Goal: Task Accomplishment & Management: Manage account settings

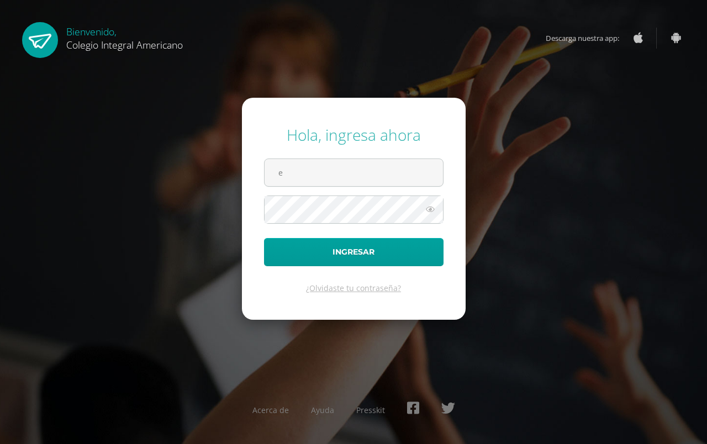
type input "[EMAIL_ADDRESS][DOMAIN_NAME]"
click at [432, 210] on icon at bounding box center [430, 209] width 14 height 13
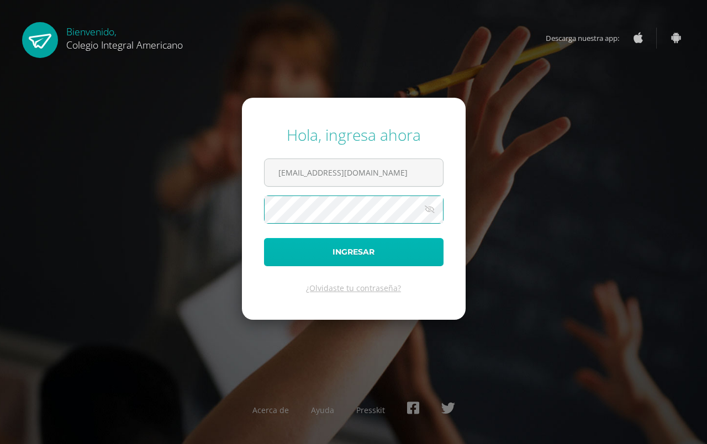
click at [369, 246] on button "Ingresar" at bounding box center [353, 252] width 179 height 28
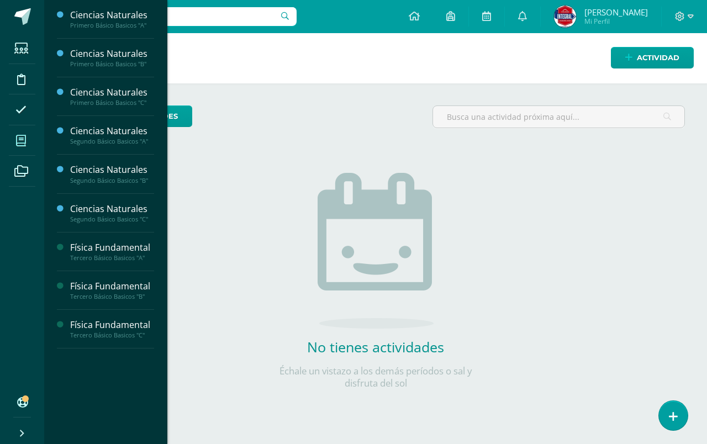
click at [14, 146] on span at bounding box center [21, 140] width 25 height 25
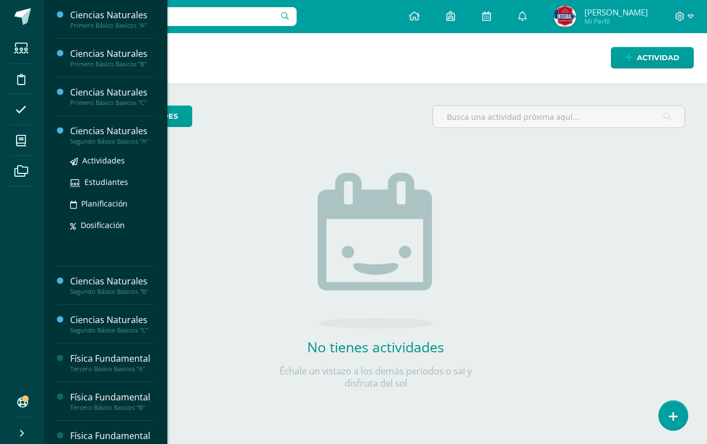
click at [120, 138] on div "Segundo Básico Basicos "A"" at bounding box center [112, 142] width 84 height 8
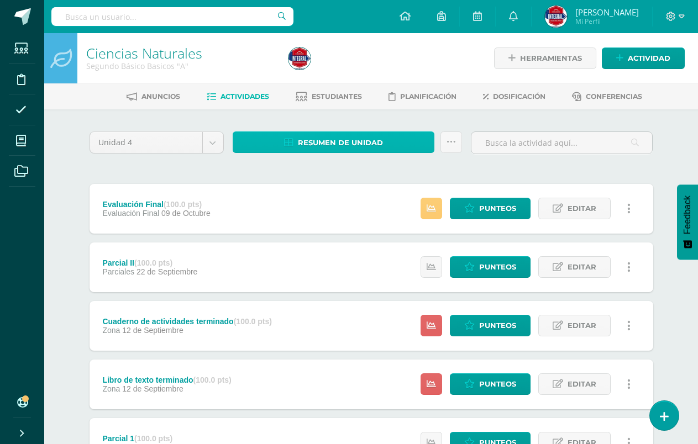
click at [309, 138] on span "Resumen de unidad" at bounding box center [340, 143] width 85 height 20
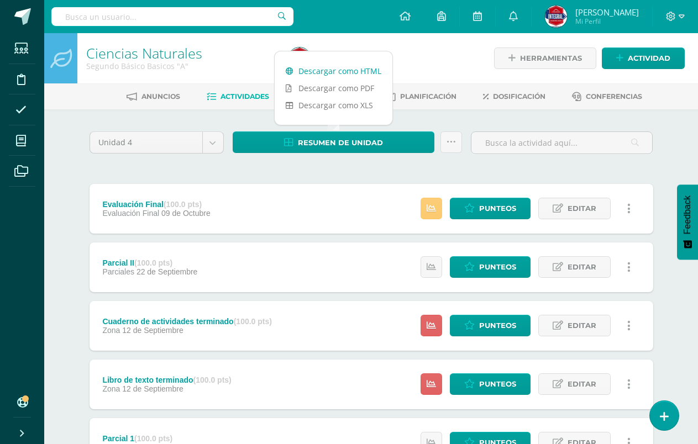
click at [318, 73] on link "Descargar como HTML" at bounding box center [333, 70] width 118 height 17
click at [503, 210] on span "Punteos" at bounding box center [497, 208] width 37 height 20
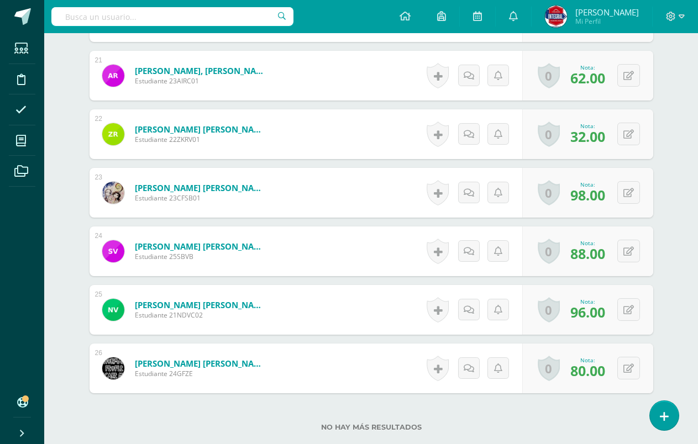
scroll to position [1590, 0]
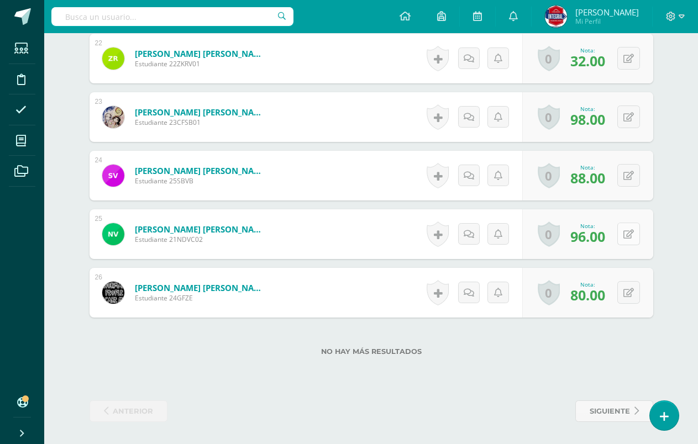
click at [628, 236] on icon at bounding box center [628, 234] width 10 height 9
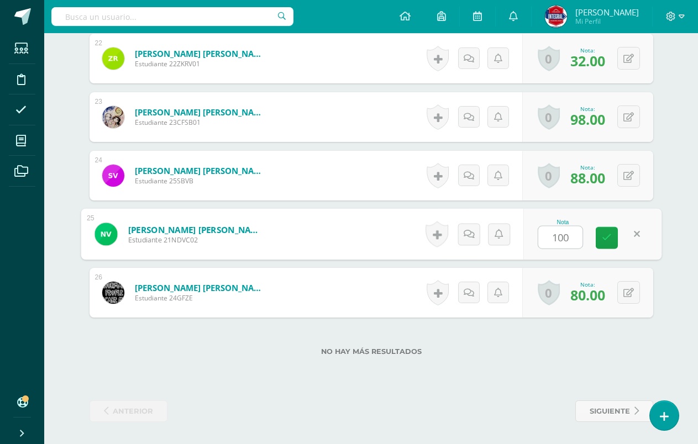
type input "100"
click at [606, 249] on div "Nota 100" at bounding box center [592, 234] width 138 height 51
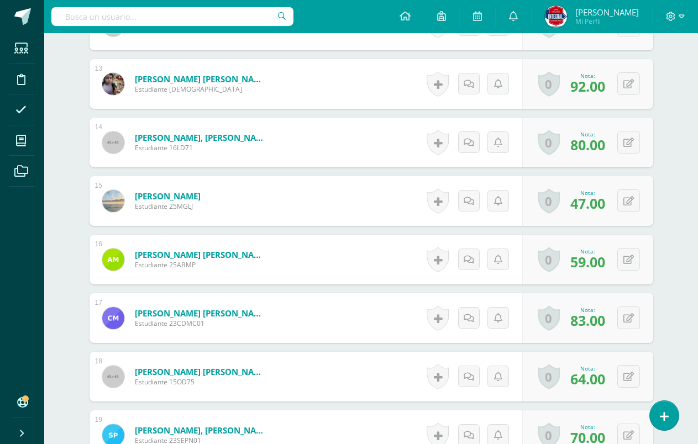
scroll to position [982, 0]
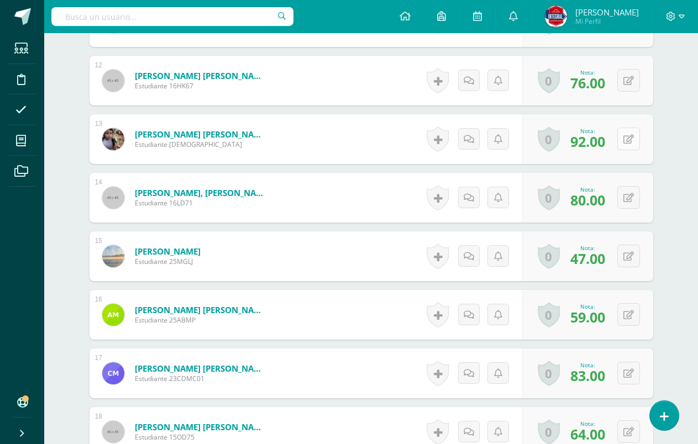
click at [627, 133] on button at bounding box center [628, 139] width 23 height 23
type input "100"
click at [612, 135] on link at bounding box center [606, 143] width 22 height 22
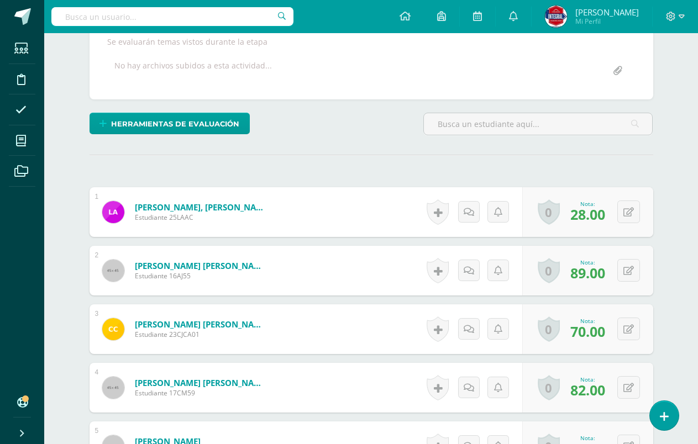
scroll to position [221, 0]
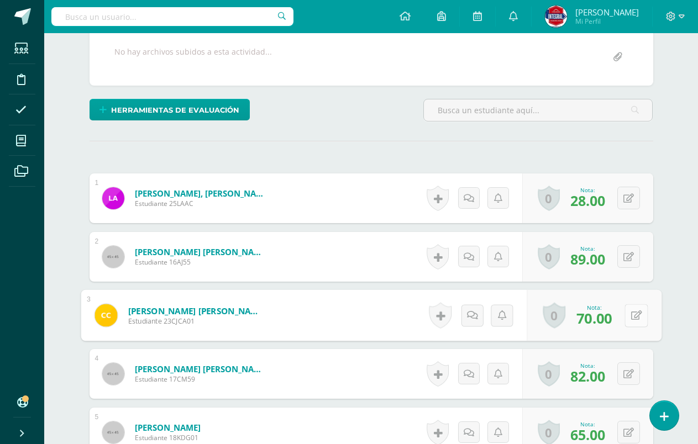
click at [633, 312] on button at bounding box center [635, 315] width 23 height 23
type input "80"
click at [609, 316] on icon at bounding box center [606, 318] width 10 height 9
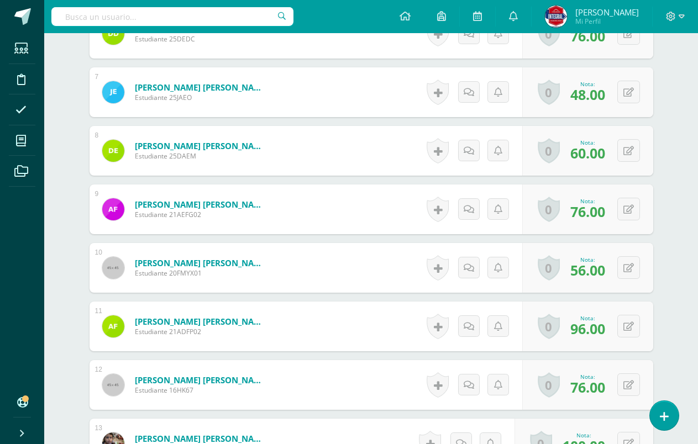
scroll to position [663, 0]
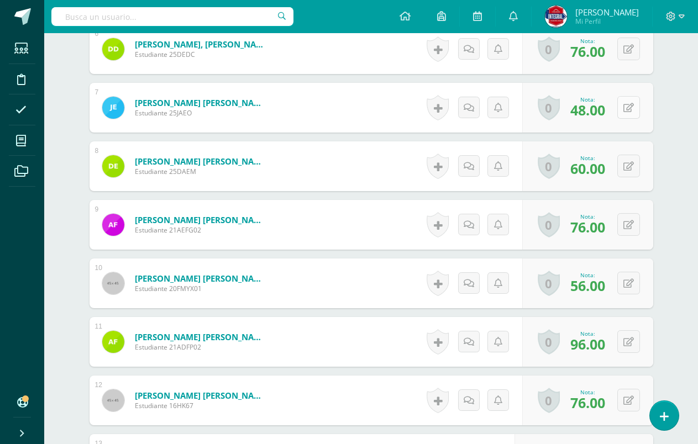
click at [632, 114] on button at bounding box center [628, 107] width 23 height 23
type input "60"
click at [604, 109] on icon at bounding box center [606, 111] width 10 height 9
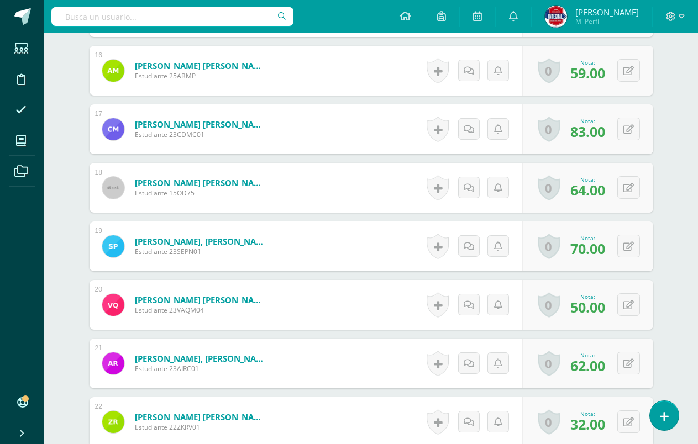
scroll to position [1325, 0]
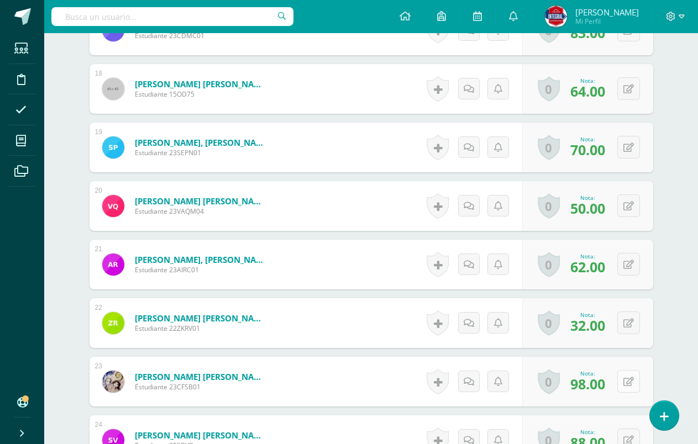
click at [626, 385] on button at bounding box center [628, 381] width 23 height 23
type input "100"
click at [604, 393] on link at bounding box center [606, 385] width 22 height 22
click at [630, 150] on icon at bounding box center [628, 147] width 10 height 9
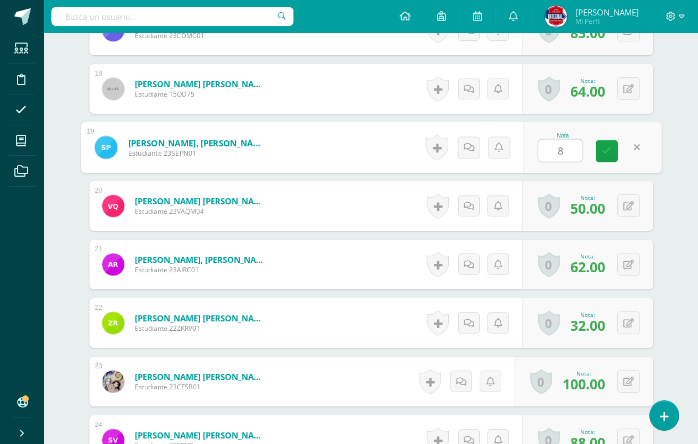
type input "80"
click at [612, 147] on link at bounding box center [606, 151] width 22 height 22
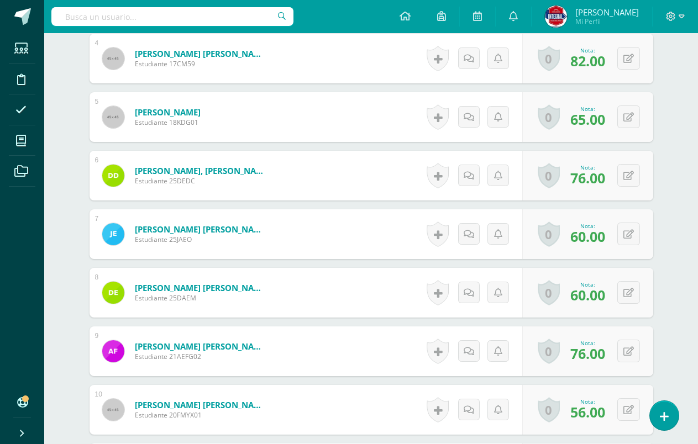
scroll to position [552, 0]
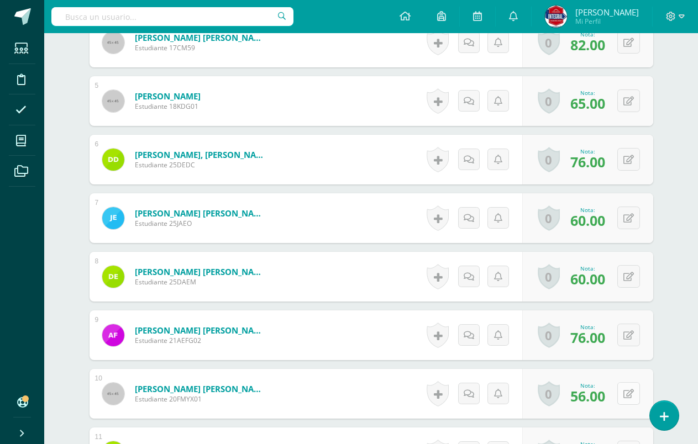
click at [627, 395] on button at bounding box center [628, 393] width 23 height 23
type input "55"
click at [605, 399] on icon at bounding box center [606, 397] width 10 height 9
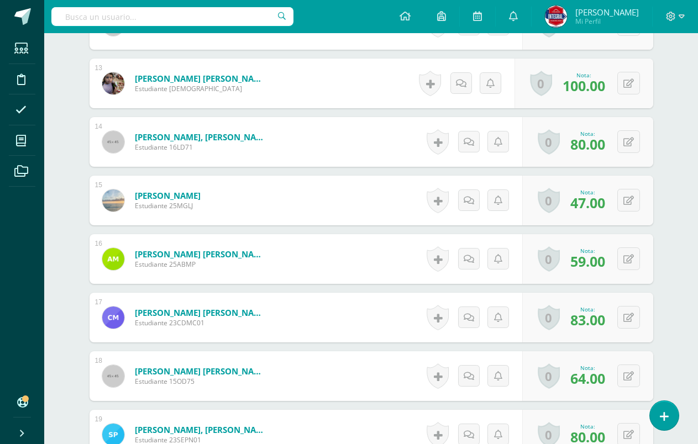
scroll to position [1105, 0]
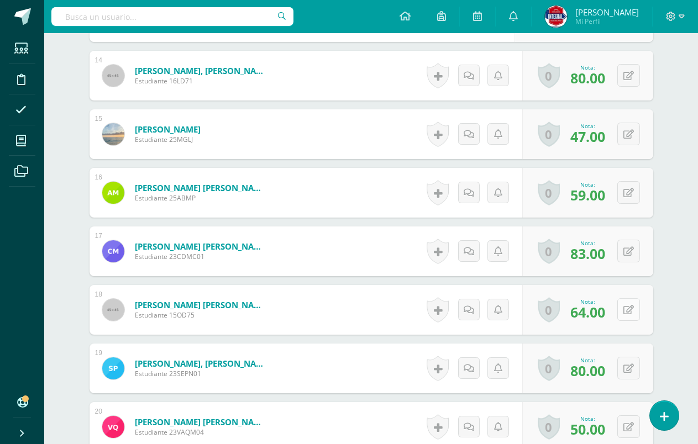
click at [628, 305] on icon at bounding box center [628, 309] width 10 height 9
type input "75"
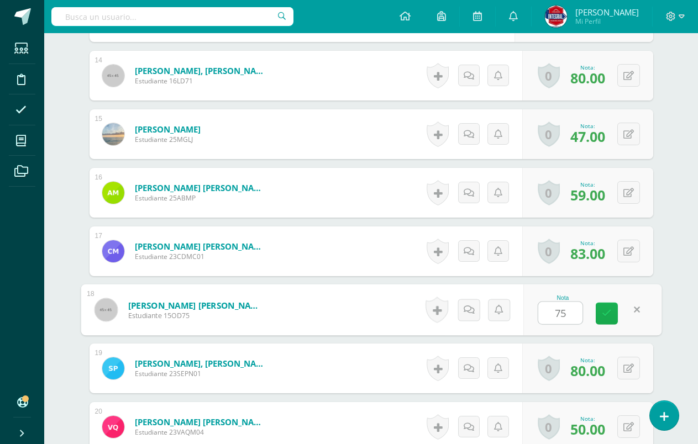
click at [613, 305] on link at bounding box center [606, 314] width 22 height 22
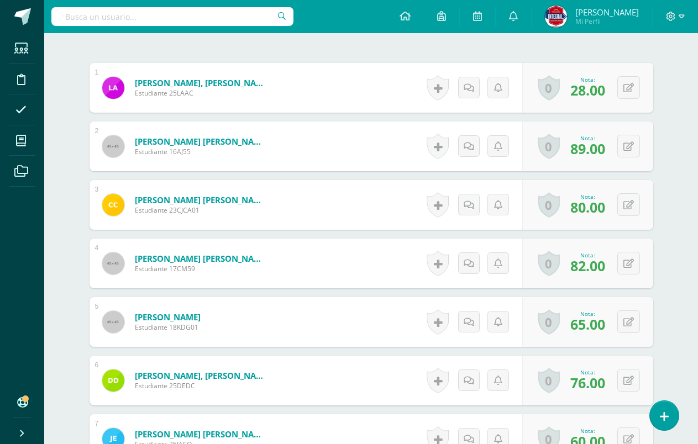
scroll to position [0, 0]
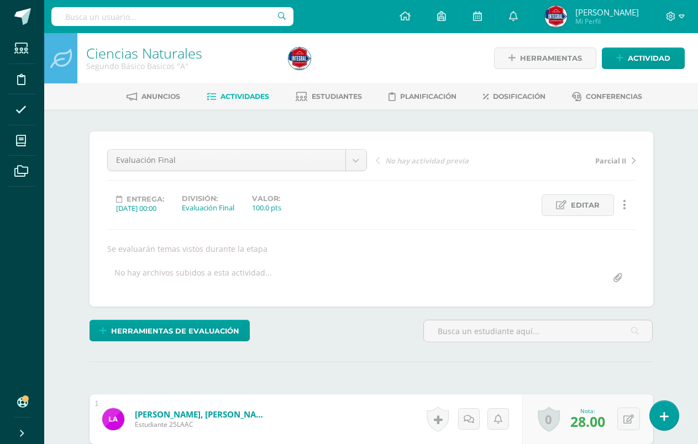
click at [242, 99] on span "Actividades" at bounding box center [244, 96] width 49 height 8
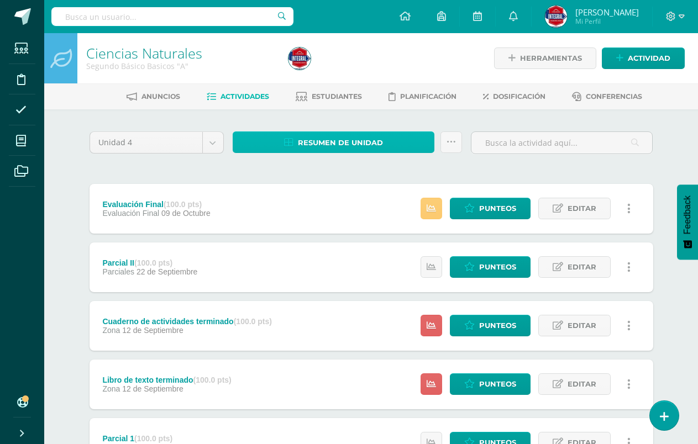
click at [294, 141] on link "Resumen de unidad" at bounding box center [334, 142] width 202 height 22
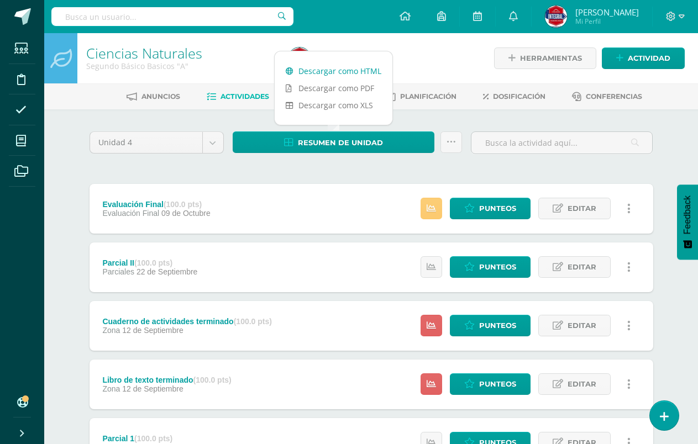
click at [316, 62] on link "Descargar como HTML" at bounding box center [333, 70] width 118 height 17
click at [321, 72] on link "Descargar como HTML" at bounding box center [333, 70] width 118 height 17
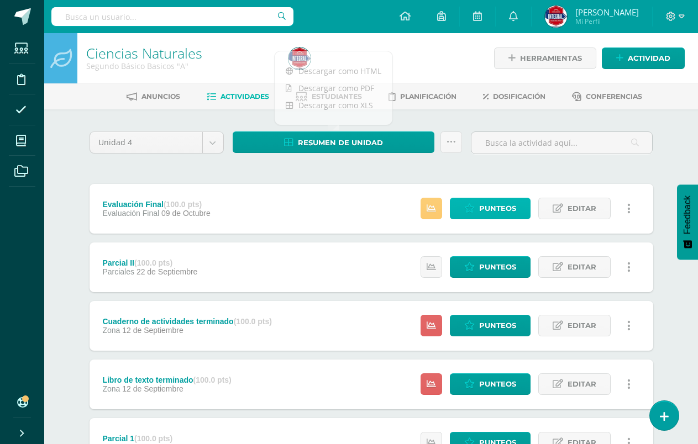
click at [458, 212] on link "Punteos" at bounding box center [490, 209] width 81 height 22
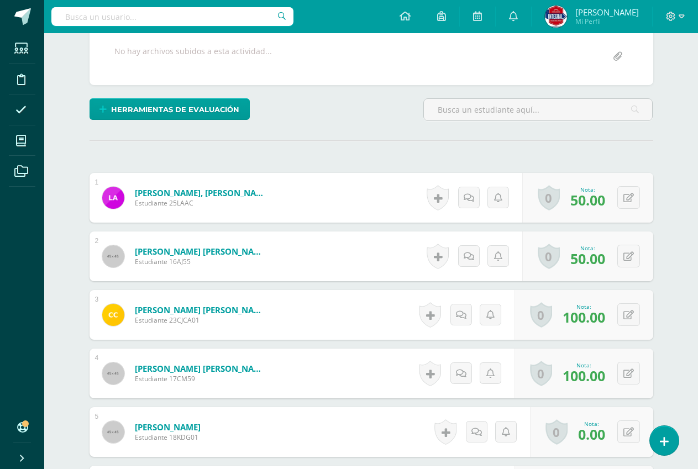
scroll to position [277, 0]
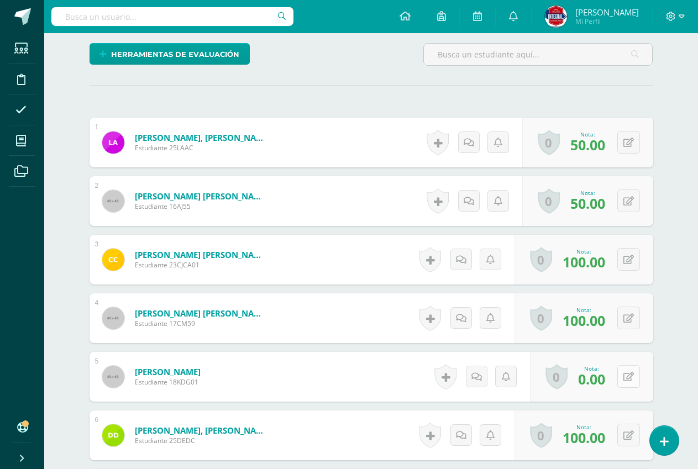
click at [631, 378] on icon at bounding box center [628, 376] width 10 height 9
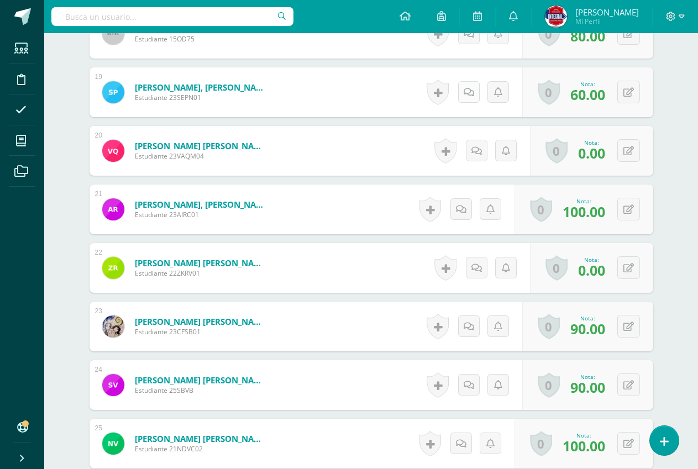
scroll to position [1546, 0]
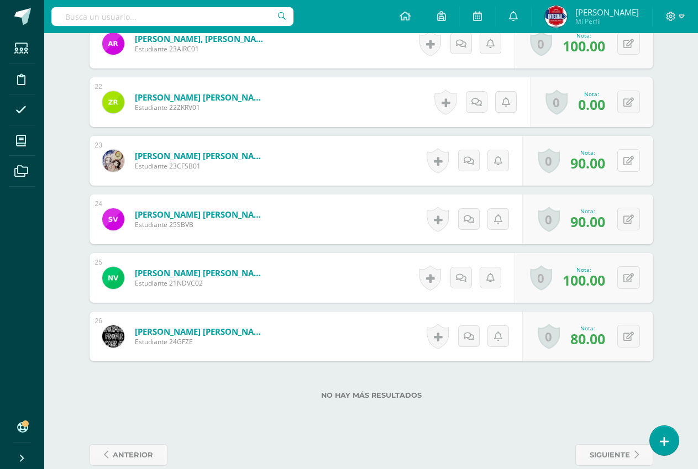
click at [625, 165] on button at bounding box center [628, 160] width 23 height 23
type input "100"
click at [599, 165] on link at bounding box center [606, 165] width 22 height 22
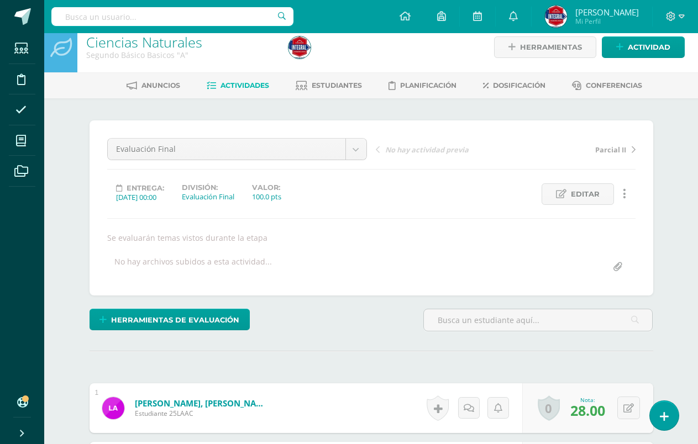
scroll to position [12, 0]
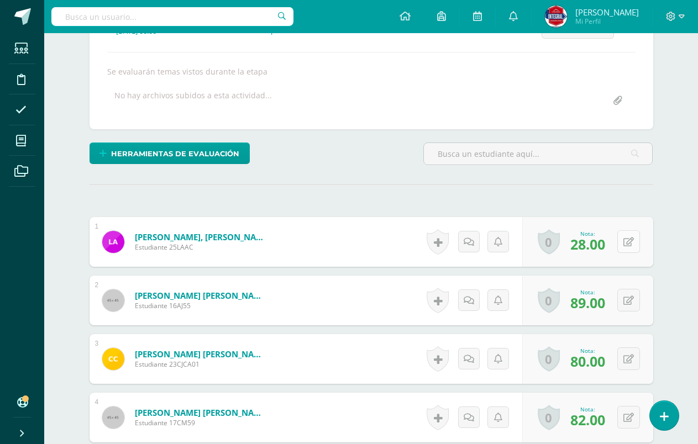
click at [621, 244] on button at bounding box center [628, 241] width 23 height 23
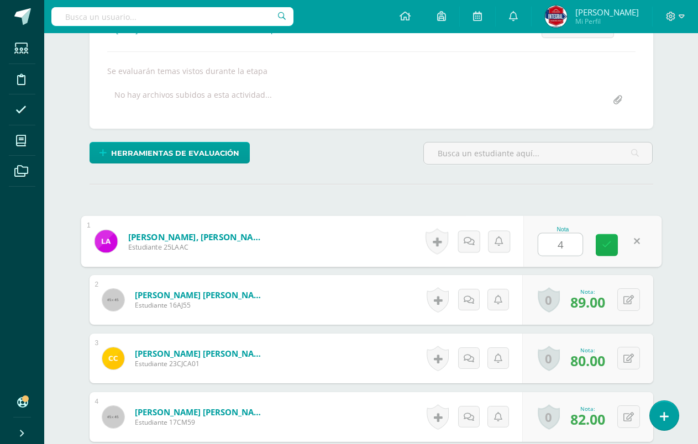
type input "40"
click at [615, 240] on link at bounding box center [606, 245] width 22 height 22
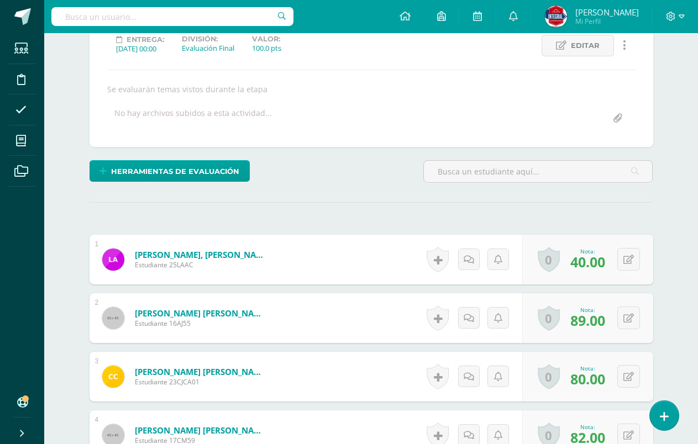
scroll to position [0, 0]
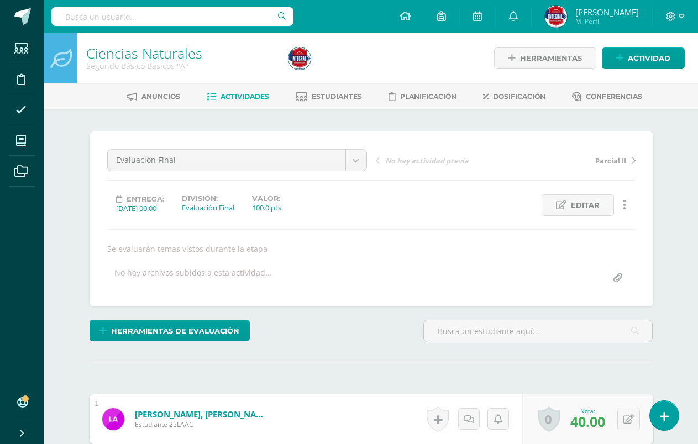
click at [246, 97] on span "Actividades" at bounding box center [244, 96] width 49 height 8
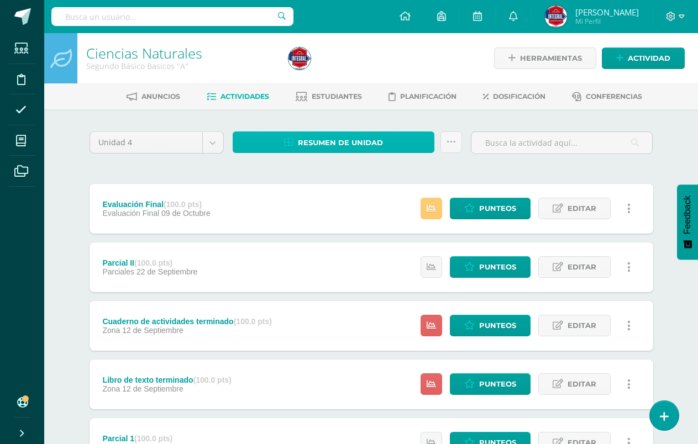
click at [335, 149] on span "Resumen de unidad" at bounding box center [340, 143] width 85 height 20
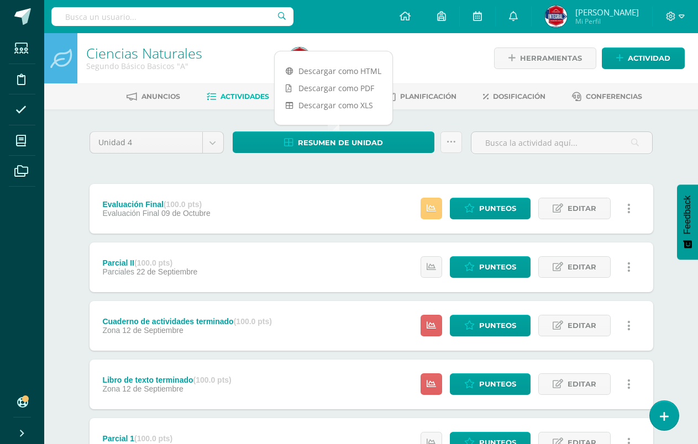
click at [329, 61] on div "Descargar como HTML Descargar como PDF Descargar como XLS" at bounding box center [333, 88] width 119 height 75
click at [323, 75] on link "Descargar como HTML" at bounding box center [333, 70] width 118 height 17
click at [337, 71] on link "Descargar como HTML" at bounding box center [333, 70] width 118 height 17
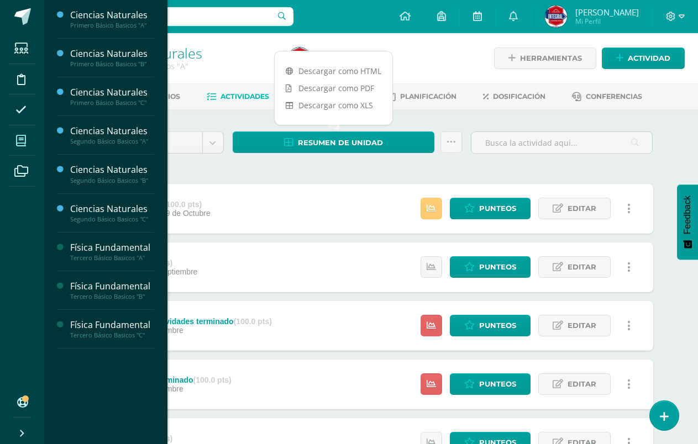
click at [19, 141] on icon at bounding box center [21, 140] width 10 height 11
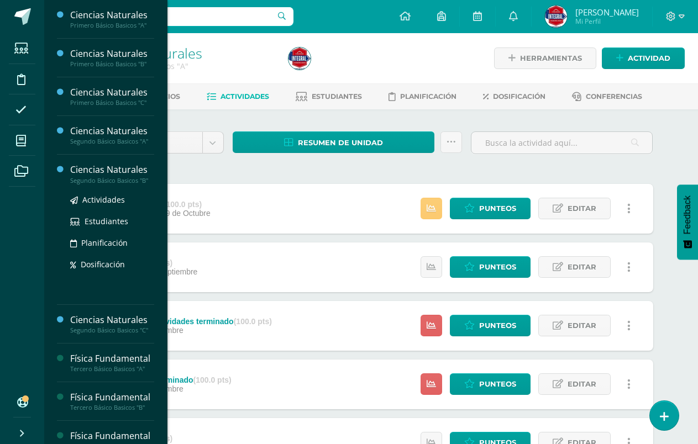
click at [119, 175] on div "Ciencias Naturales" at bounding box center [112, 169] width 84 height 13
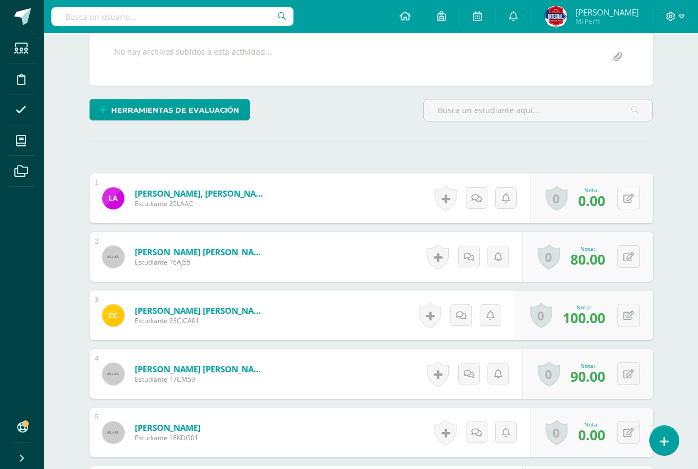
scroll to position [221, 0]
click at [620, 202] on div "0 [GEOGRAPHIC_DATA] Logros obtenidos Aún no hay logros agregados Nota: 0.00" at bounding box center [591, 198] width 123 height 50
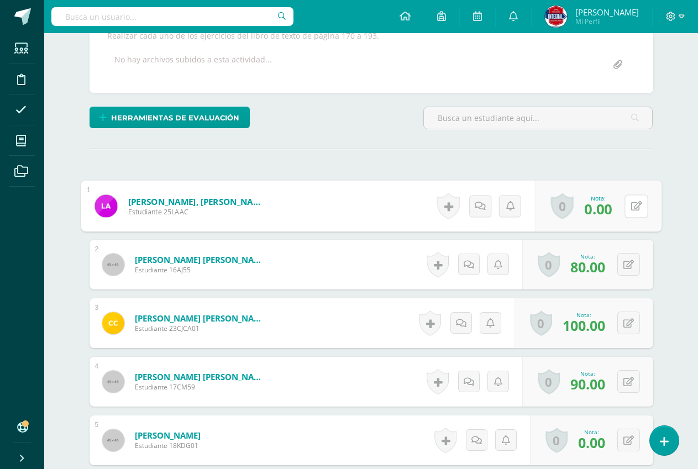
scroll to position [222, 0]
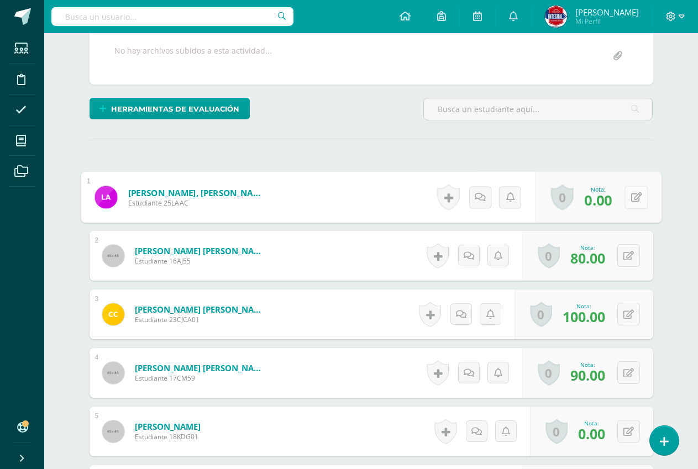
click at [625, 197] on button at bounding box center [635, 197] width 23 height 23
type input "0"
type input "50"
click at [609, 197] on icon at bounding box center [606, 200] width 10 height 9
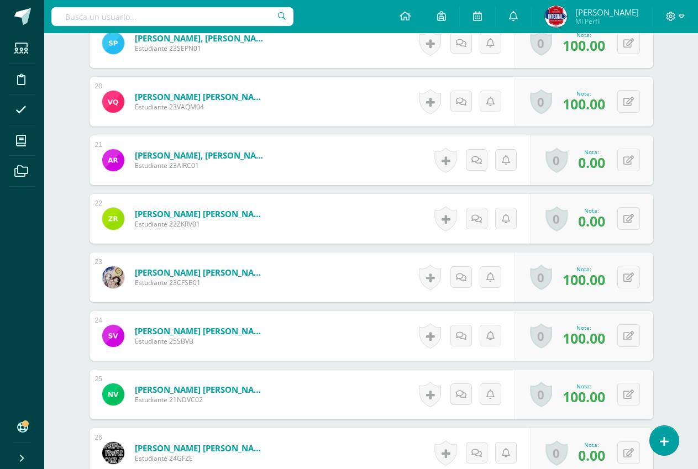
scroll to position [1565, 0]
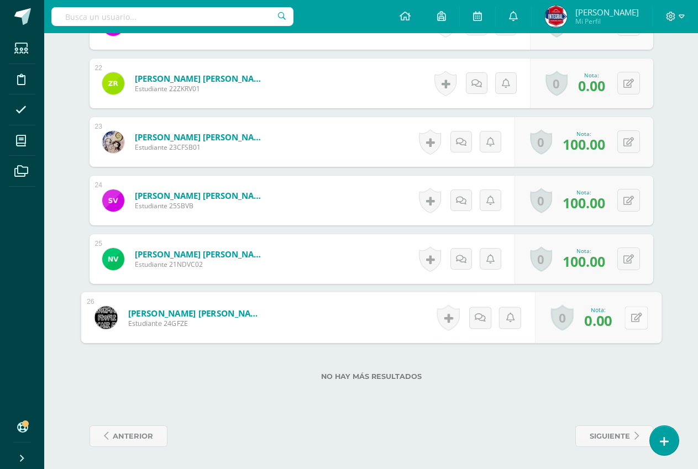
click at [624, 315] on button at bounding box center [635, 317] width 23 height 23
type input "50"
click at [612, 318] on link at bounding box center [606, 321] width 22 height 22
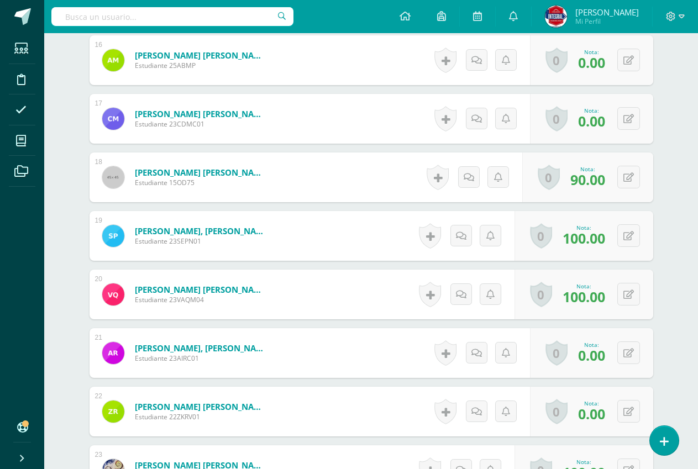
scroll to position [1234, 0]
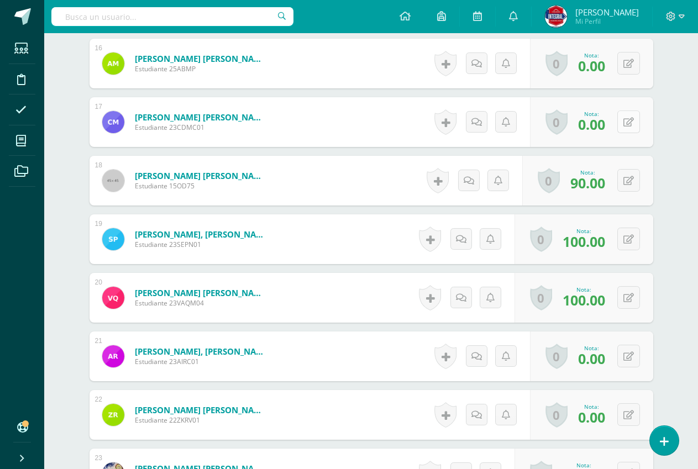
click at [637, 123] on button at bounding box center [628, 121] width 23 height 23
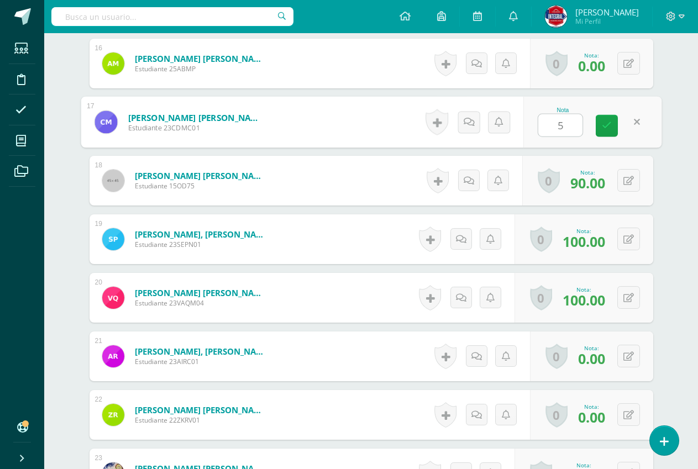
type input "50"
click at [609, 123] on icon at bounding box center [606, 125] width 10 height 9
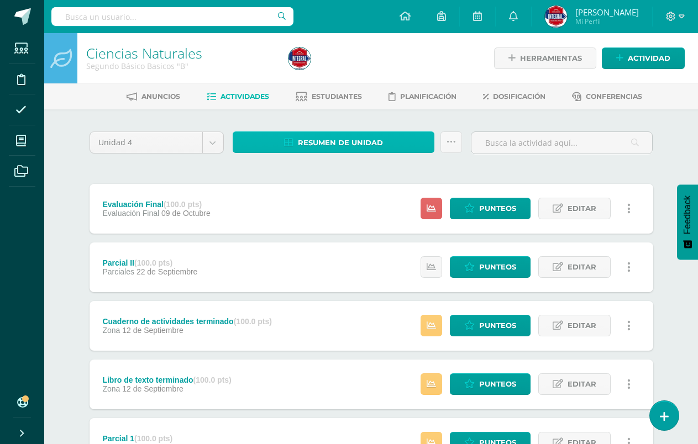
click at [302, 146] on span "Resumen de unidad" at bounding box center [340, 143] width 85 height 20
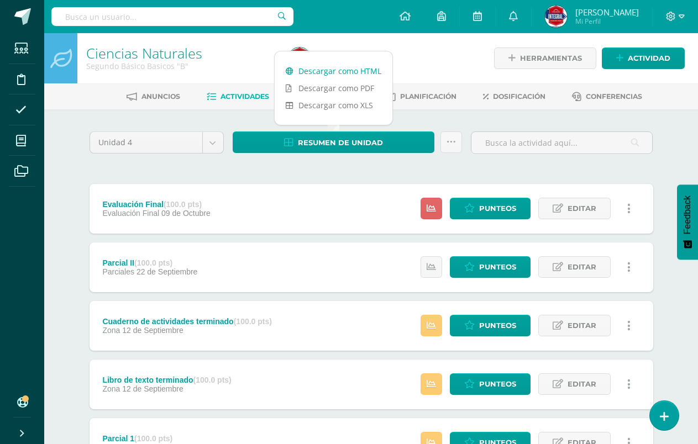
click at [313, 64] on link "Descargar como HTML" at bounding box center [333, 70] width 118 height 17
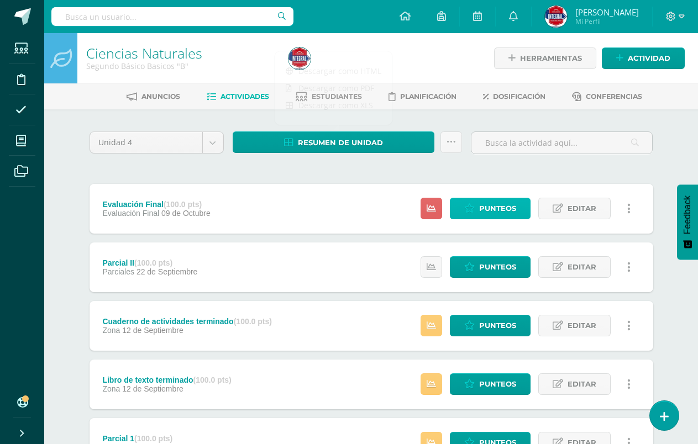
click at [474, 202] on link "Punteos" at bounding box center [490, 209] width 81 height 22
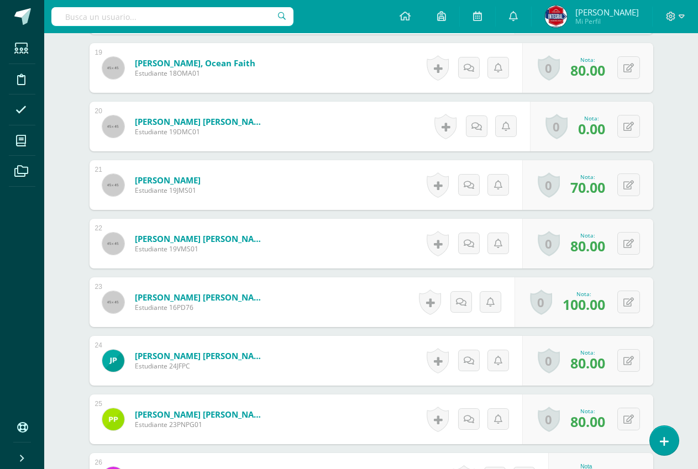
scroll to position [1565, 0]
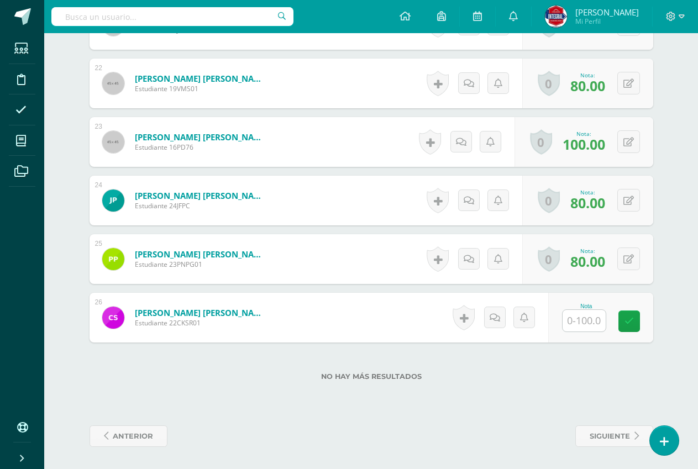
click at [586, 327] on input "text" at bounding box center [583, 321] width 43 height 22
type input "70"
click at [648, 323] on div "Nota 70" at bounding box center [600, 318] width 105 height 50
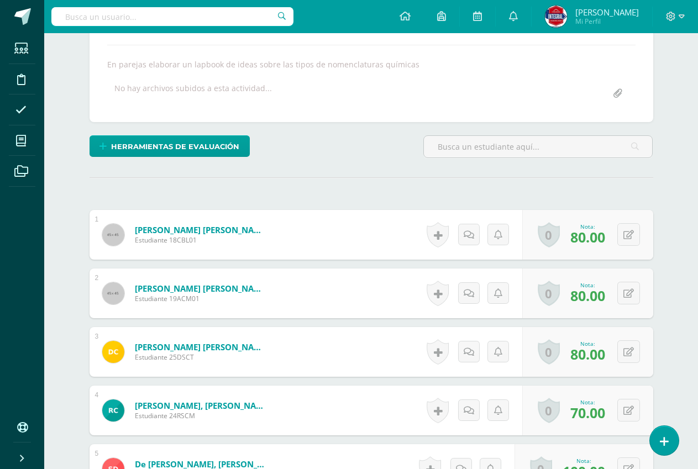
scroll to position [0, 0]
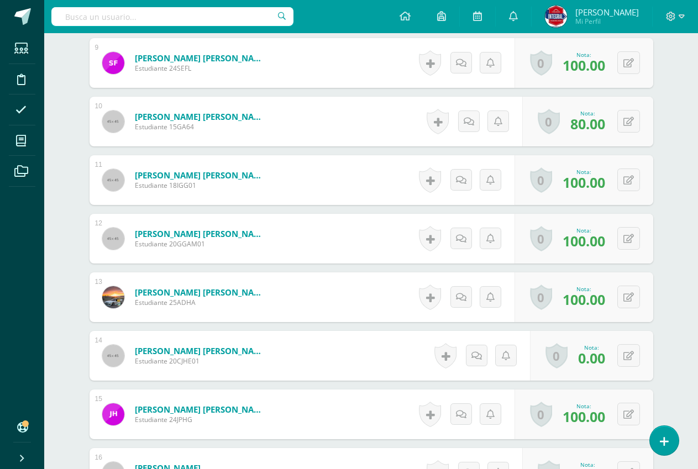
scroll to position [843, 0]
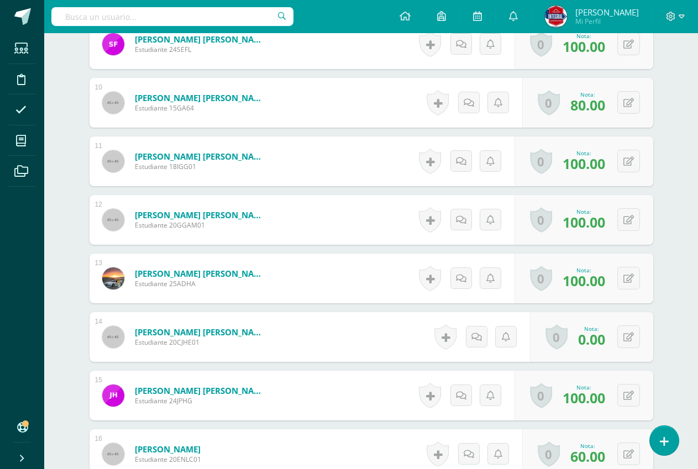
click at [625, 350] on div "0 [GEOGRAPHIC_DATA] Logros obtenidos Aún no hay logros agregados Nota: 0.00" at bounding box center [591, 337] width 123 height 50
click at [625, 343] on button at bounding box center [628, 336] width 23 height 23
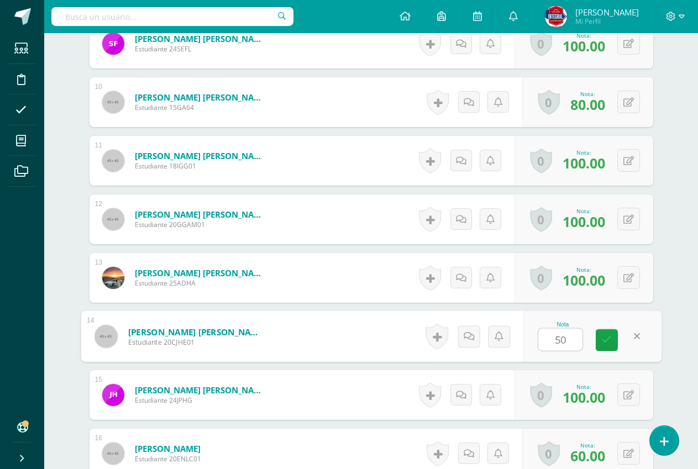
type input "50"
click at [591, 346] on div "Nota 50" at bounding box center [592, 336] width 138 height 51
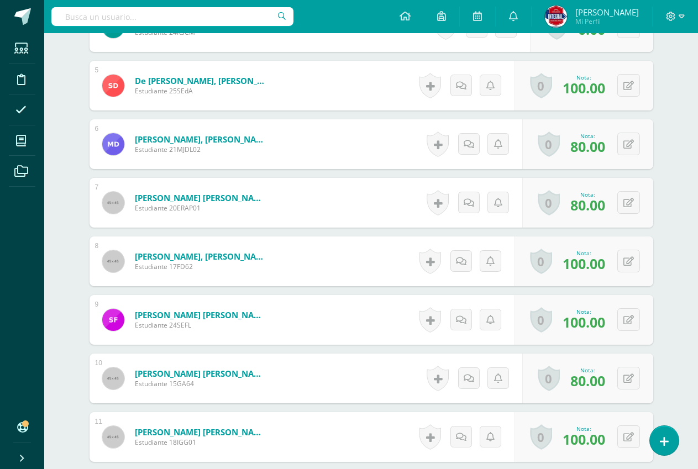
scroll to position [292, 0]
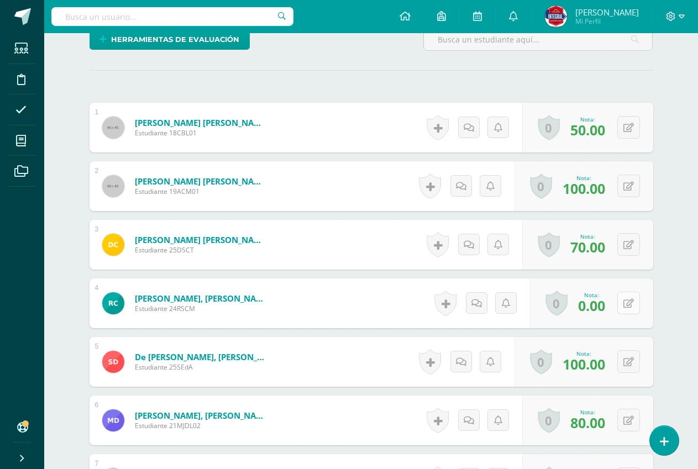
click at [622, 303] on div "0 Logros Logros obtenidos Aún no hay logros agregados Nota: 0.00" at bounding box center [591, 303] width 123 height 50
click at [632, 303] on icon at bounding box center [635, 302] width 11 height 9
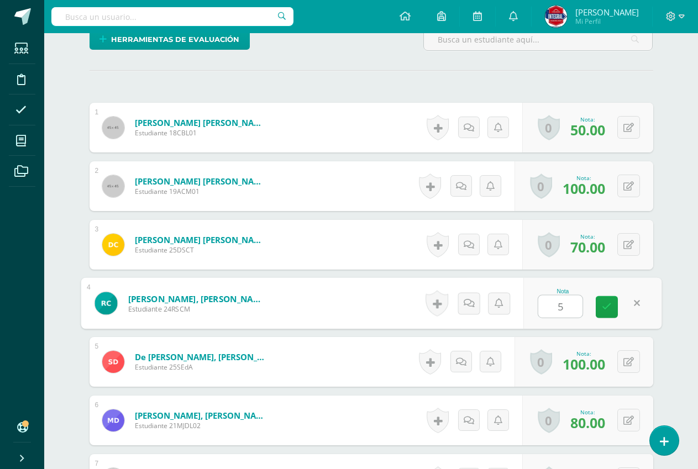
type input "50"
click at [606, 300] on link at bounding box center [606, 307] width 22 height 22
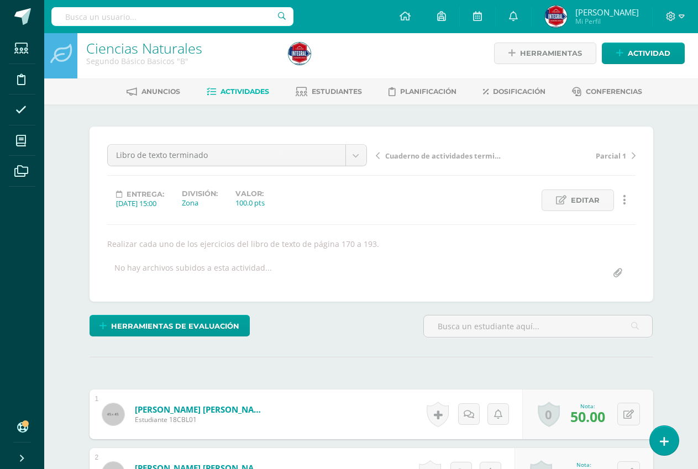
scroll to position [0, 0]
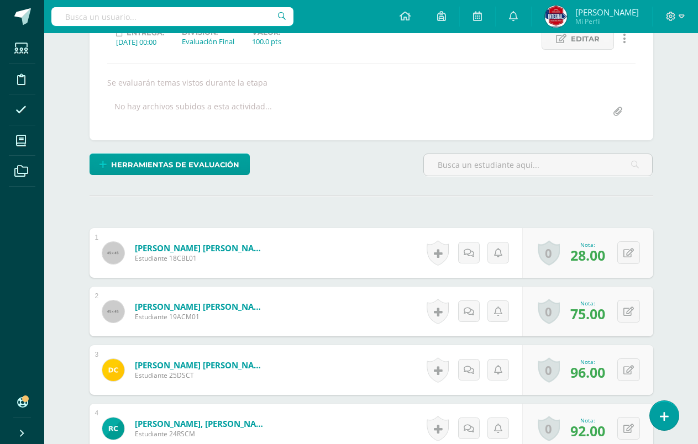
scroll to position [221, 0]
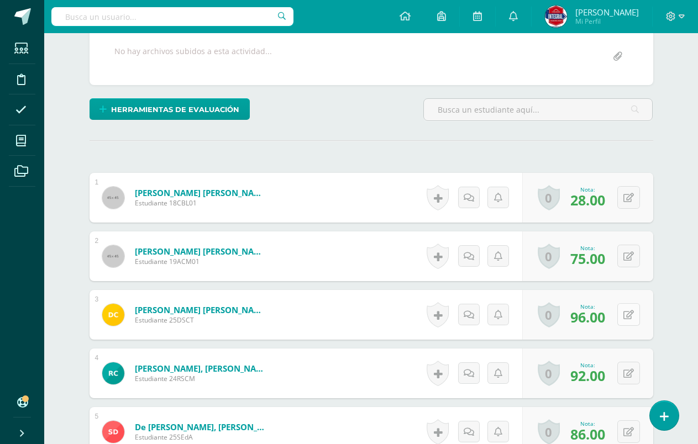
click at [630, 306] on button at bounding box center [628, 314] width 23 height 23
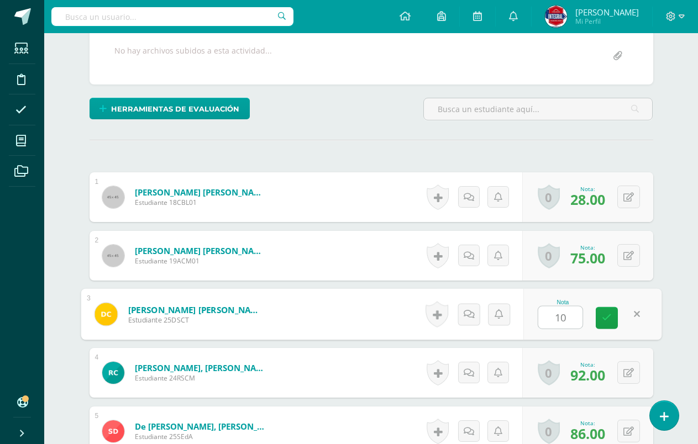
type input "100"
click at [610, 319] on icon at bounding box center [606, 317] width 10 height 9
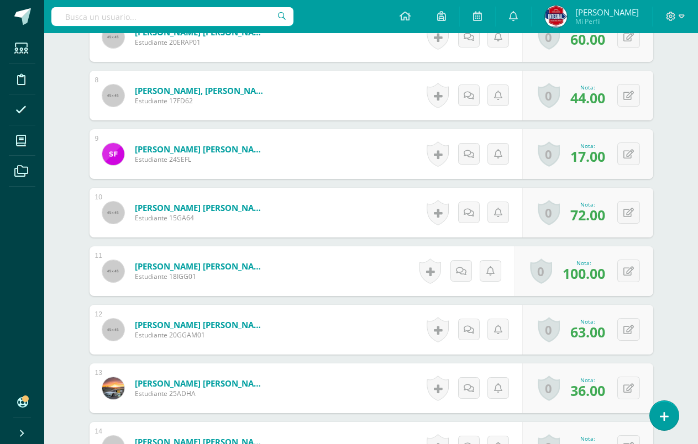
scroll to position [775, 0]
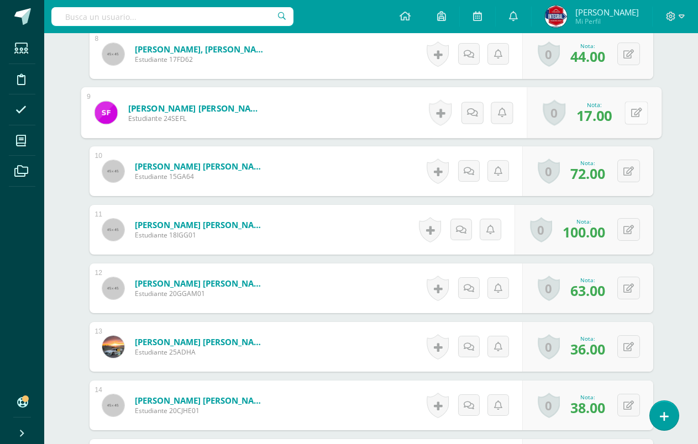
click at [630, 115] on icon at bounding box center [635, 112] width 11 height 9
type input "25"
click at [606, 117] on icon at bounding box center [606, 116] width 10 height 9
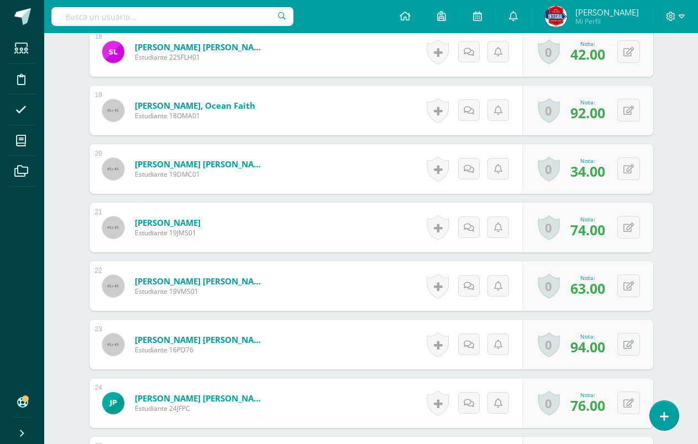
scroll to position [1382, 0]
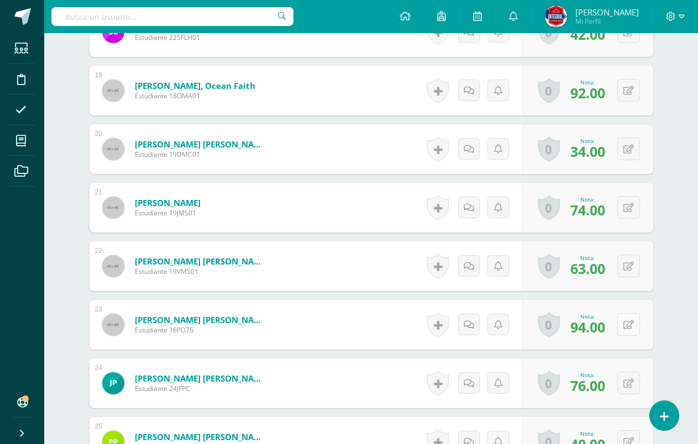
click at [635, 324] on button at bounding box center [628, 324] width 23 height 23
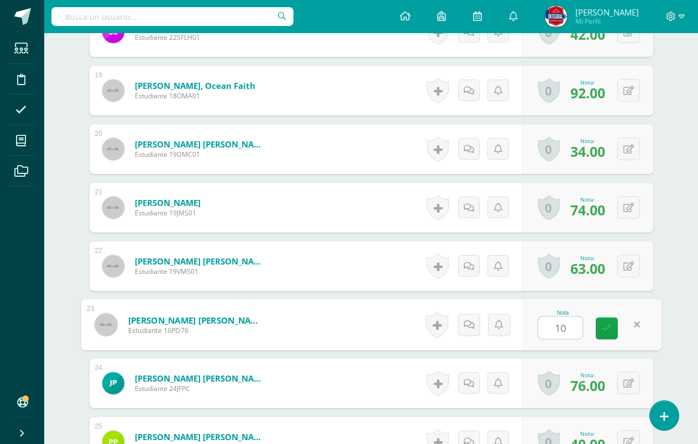
type input "100"
click at [610, 330] on icon at bounding box center [606, 328] width 10 height 9
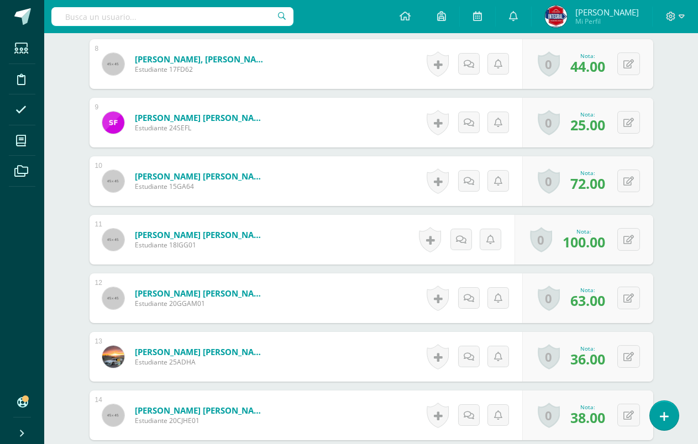
scroll to position [706, 0]
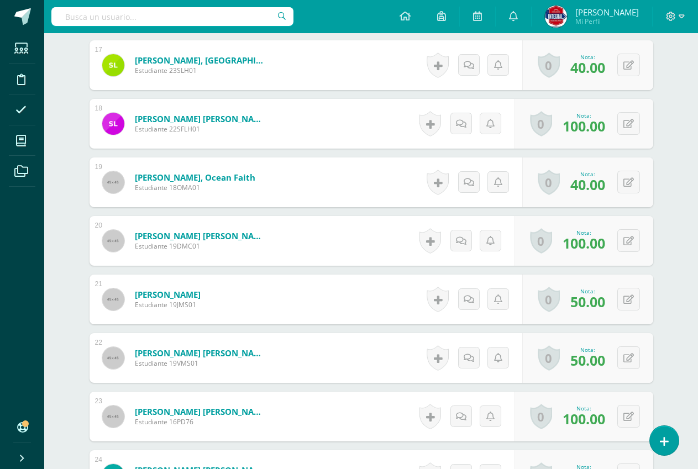
scroll to position [1311, 0]
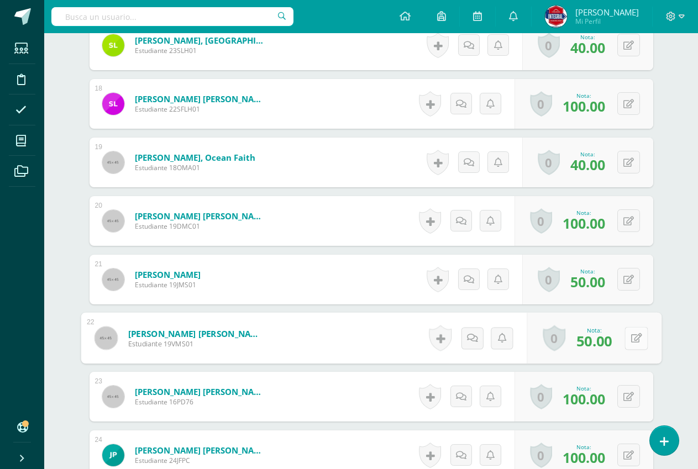
click at [635, 335] on button at bounding box center [635, 337] width 23 height 23
type input "70"
click at [606, 347] on link at bounding box center [606, 342] width 22 height 22
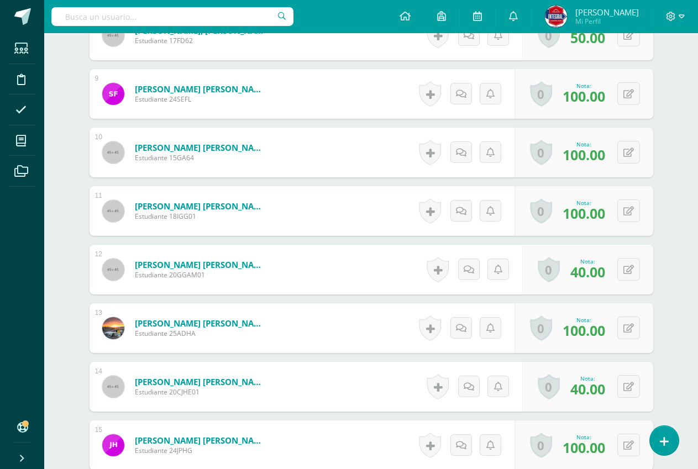
scroll to position [813, 0]
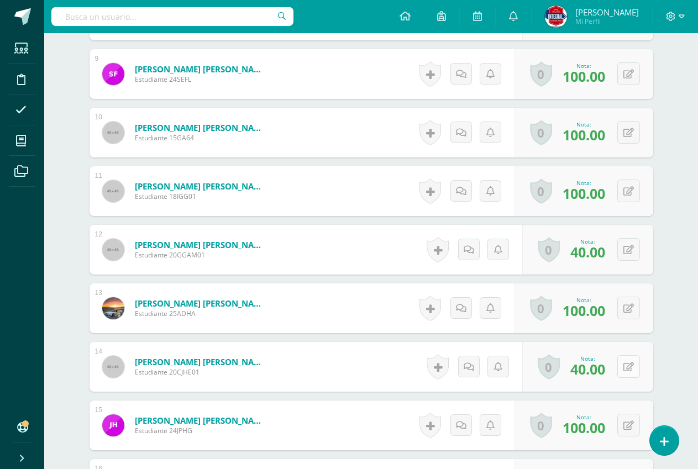
click at [619, 363] on div "0 Logros Logros obtenidos Aún no hay logros agregados Nota: 40.00" at bounding box center [587, 367] width 131 height 50
click at [640, 362] on icon at bounding box center [635, 366] width 11 height 9
type input "60"
click at [605, 370] on icon at bounding box center [606, 370] width 10 height 9
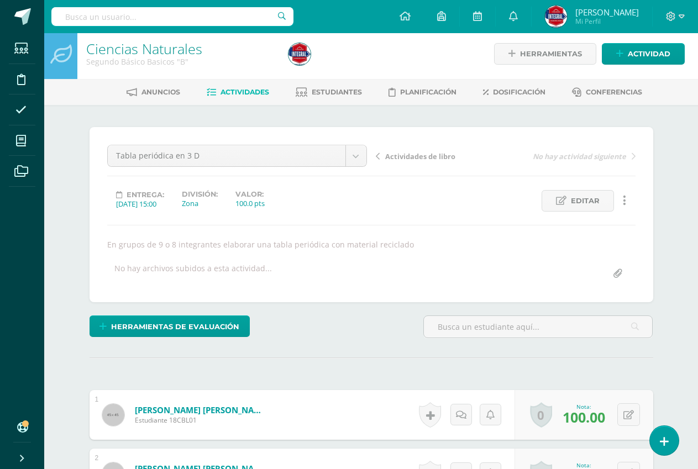
scroll to position [0, 0]
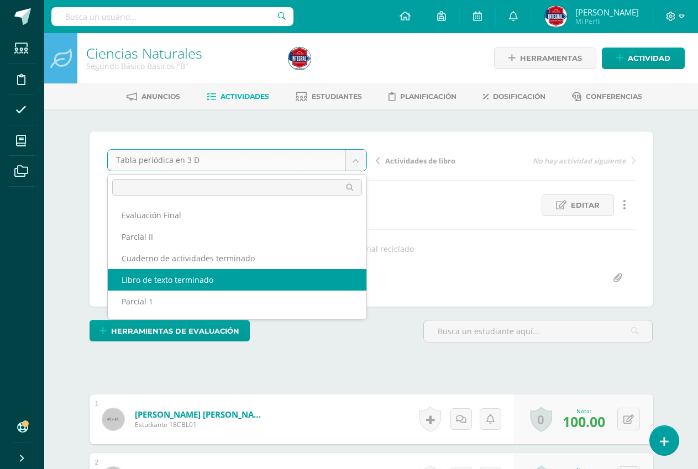
select select "/dashboard/teacher/grade-activity/191100/"
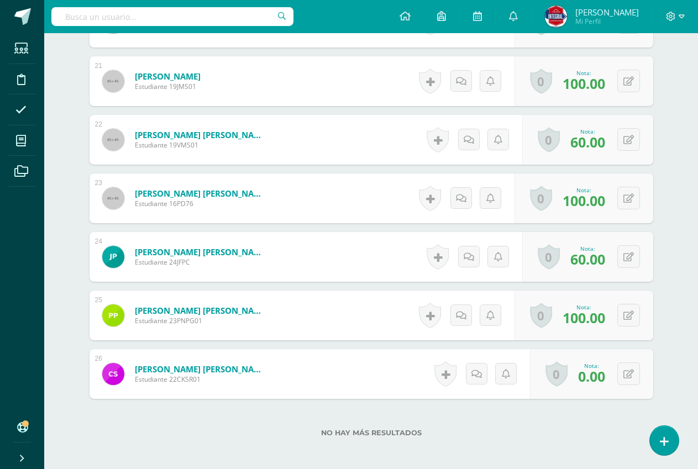
scroll to position [1565, 0]
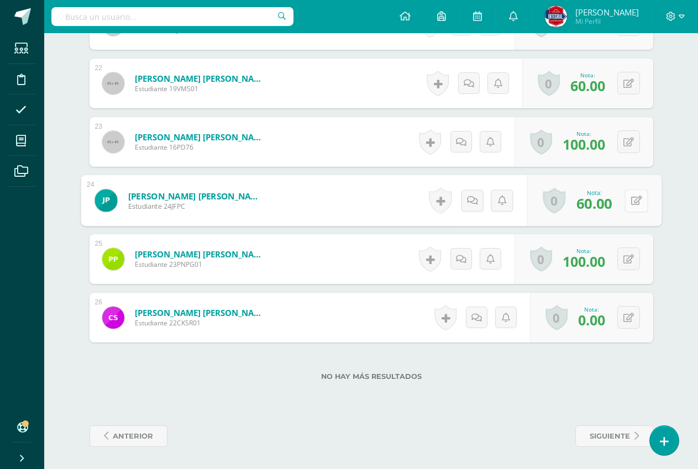
click at [632, 203] on icon at bounding box center [635, 200] width 11 height 9
type input "80"
click at [609, 205] on icon at bounding box center [606, 203] width 10 height 9
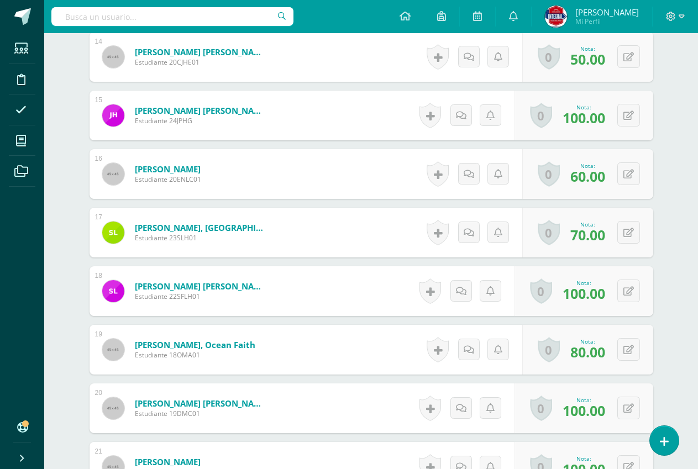
scroll to position [1179, 0]
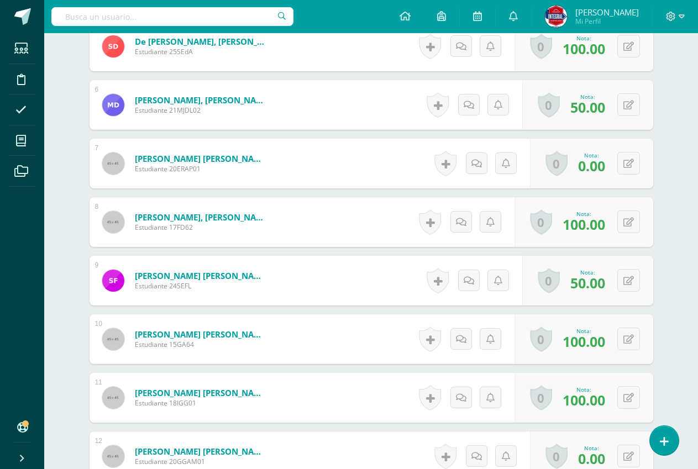
scroll to position [607, 0]
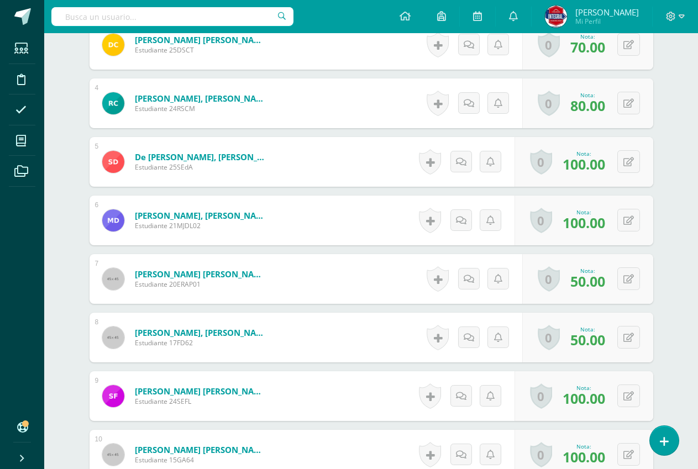
scroll to position [333, 0]
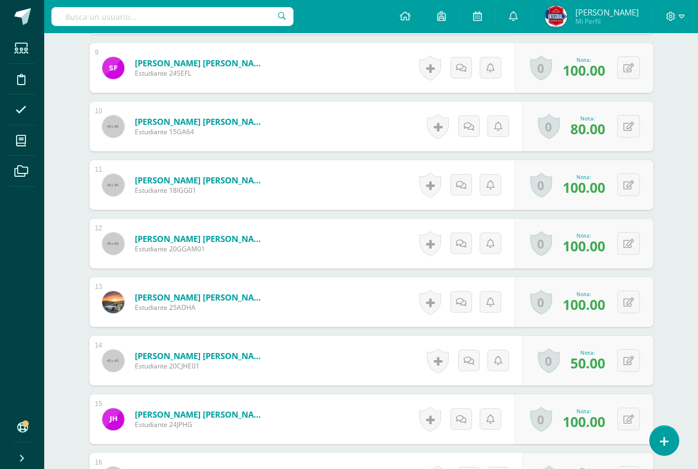
scroll to position [830, 0]
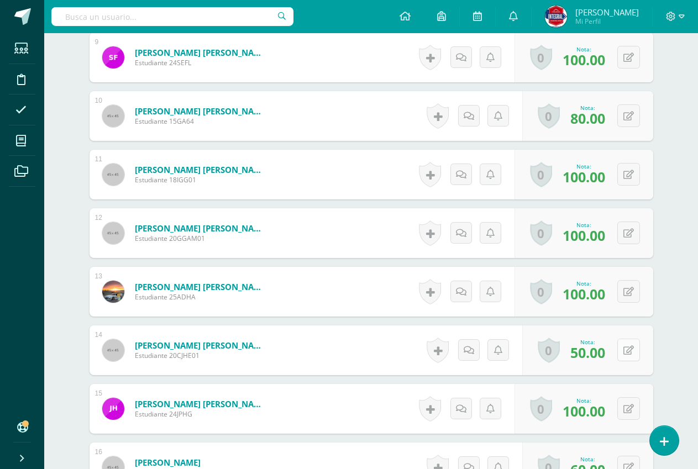
click at [633, 353] on button at bounding box center [628, 350] width 23 height 23
type input "60"
click at [606, 357] on icon at bounding box center [606, 353] width 10 height 9
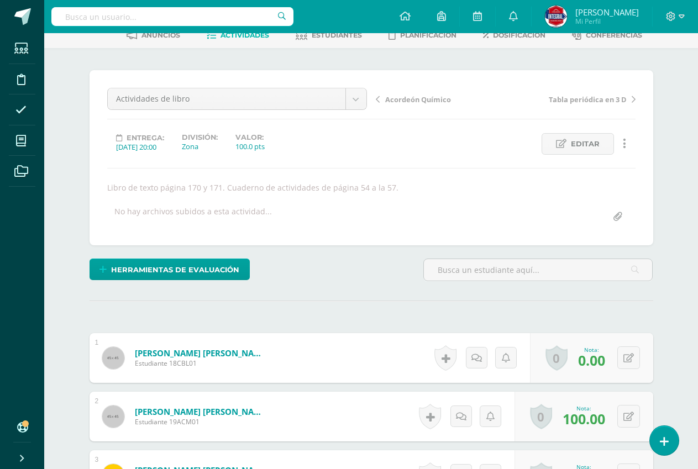
scroll to position [112, 0]
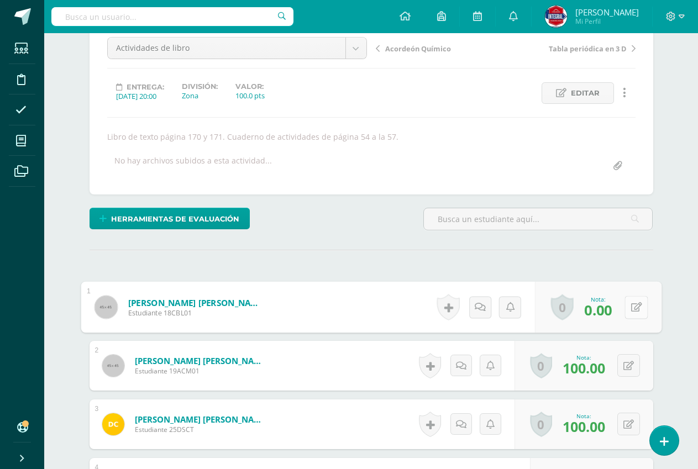
click at [626, 313] on button at bounding box center [635, 306] width 23 height 23
type input "50"
click at [610, 306] on icon at bounding box center [606, 310] width 10 height 9
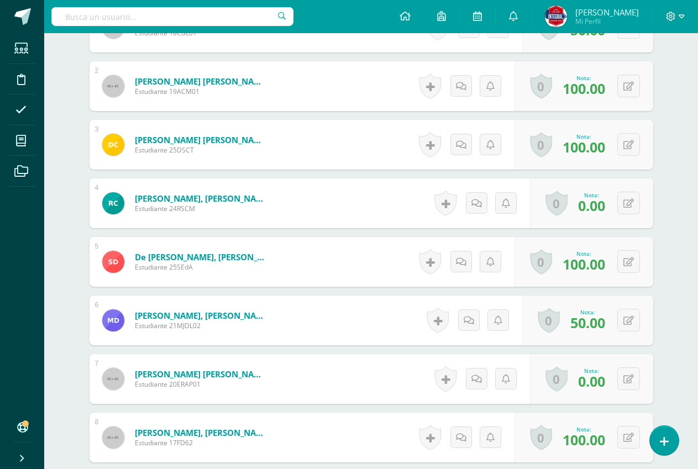
scroll to position [443, 0]
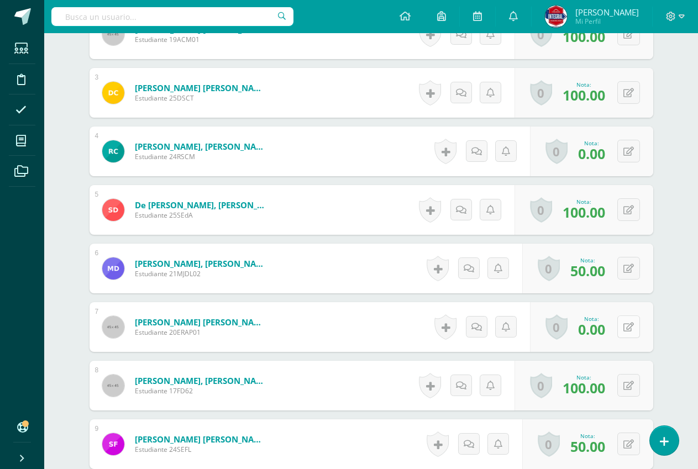
click at [618, 316] on div "0 Logros Logros obtenidos Aún no hay logros agregados Nota: 0.00" at bounding box center [591, 327] width 123 height 50
click at [626, 325] on button at bounding box center [635, 326] width 23 height 23
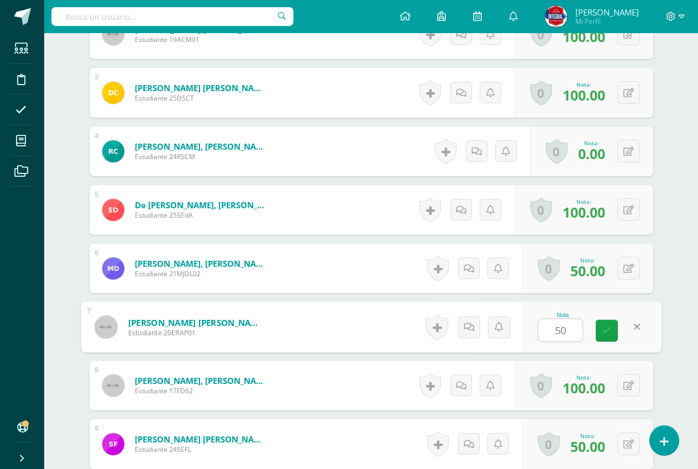
type input "50"
click at [599, 342] on div "Nota 50" at bounding box center [592, 327] width 138 height 51
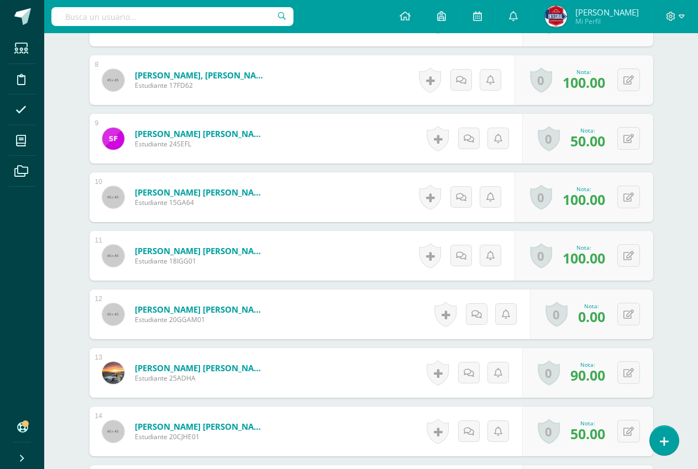
scroll to position [775, 0]
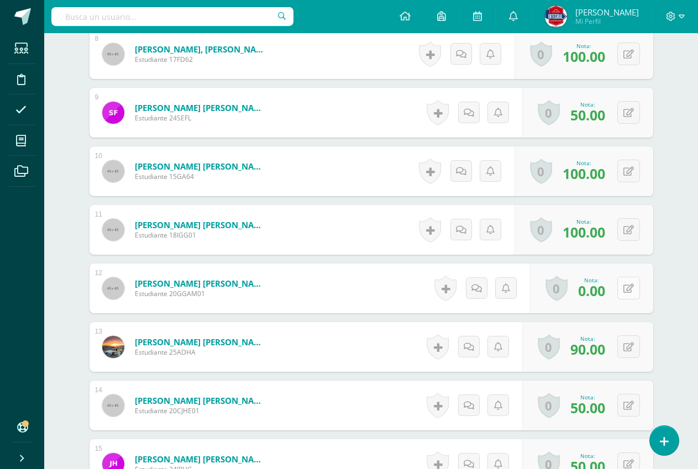
click at [621, 286] on div "0 Logros Logros obtenidos Aún no hay logros agregados Nota: 0.00" at bounding box center [591, 288] width 123 height 50
click at [644, 287] on button at bounding box center [635, 288] width 23 height 23
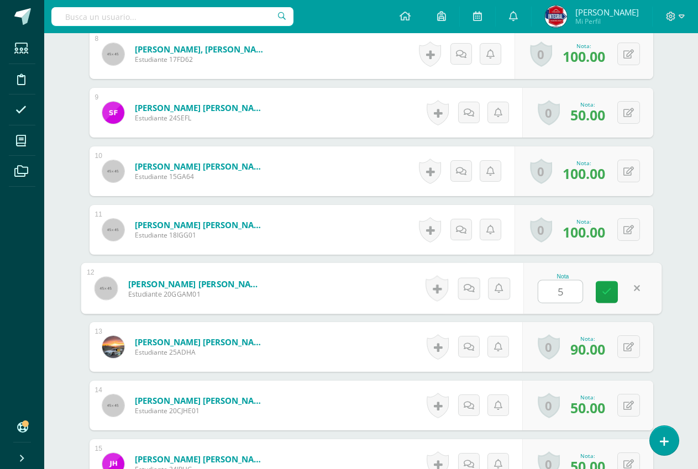
type input "50"
click at [602, 295] on icon at bounding box center [606, 291] width 10 height 9
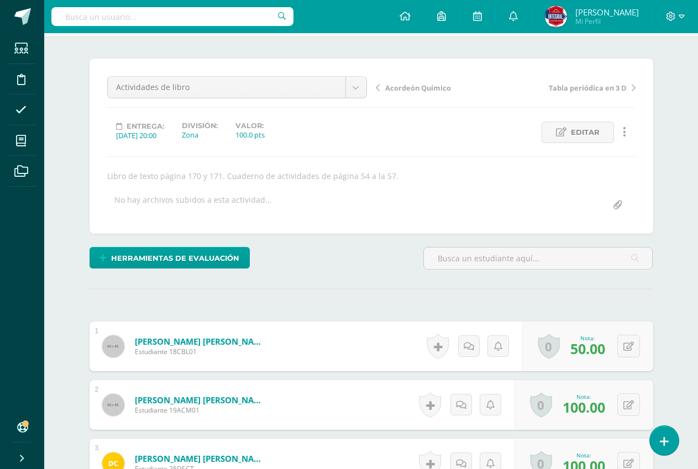
scroll to position [0, 0]
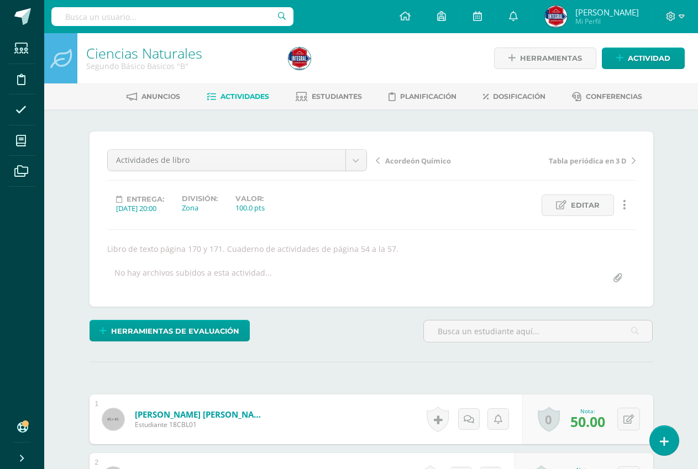
click at [230, 93] on span "Actividades" at bounding box center [244, 96] width 49 height 8
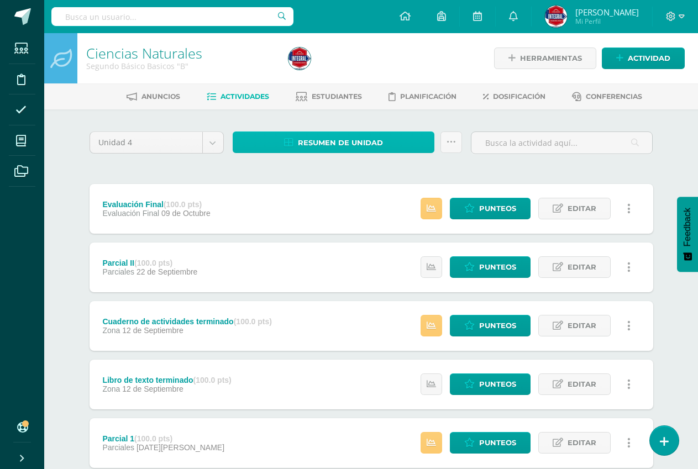
click at [335, 142] on span "Resumen de unidad" at bounding box center [340, 143] width 85 height 20
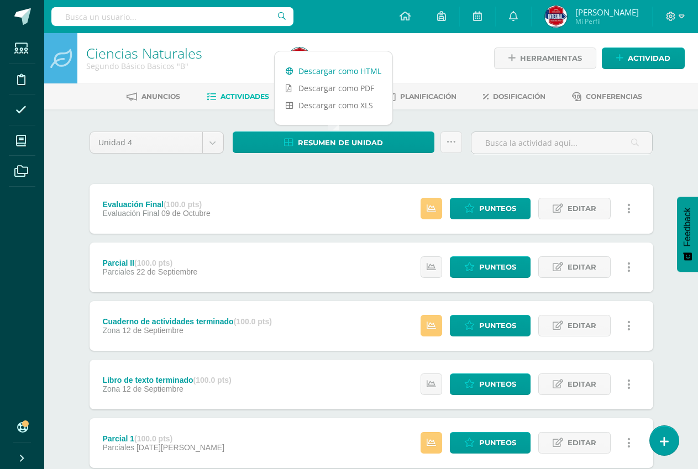
click at [337, 68] on link "Descargar como HTML" at bounding box center [333, 70] width 118 height 17
click at [382, 64] on link "Descargar como HTML" at bounding box center [333, 70] width 118 height 17
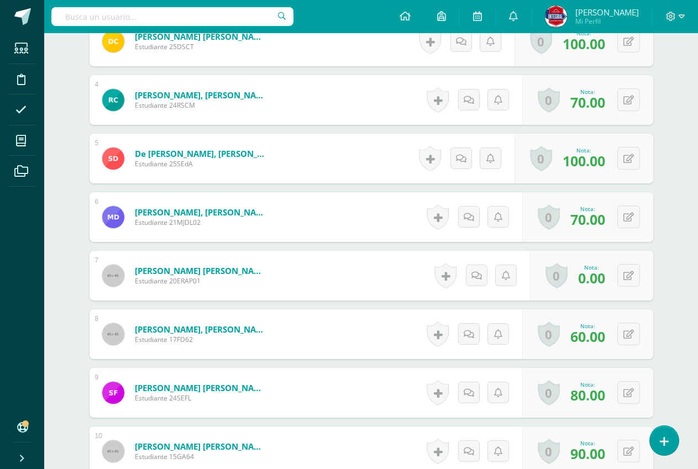
scroll to position [499, 0]
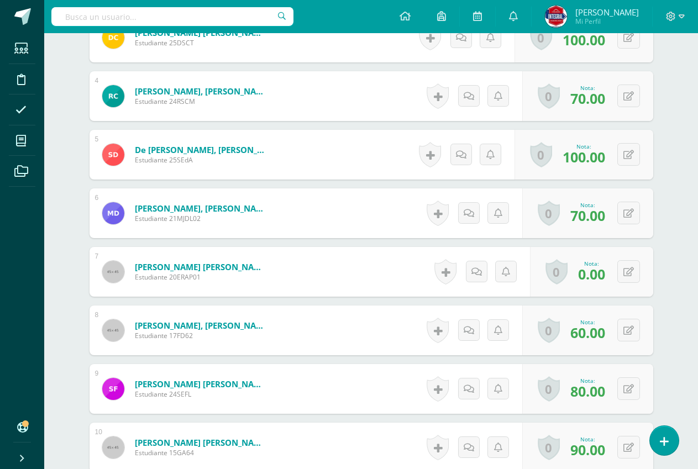
click at [640, 273] on div "0 [GEOGRAPHIC_DATA] Logros obtenidos Aún no hay logros agregados Nota: 0.00" at bounding box center [591, 272] width 123 height 50
click at [632, 273] on icon at bounding box center [635, 271] width 11 height 9
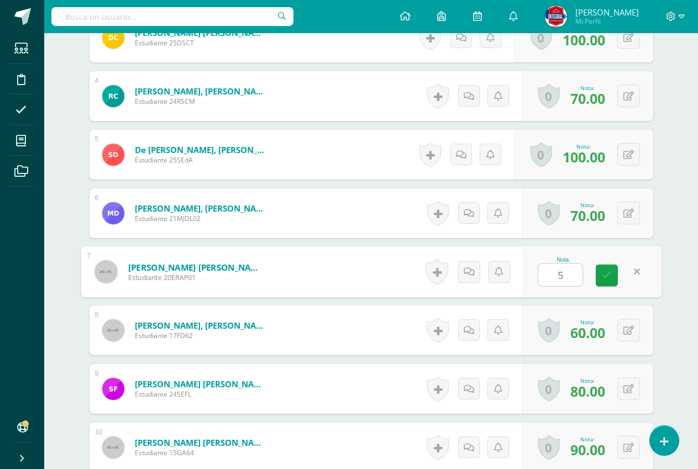
type input "50"
click at [611, 277] on link at bounding box center [606, 276] width 22 height 22
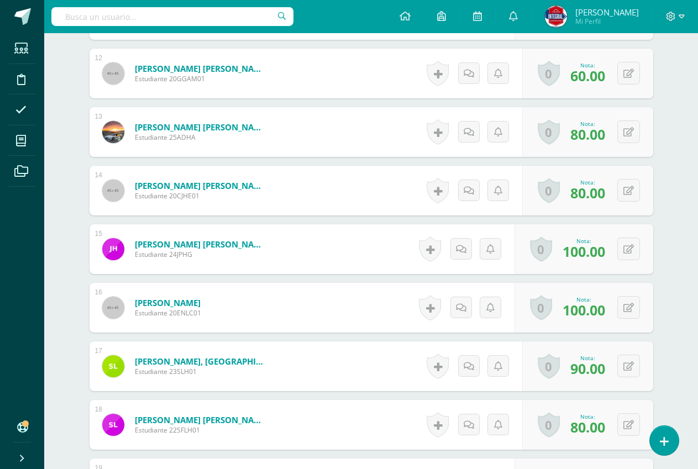
scroll to position [19, 0]
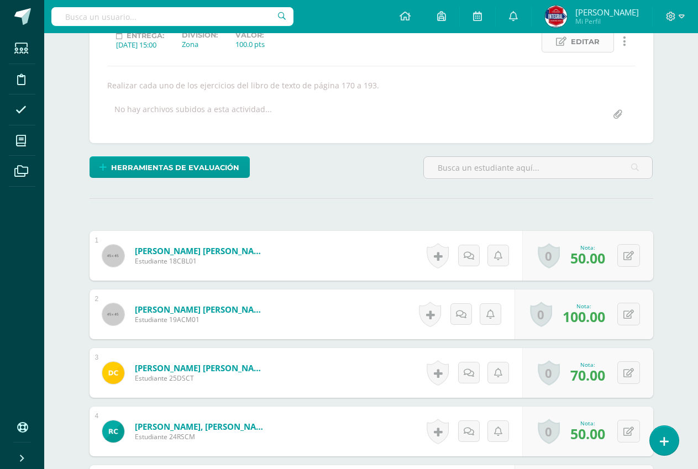
scroll to position [167, 0]
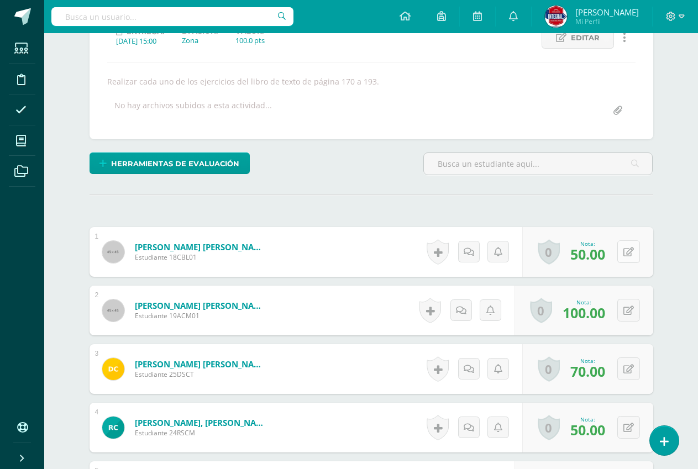
click at [632, 251] on icon at bounding box center [628, 251] width 10 height 9
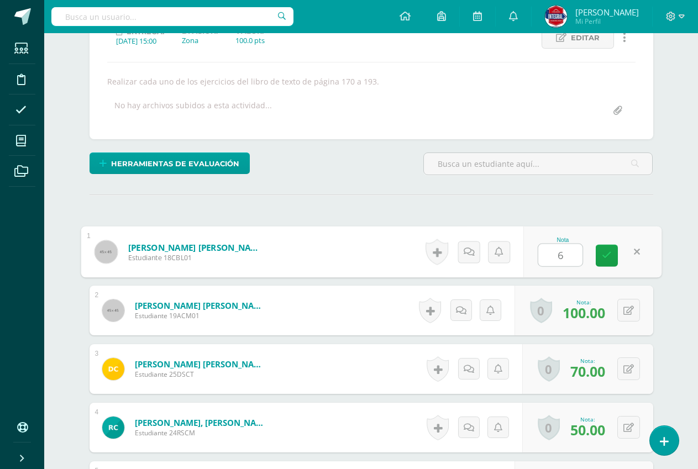
type input "60"
click at [596, 266] on link at bounding box center [606, 256] width 22 height 22
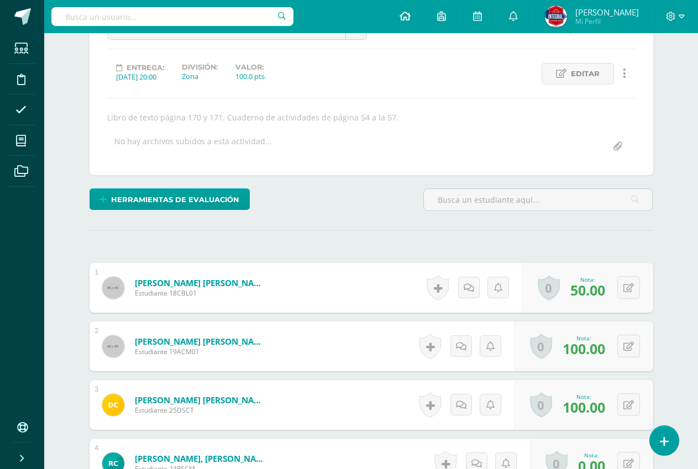
scroll to position [167, 0]
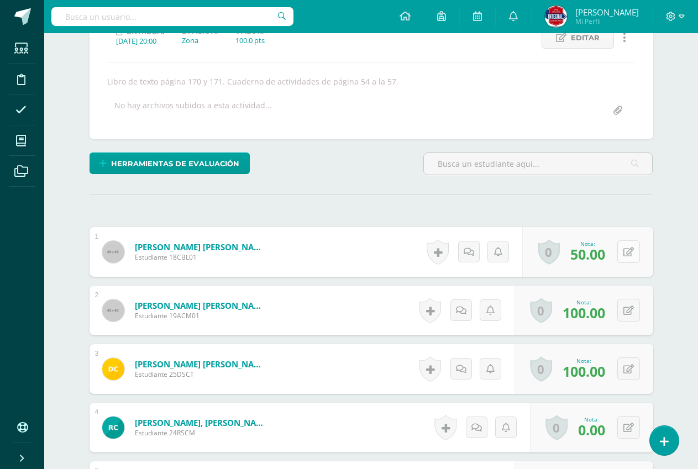
click at [623, 254] on button at bounding box center [628, 251] width 23 height 23
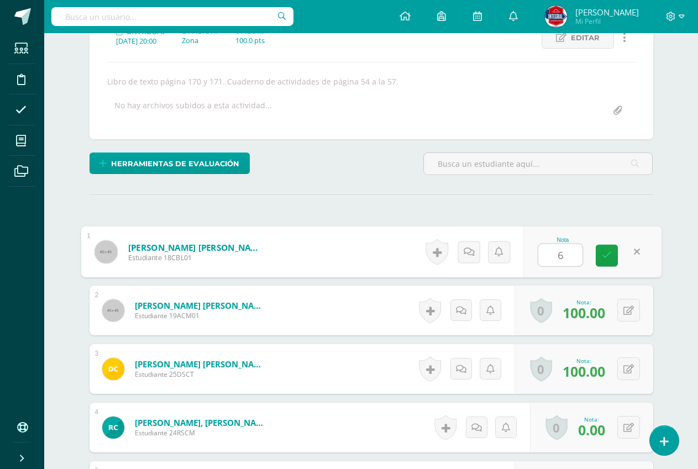
type input "60"
click at [606, 255] on icon at bounding box center [606, 255] width 10 height 9
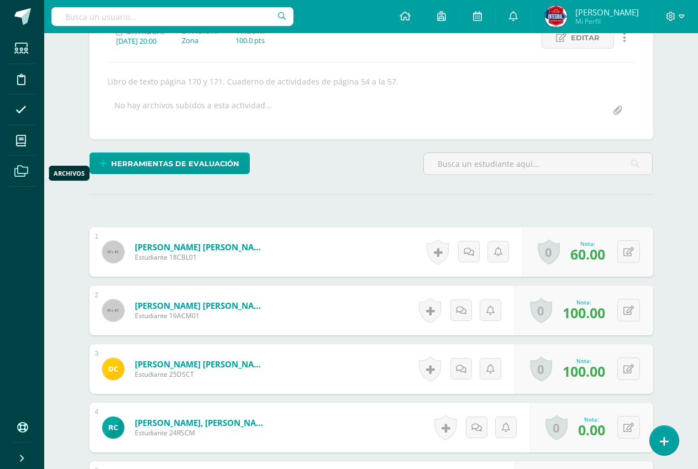
scroll to position [0, 0]
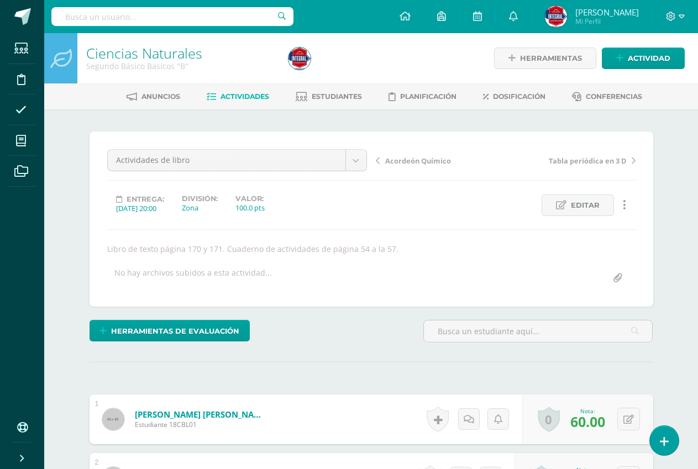
click at [237, 92] on link "Actividades" at bounding box center [238, 97] width 62 height 18
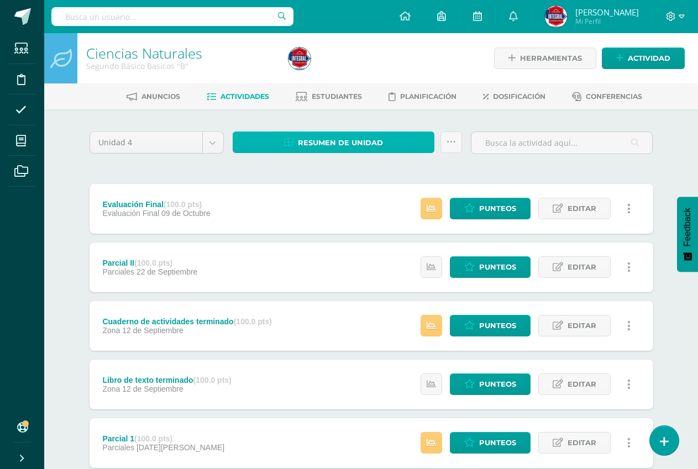
click at [347, 138] on span "Resumen de unidad" at bounding box center [340, 143] width 85 height 20
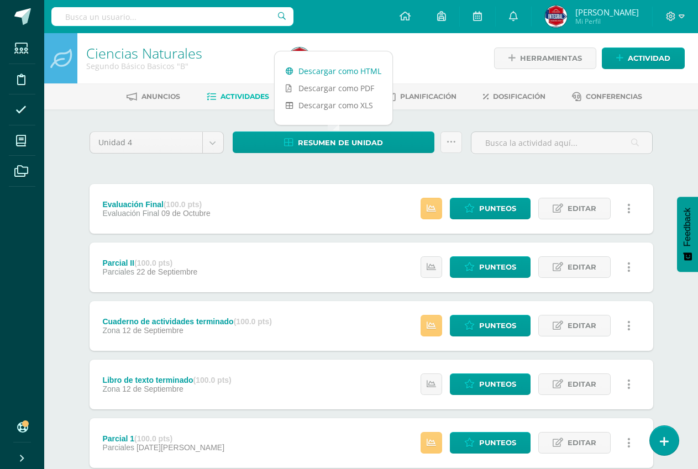
click at [355, 68] on link "Descargar como HTML" at bounding box center [333, 70] width 118 height 17
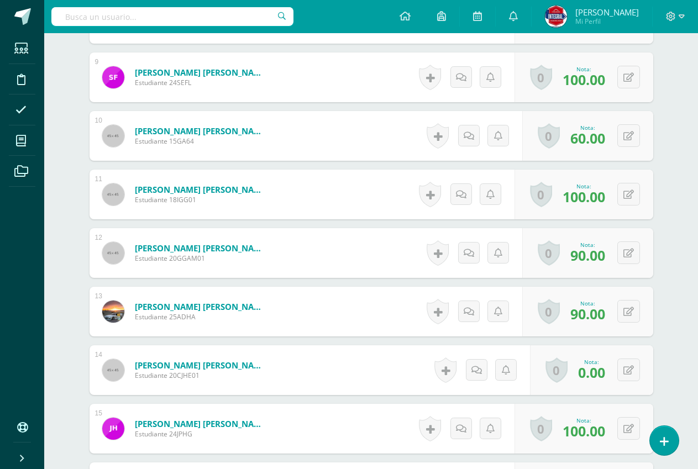
scroll to position [830, 0]
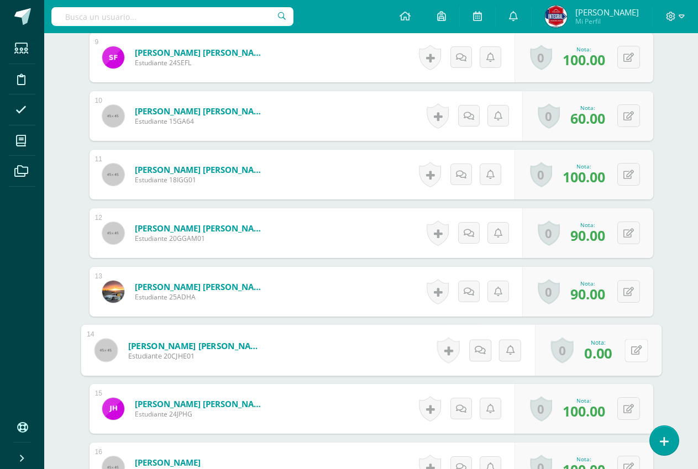
click at [629, 356] on button at bounding box center [635, 350] width 23 height 23
type input "50"
click at [601, 361] on link at bounding box center [606, 354] width 22 height 22
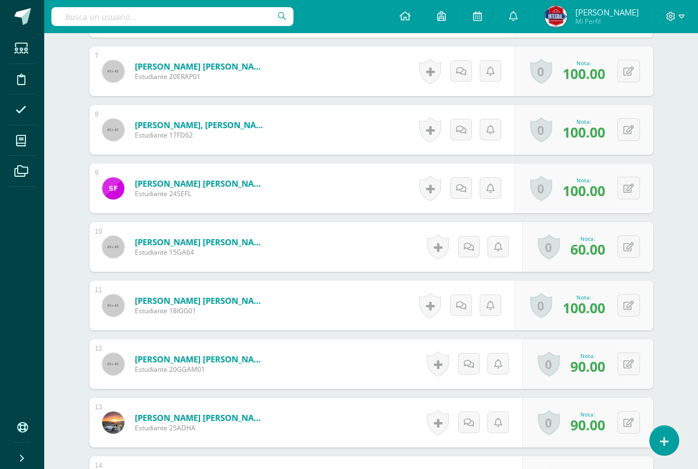
scroll to position [774, 0]
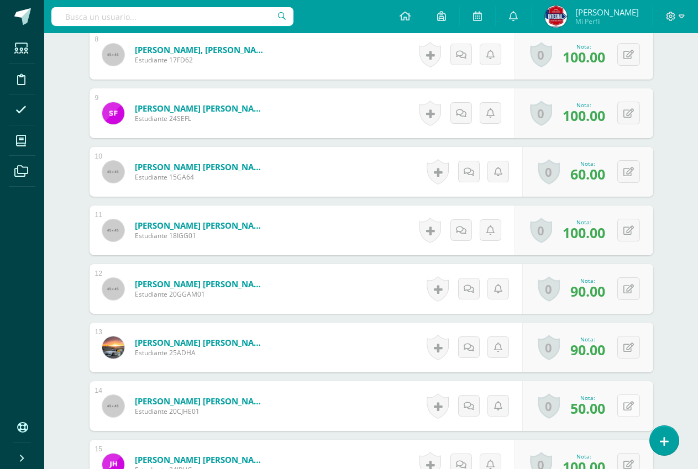
click at [628, 409] on icon at bounding box center [628, 405] width 10 height 9
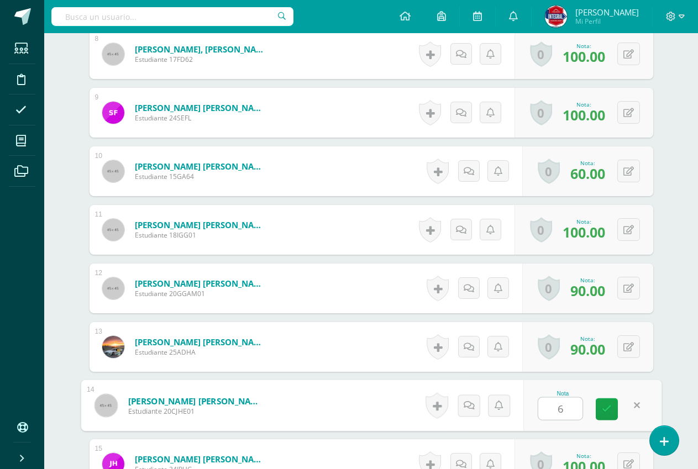
type input "60"
click at [610, 418] on link at bounding box center [606, 409] width 22 height 22
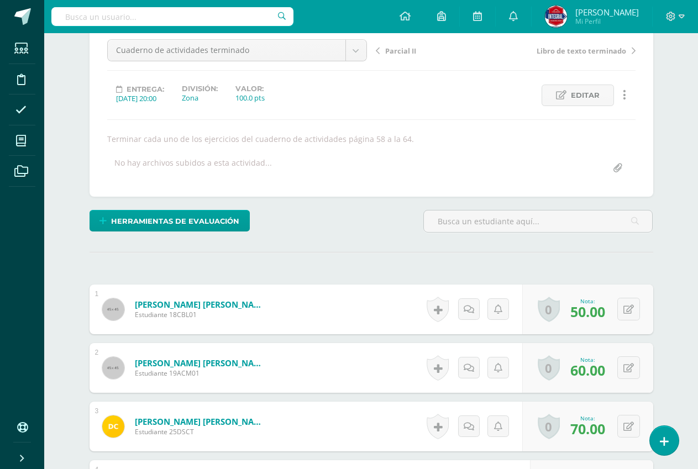
scroll to position [166, 0]
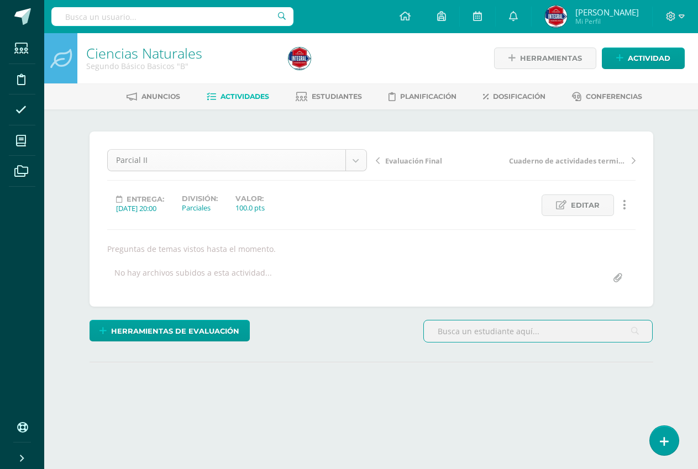
click at [352, 162] on body "Estudiantes Disciplina Asistencia Mis cursos Archivos Soporte Ayuda Reportar un…" at bounding box center [349, 224] width 698 height 448
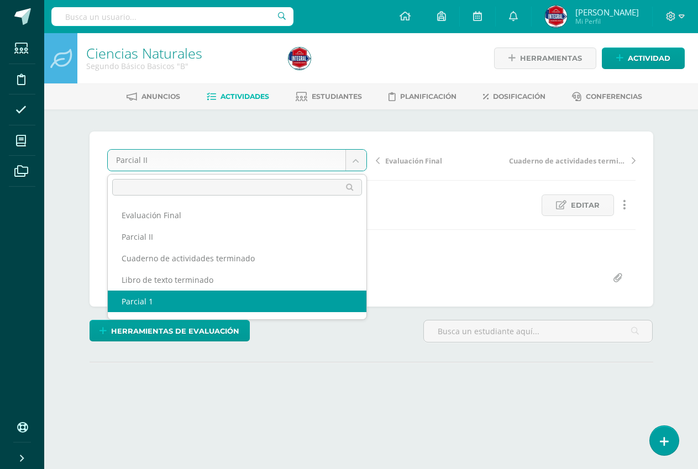
select select "/dashboard/teacher/grade-activity/191095/"
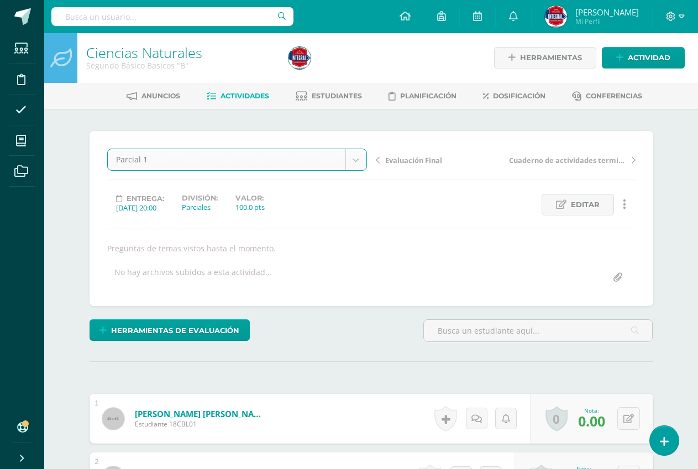
scroll to position [1, 0]
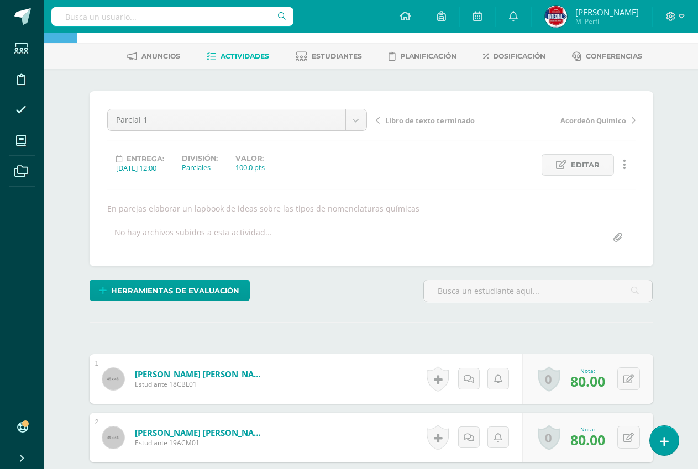
scroll to position [41, 0]
click at [622, 375] on div "0 [GEOGRAPHIC_DATA] Logros obtenidos Aún no hay logros agregados Nota: 80.00" at bounding box center [587, 378] width 131 height 50
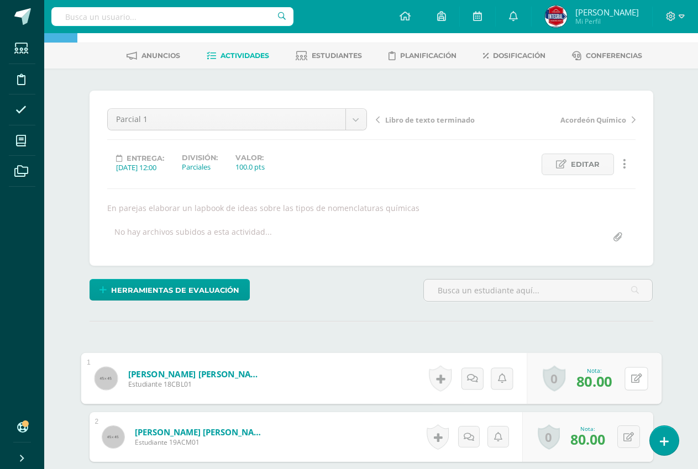
scroll to position [41, 0]
click at [640, 381] on icon at bounding box center [635, 377] width 11 height 9
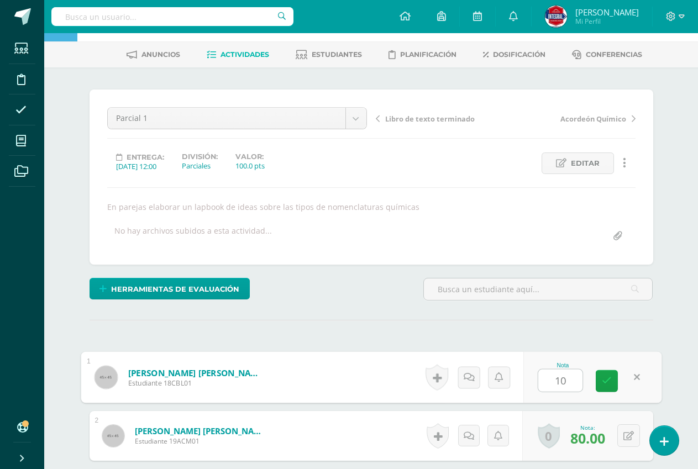
type input "100"
click at [612, 381] on link at bounding box center [606, 381] width 22 height 22
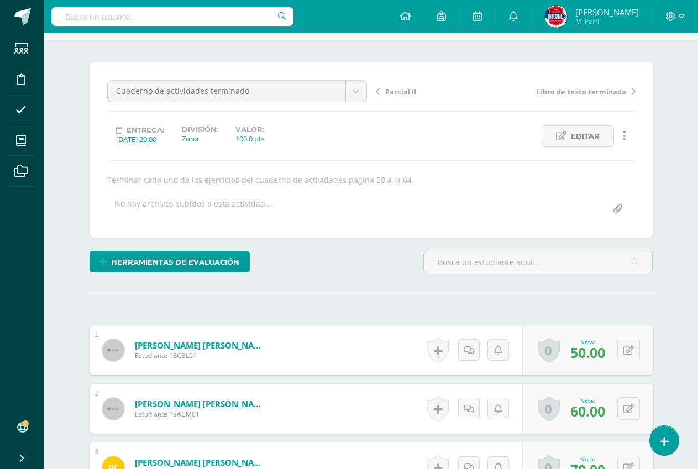
scroll to position [70, 0]
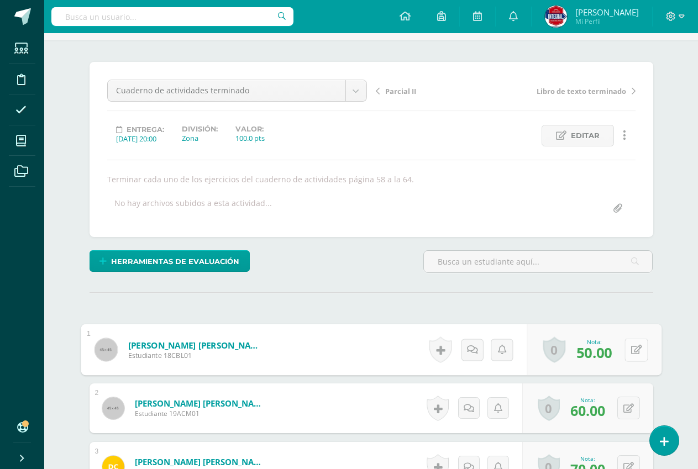
click at [638, 344] on button at bounding box center [635, 349] width 23 height 23
type input "60"
click at [610, 353] on icon at bounding box center [606, 352] width 10 height 9
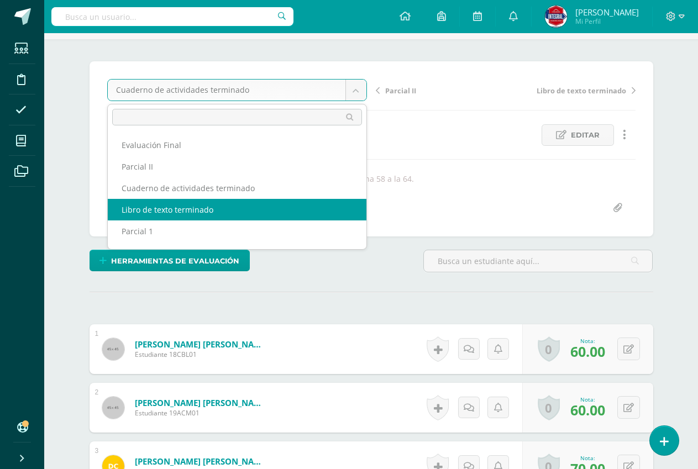
scroll to position [71, 0]
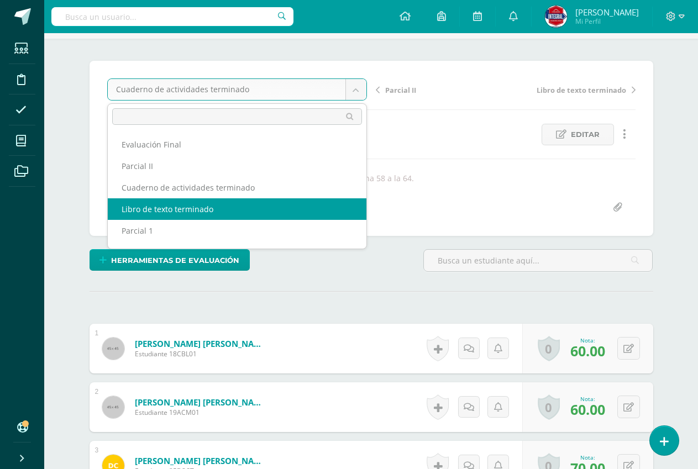
select select "/dashboard/teacher/grade-activity/191100/"
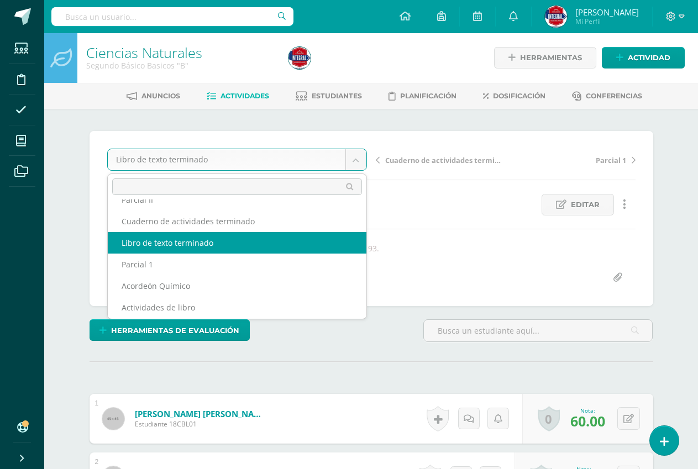
scroll to position [55, 0]
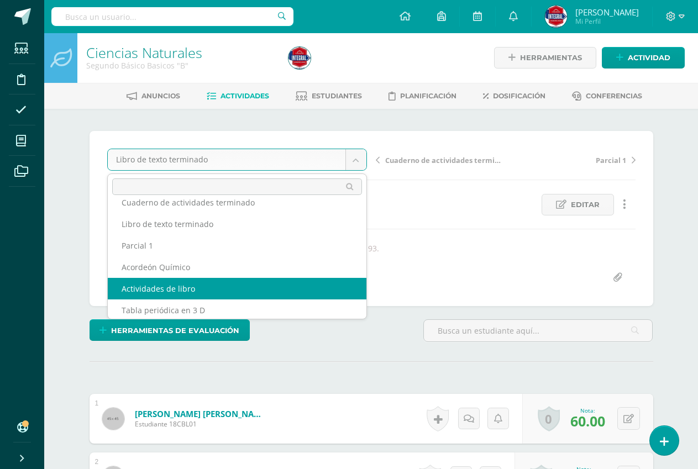
select select "/dashboard/teacher/grade-activity/190982/"
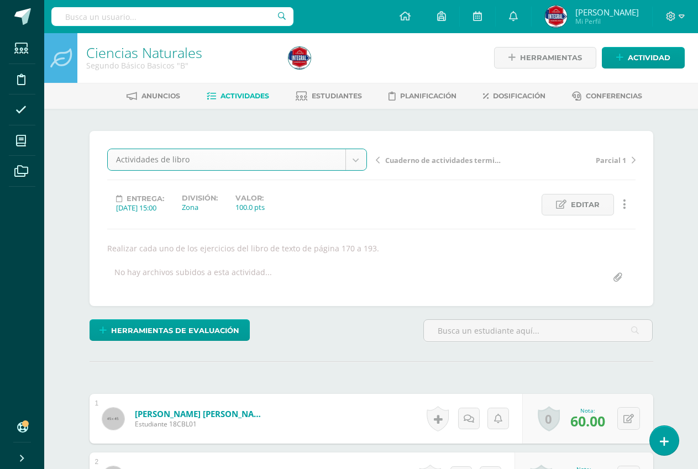
scroll to position [1, 0]
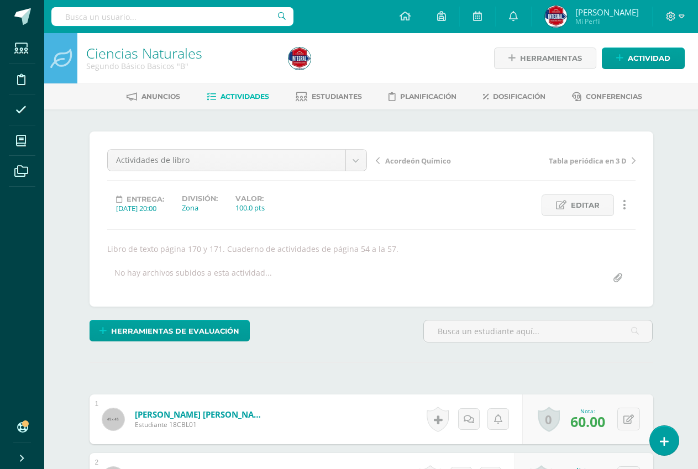
scroll to position [1, 0]
click at [636, 417] on button at bounding box center [628, 418] width 23 height 23
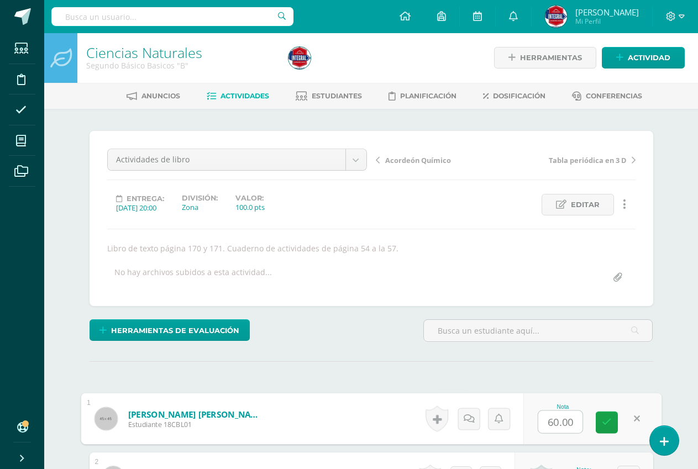
scroll to position [1, 0]
type input "70"
click at [620, 419] on div "Nota 70" at bounding box center [592, 418] width 138 height 51
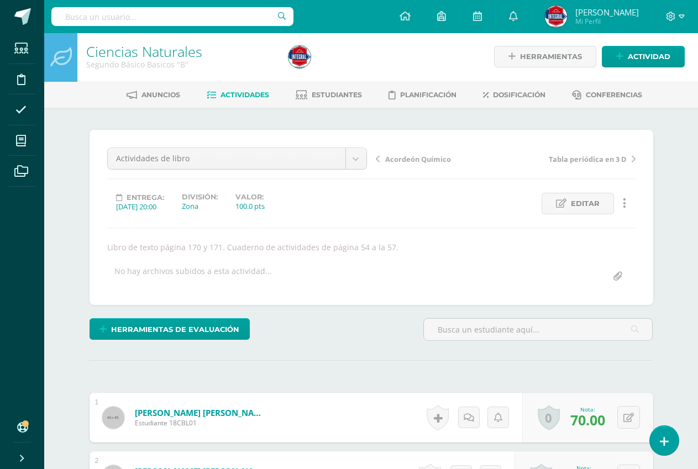
scroll to position [0, 0]
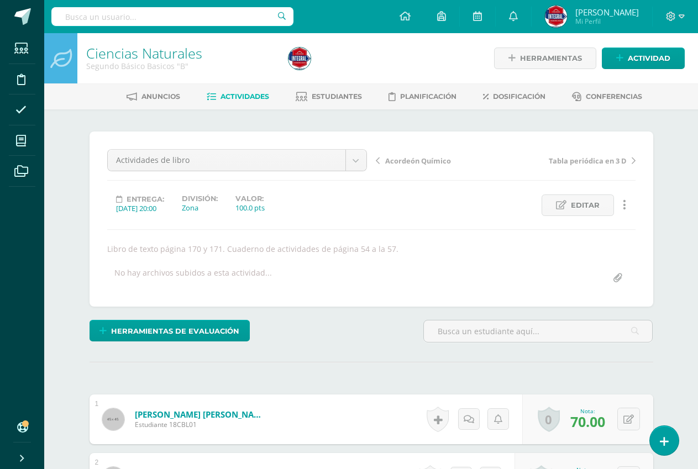
click at [256, 96] on span "Actividades" at bounding box center [244, 96] width 49 height 8
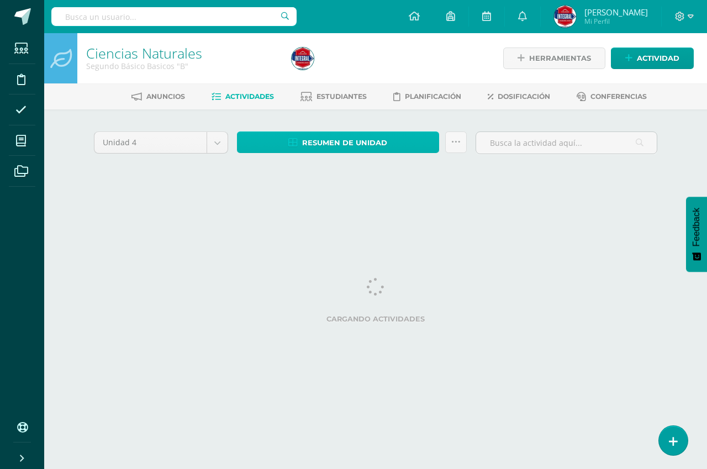
click at [330, 146] on span "Resumen de unidad" at bounding box center [344, 143] width 85 height 20
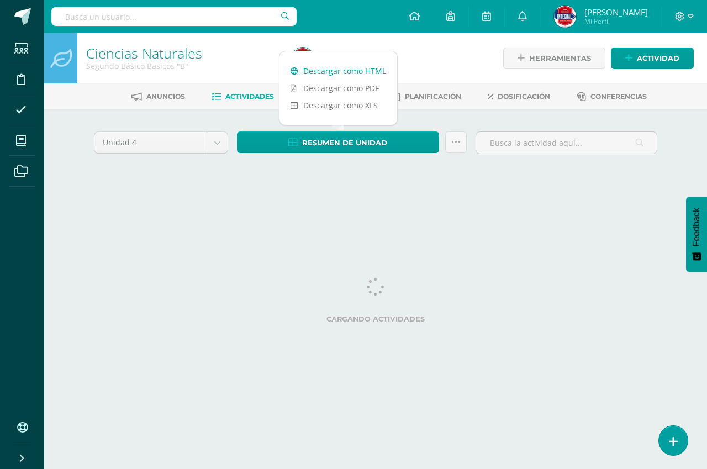
click at [355, 73] on link "Descargar como HTML" at bounding box center [338, 70] width 118 height 17
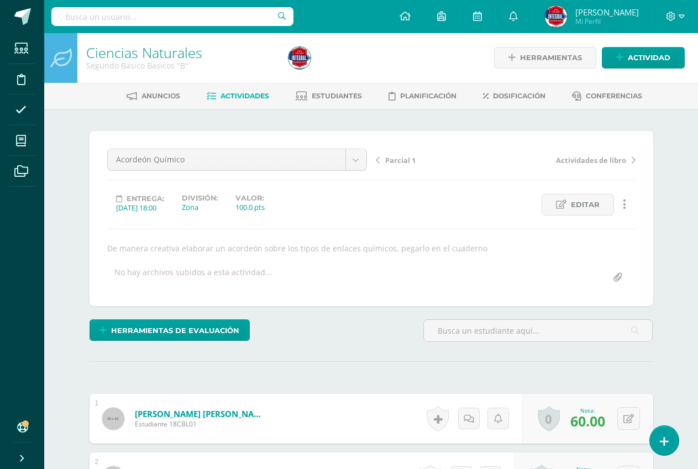
scroll to position [1, 0]
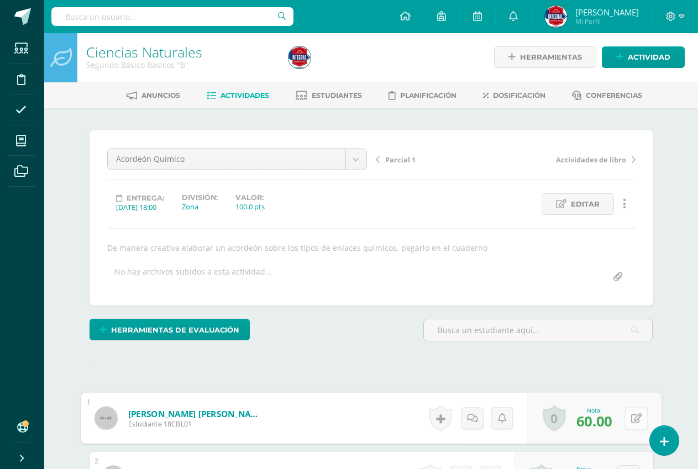
click at [630, 414] on icon at bounding box center [635, 417] width 11 height 9
type input "70"
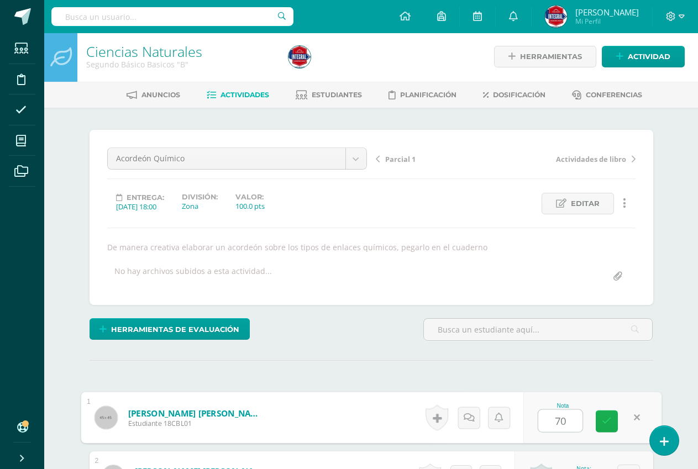
click at [598, 419] on link at bounding box center [606, 421] width 22 height 22
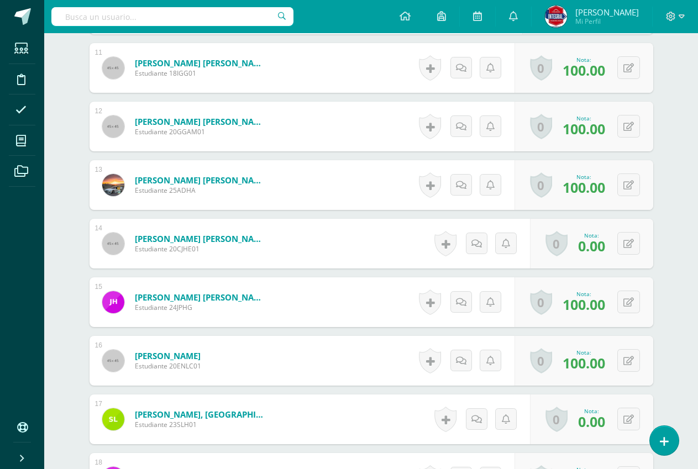
scroll to position [939, 0]
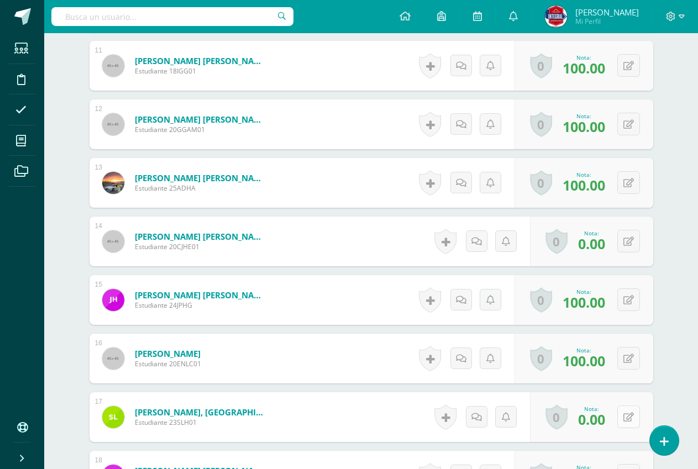
click at [626, 416] on button at bounding box center [628, 416] width 23 height 23
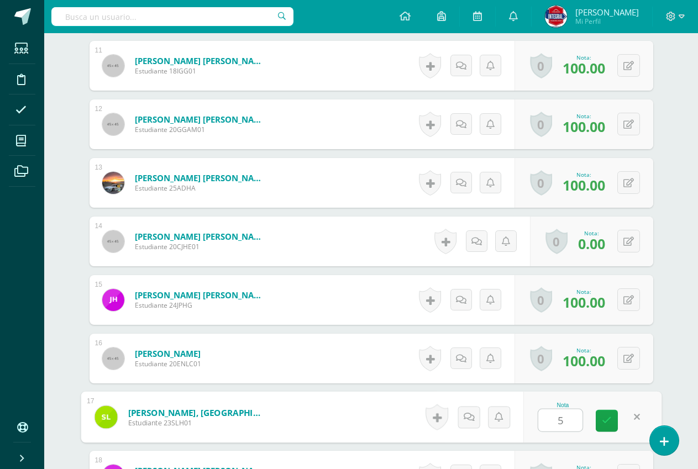
type input "50"
click at [614, 419] on link at bounding box center [606, 421] width 22 height 22
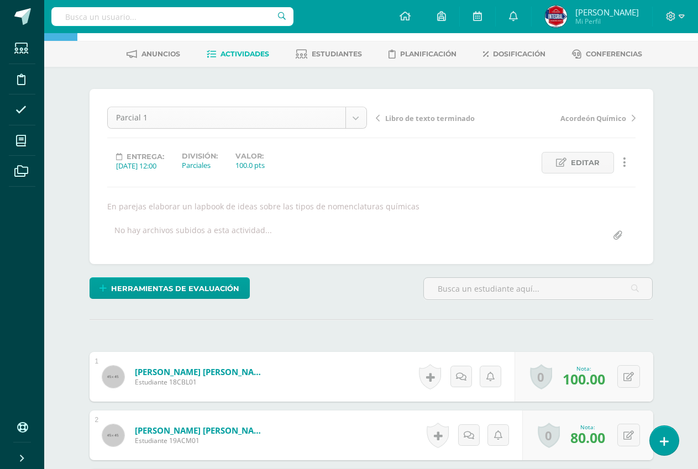
scroll to position [0, 0]
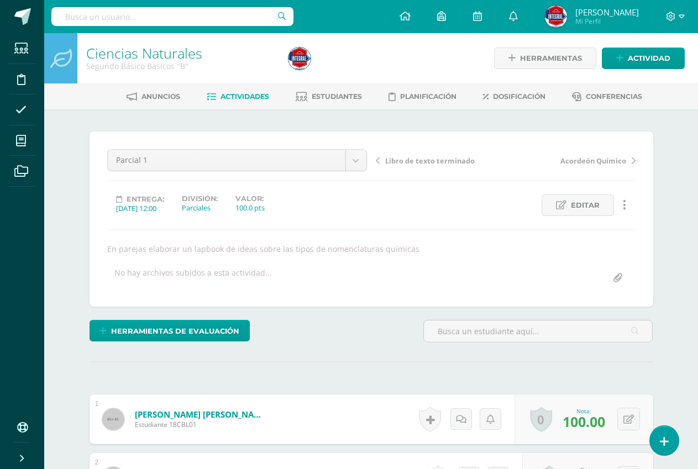
click at [249, 98] on span "Actividades" at bounding box center [244, 96] width 49 height 8
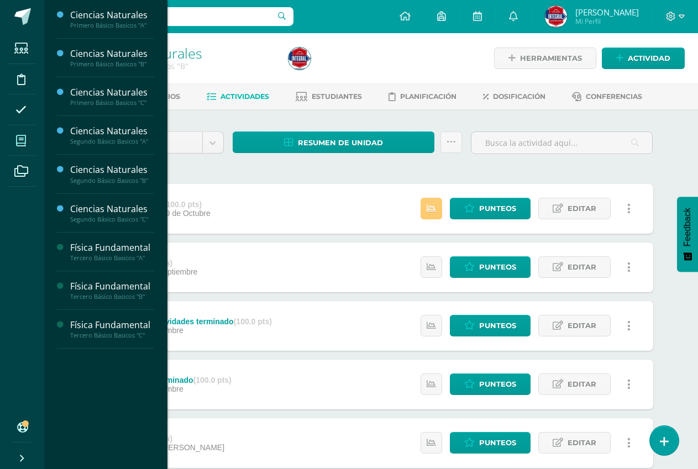
click at [9, 138] on span at bounding box center [21, 140] width 25 height 25
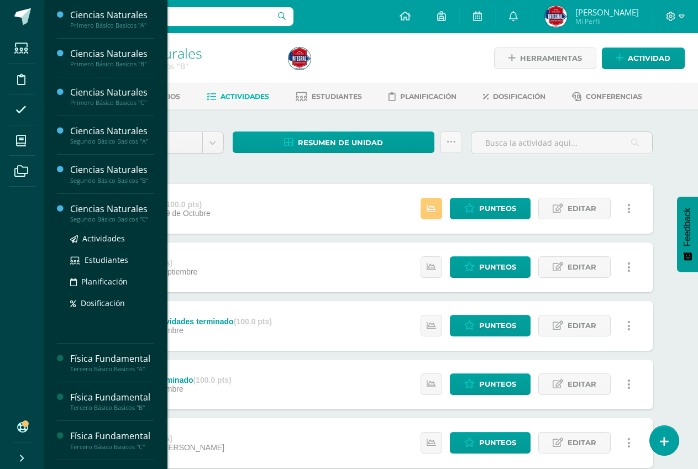
click at [109, 211] on div "Ciencias Naturales" at bounding box center [112, 209] width 84 height 13
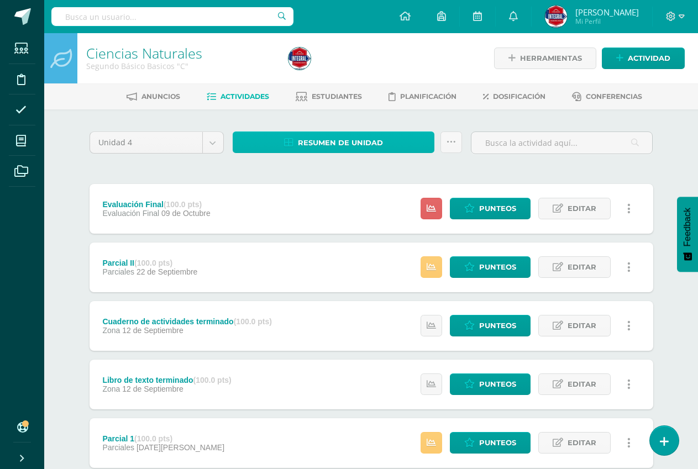
click at [285, 137] on link "Resumen de unidad" at bounding box center [334, 142] width 202 height 22
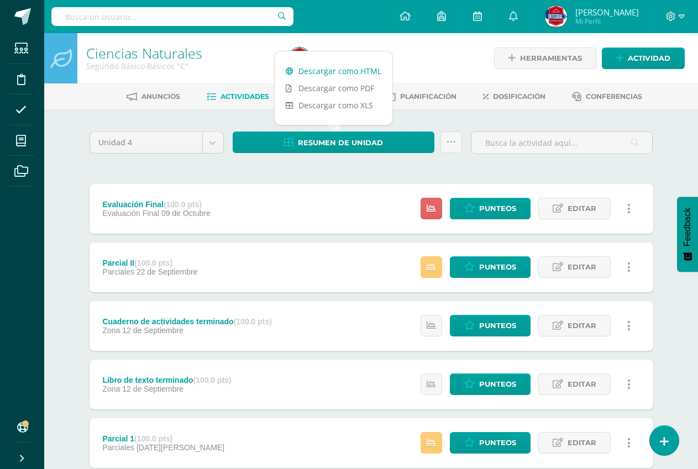
click at [318, 75] on link "Descargar como HTML" at bounding box center [333, 70] width 118 height 17
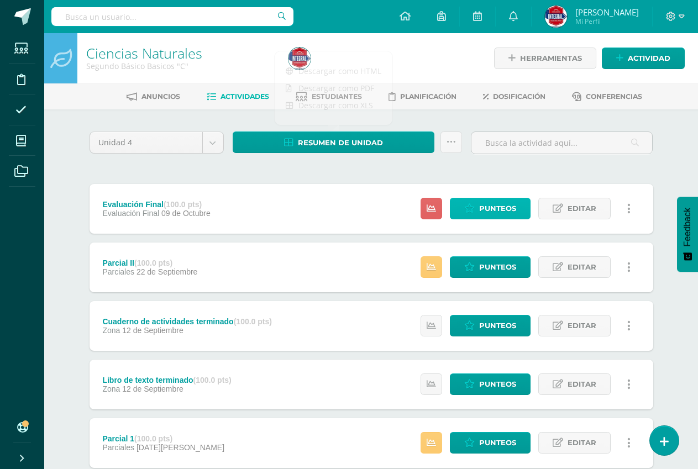
click at [503, 215] on span "Punteos" at bounding box center [497, 208] width 37 height 20
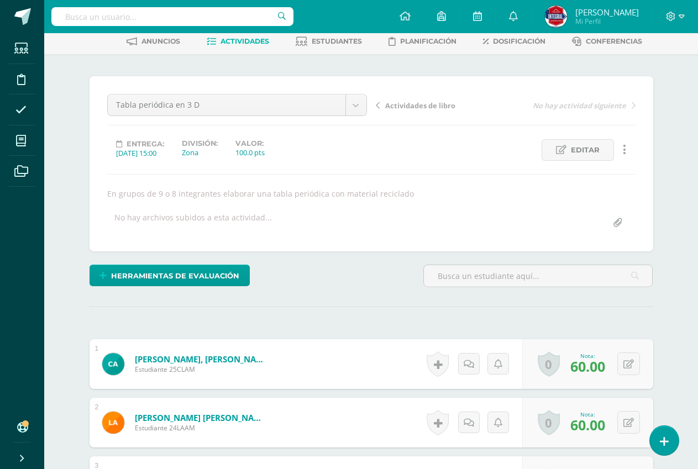
scroll to position [56, 0]
click at [626, 365] on icon at bounding box center [628, 363] width 10 height 9
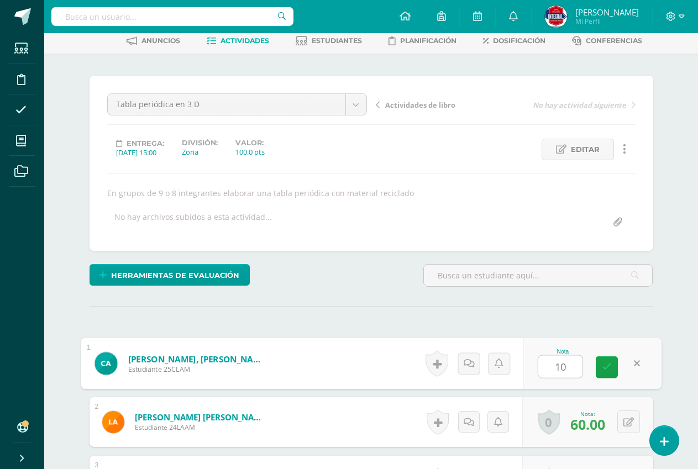
type input "100"
click at [598, 367] on link at bounding box center [606, 367] width 22 height 22
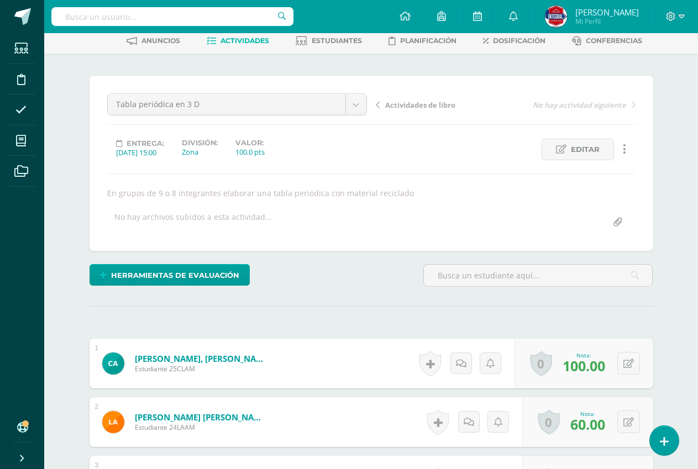
scroll to position [56, 0]
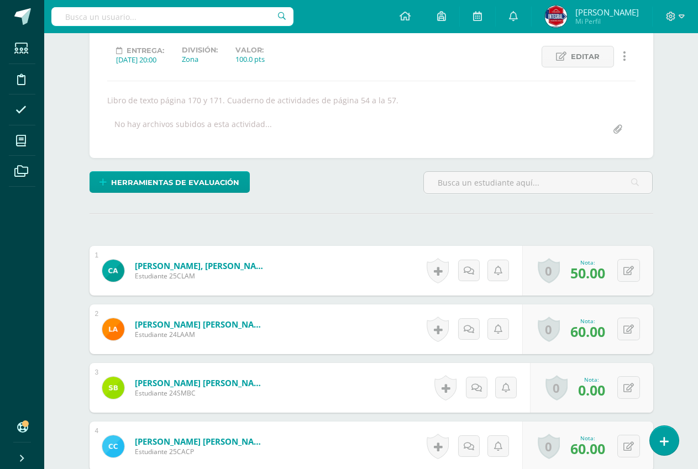
scroll to position [167, 0]
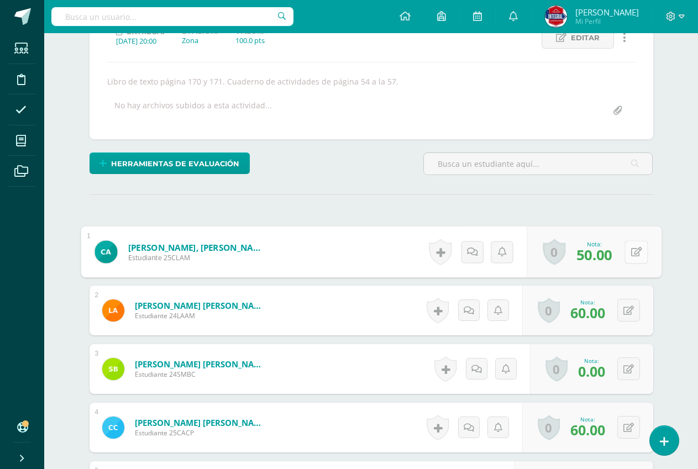
click at [631, 253] on icon at bounding box center [635, 251] width 11 height 9
type input "100"
click at [580, 257] on input "100" at bounding box center [560, 255] width 44 height 22
click at [600, 255] on link at bounding box center [606, 256] width 22 height 22
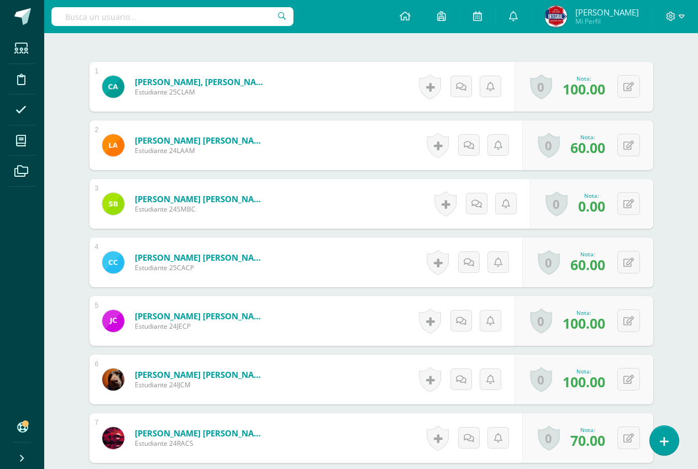
scroll to position [333, 0]
click at [627, 199] on button at bounding box center [628, 203] width 23 height 23
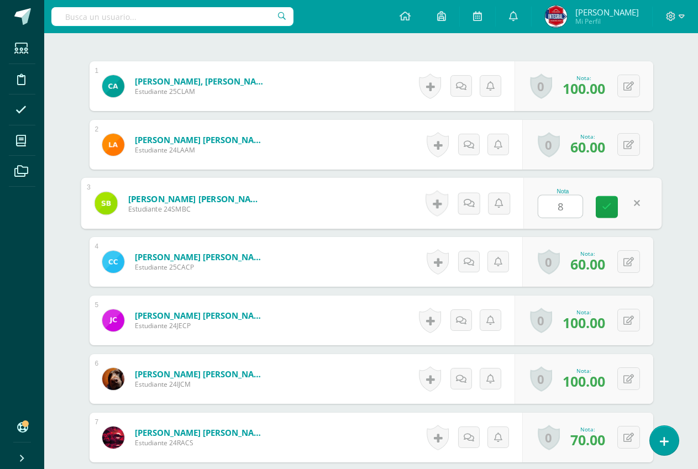
type input "80"
click at [614, 210] on link at bounding box center [606, 207] width 22 height 22
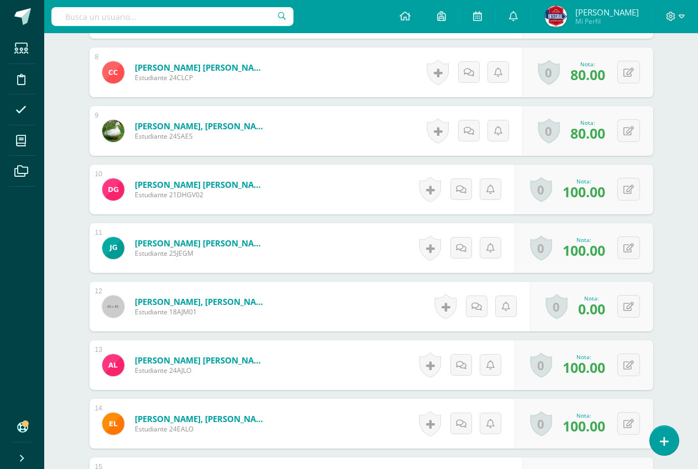
scroll to position [775, 0]
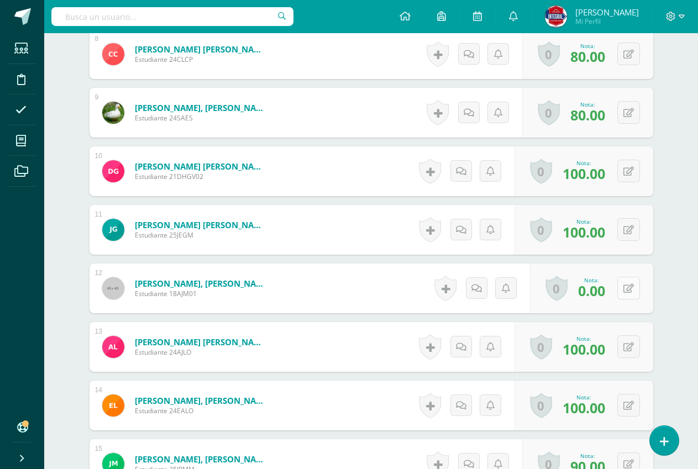
click at [637, 289] on button at bounding box center [628, 288] width 23 height 23
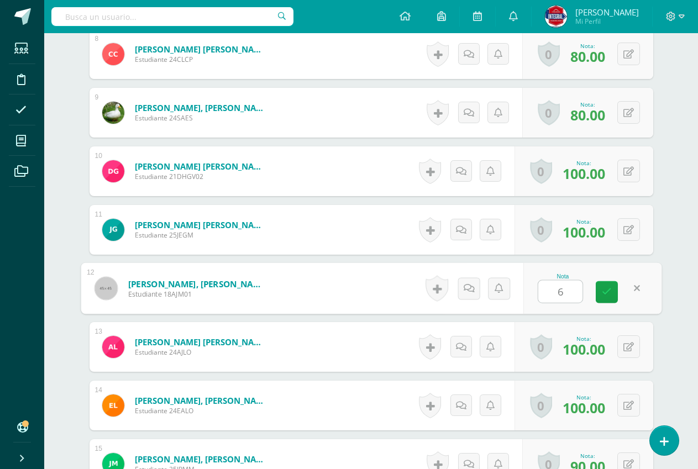
type input "60"
click at [611, 294] on link at bounding box center [606, 292] width 22 height 22
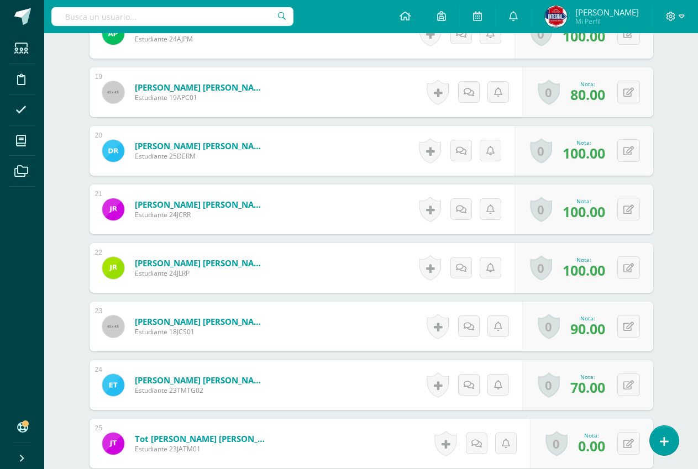
scroll to position [1493, 0]
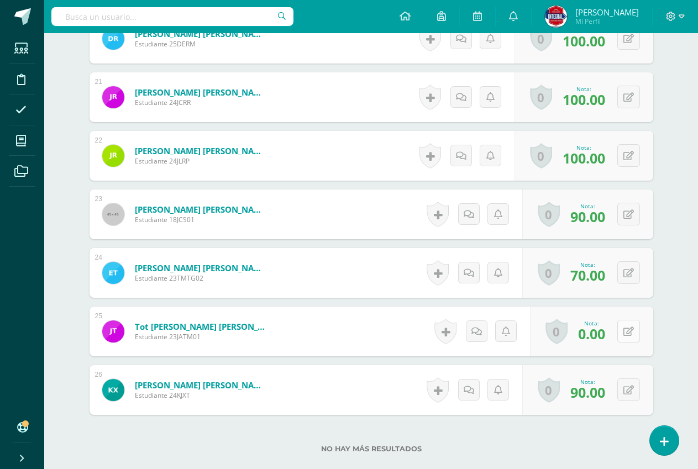
click at [633, 334] on button at bounding box center [628, 331] width 23 height 23
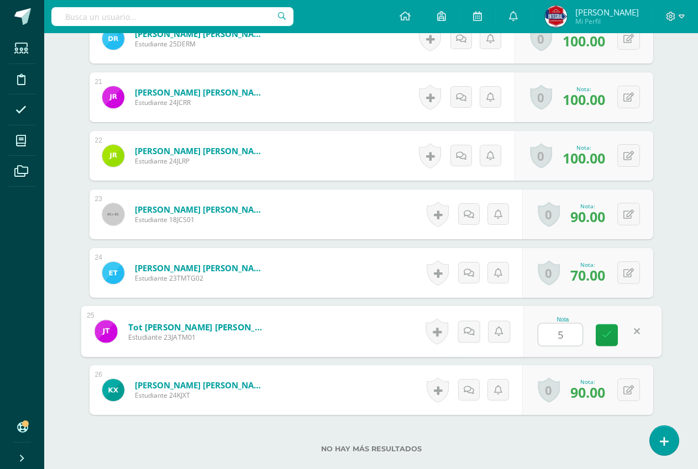
type input "50"
click at [610, 334] on icon at bounding box center [606, 334] width 10 height 9
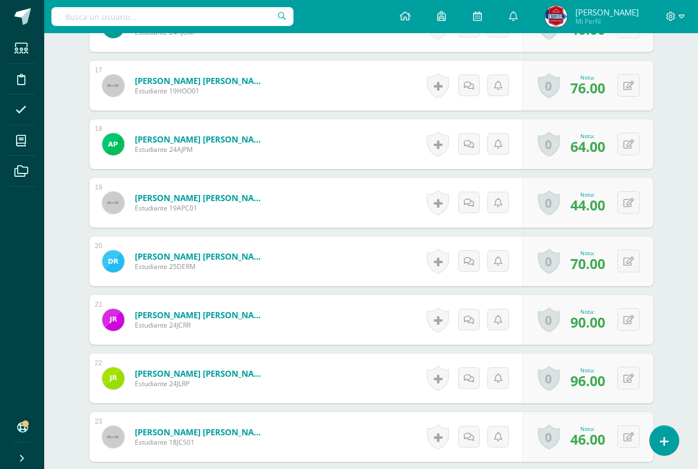
scroll to position [1565, 0]
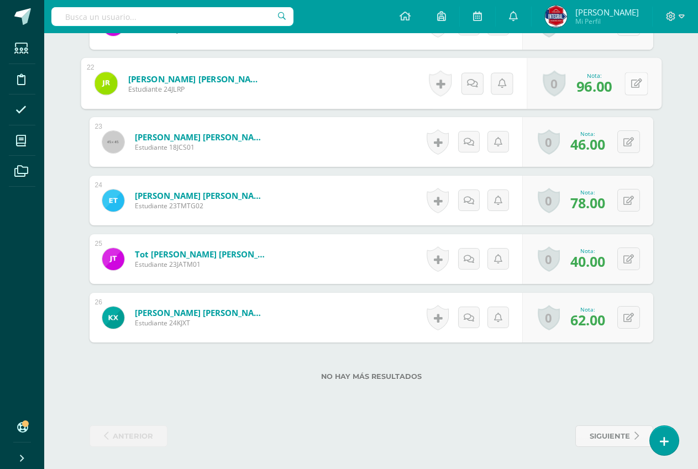
click at [630, 87] on icon at bounding box center [635, 82] width 11 height 9
type input "100"
click at [614, 89] on link at bounding box center [606, 87] width 22 height 22
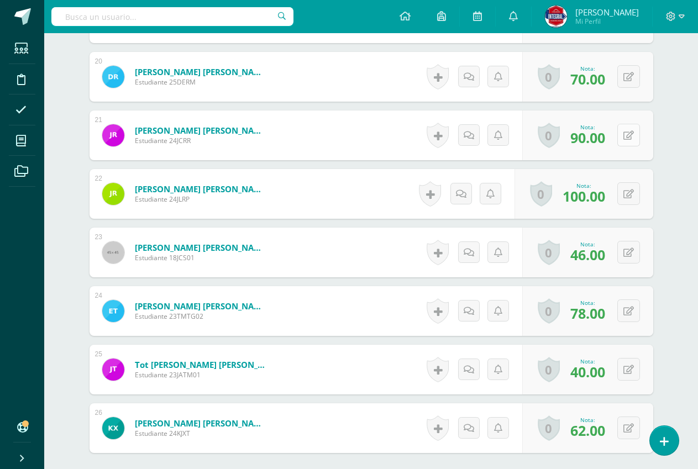
click at [620, 130] on div "0 Logros Logros obtenidos Aún no hay logros agregados Nota: 90.00" at bounding box center [587, 135] width 131 height 50
click at [637, 133] on icon at bounding box center [635, 134] width 11 height 9
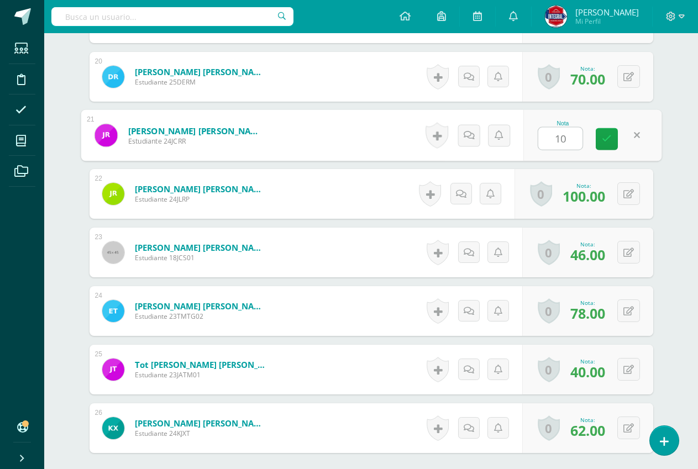
type input "100"
click at [602, 138] on icon at bounding box center [606, 138] width 10 height 9
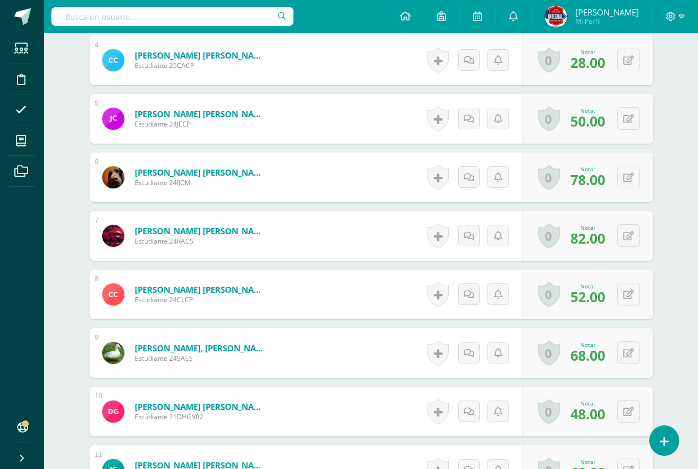
scroll to position [516, 0]
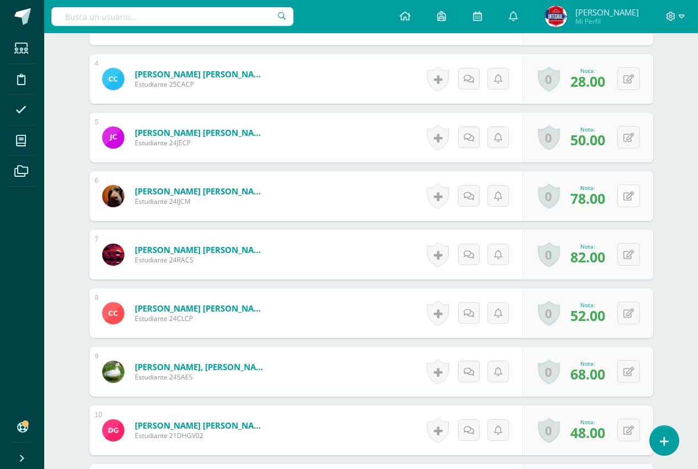
click at [622, 197] on button at bounding box center [628, 195] width 23 height 23
type input "80"
click at [617, 199] on link at bounding box center [606, 200] width 22 height 22
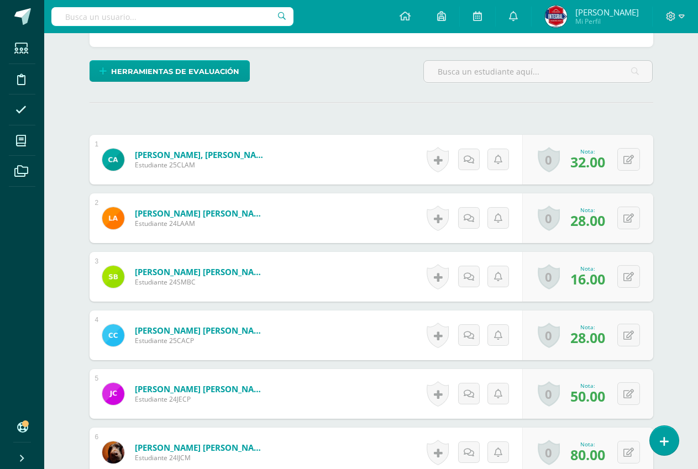
scroll to position [240, 0]
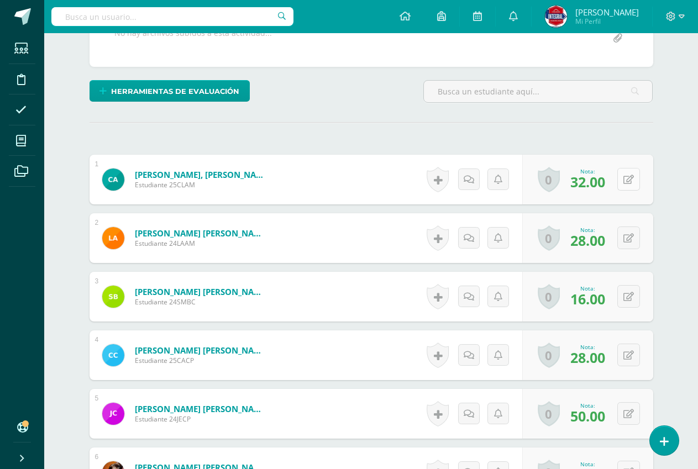
click at [630, 184] on icon at bounding box center [628, 179] width 10 height 9
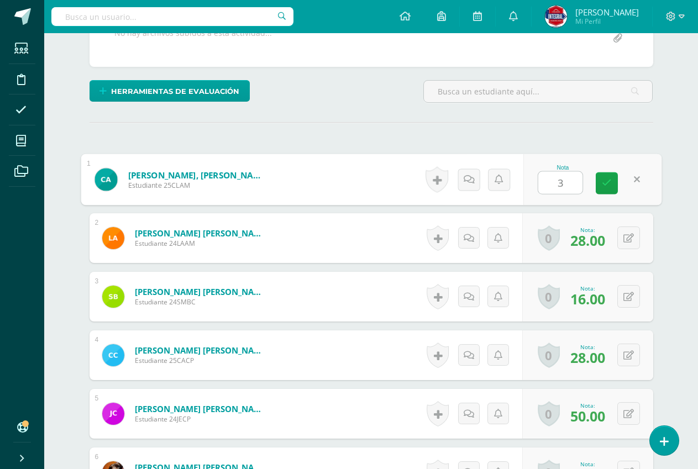
type input "36"
click at [608, 184] on icon at bounding box center [606, 182] width 10 height 9
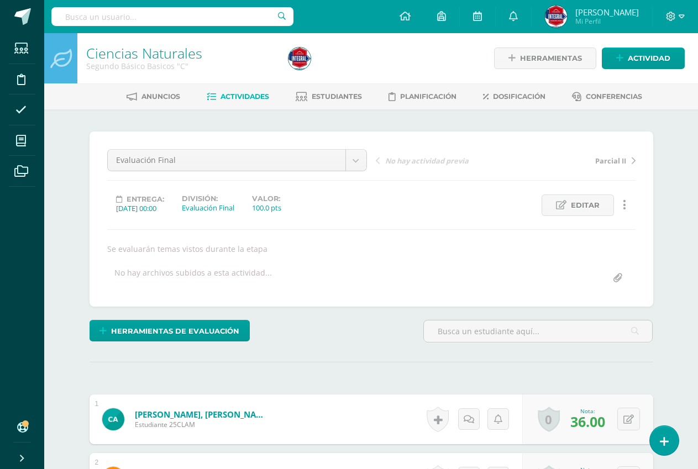
click at [243, 96] on span "Actividades" at bounding box center [244, 96] width 49 height 8
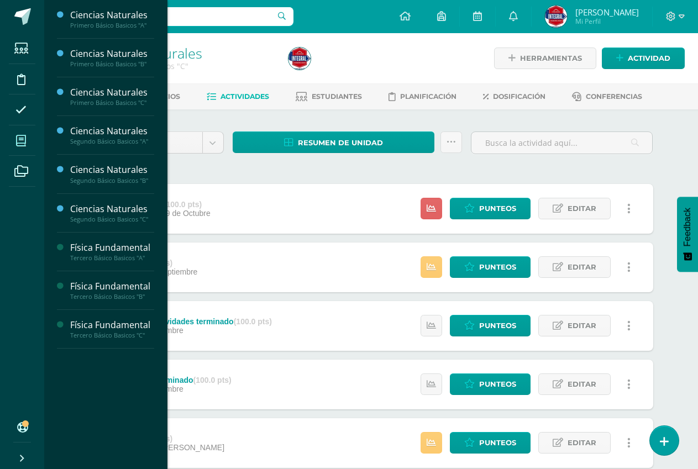
click at [15, 145] on span at bounding box center [21, 140] width 25 height 25
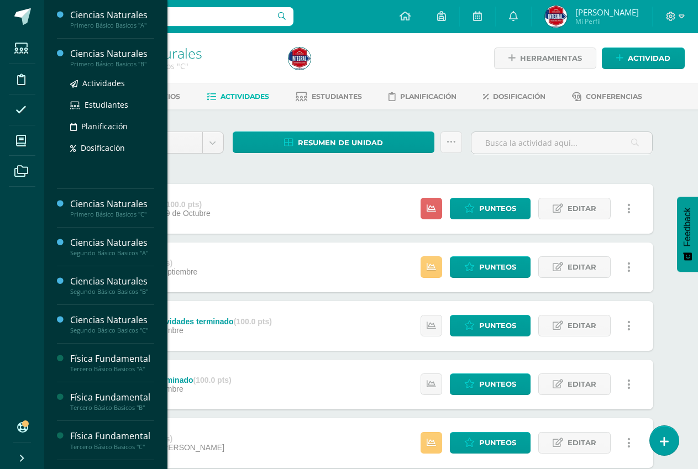
click at [136, 62] on div "Primero Básico Basicos "B"" at bounding box center [112, 64] width 84 height 8
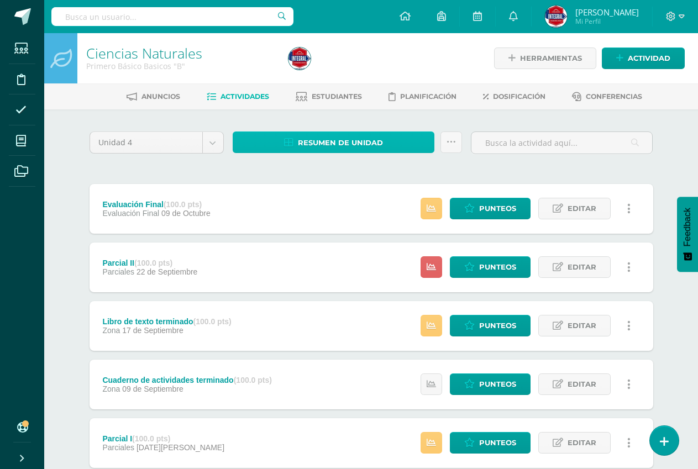
click at [271, 144] on link "Resumen de unidad" at bounding box center [334, 142] width 202 height 22
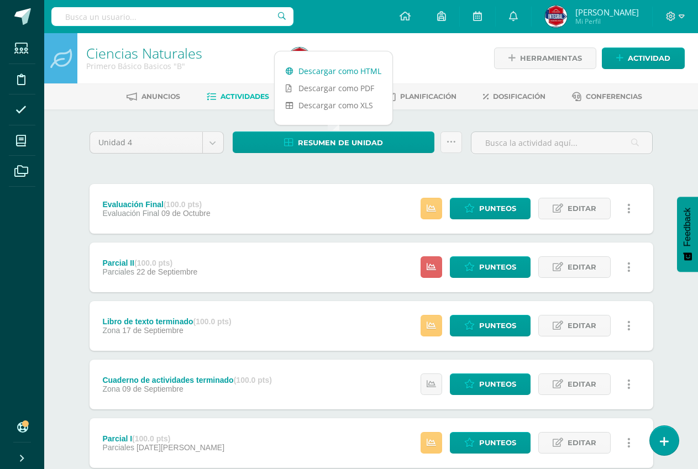
click at [336, 76] on link "Descargar como HTML" at bounding box center [333, 70] width 118 height 17
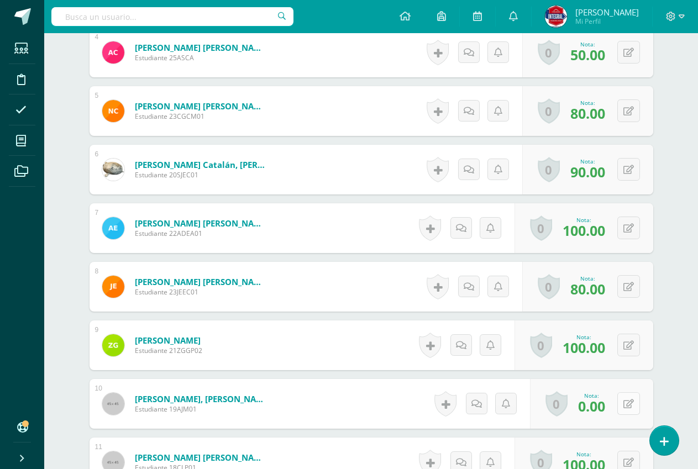
scroll to position [543, 0]
click at [636, 404] on button at bounding box center [628, 403] width 23 height 23
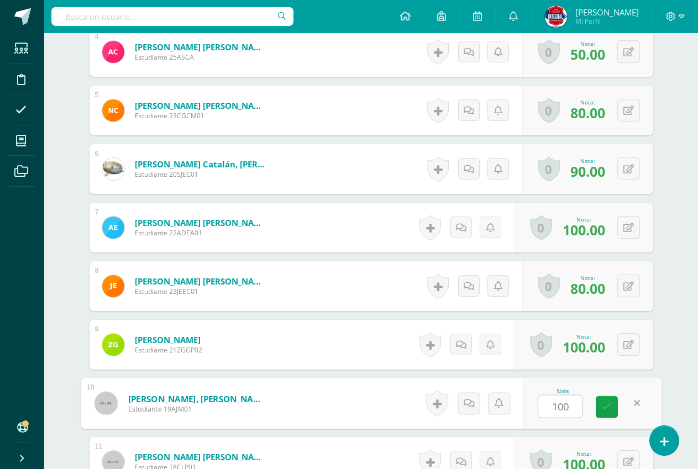
type input "100"
click at [620, 405] on div "Nota 100" at bounding box center [592, 403] width 138 height 51
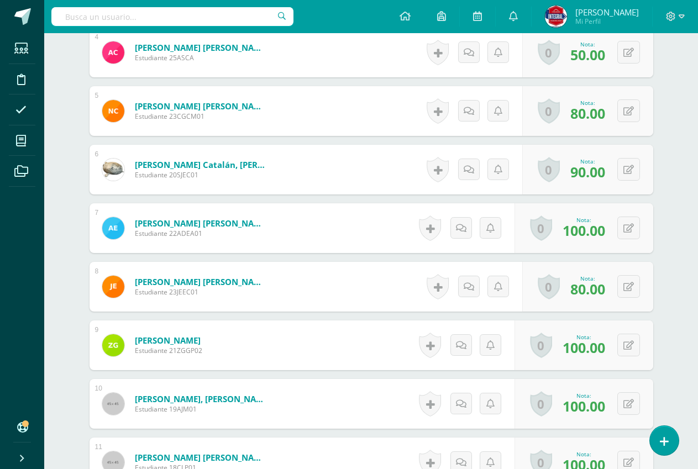
scroll to position [0, 0]
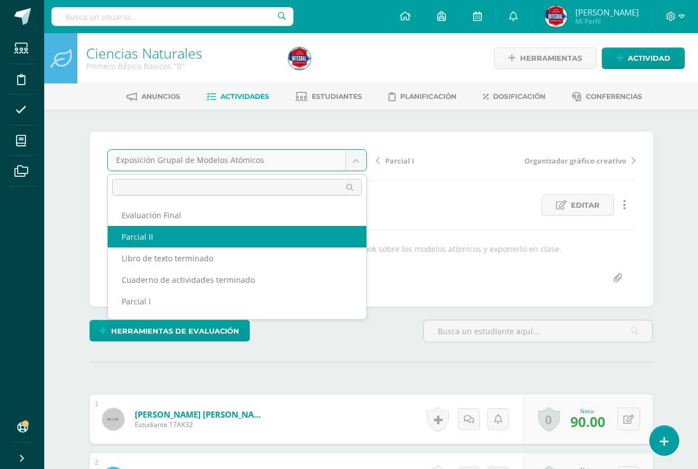
select select "/dashboard/teacher/grade-activity/190401/"
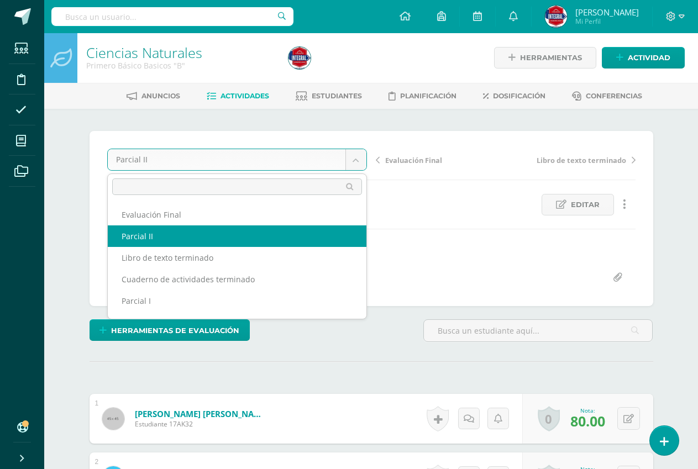
scroll to position [1, 0]
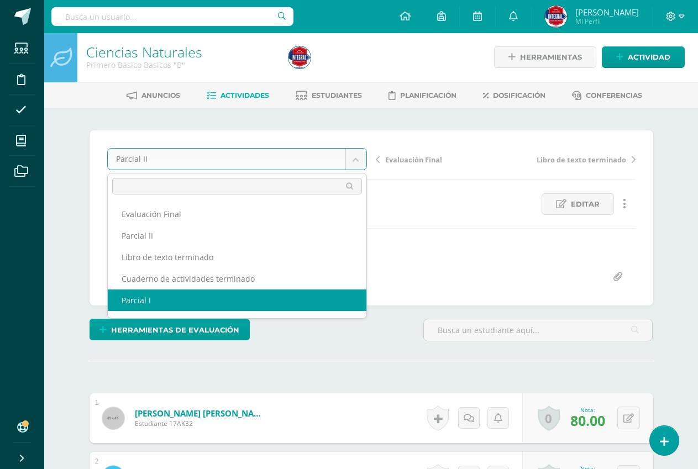
select select "/dashboard/teacher/grade-activity/190386/"
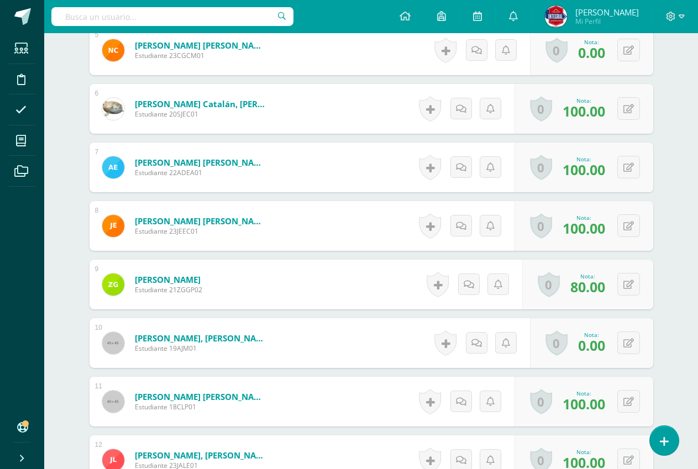
scroll to position [623, 0]
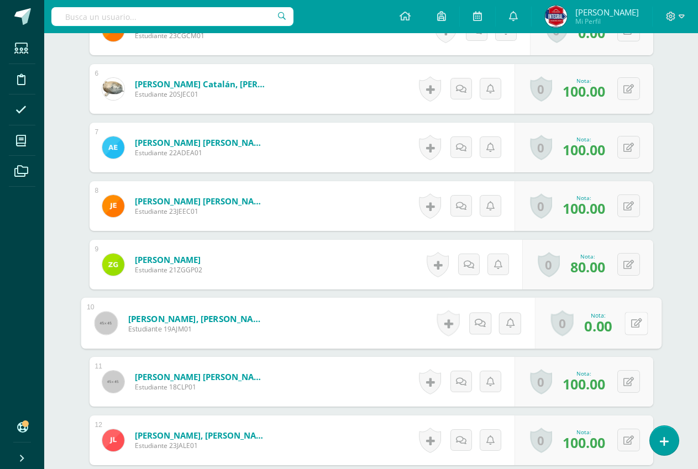
click at [638, 329] on button at bounding box center [635, 322] width 23 height 23
type input "100"
click at [606, 322] on icon at bounding box center [606, 326] width 10 height 9
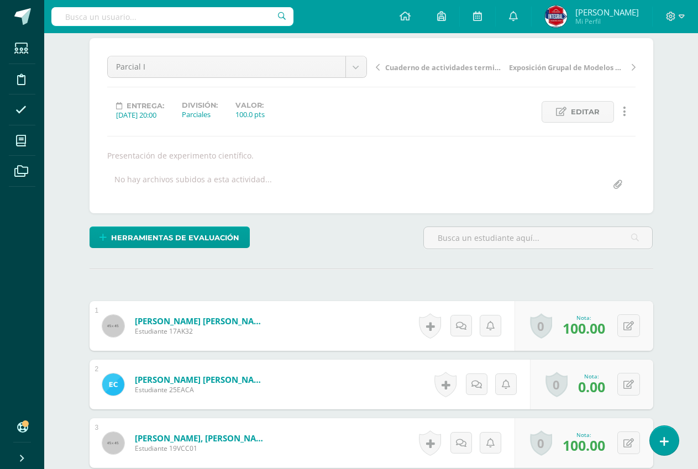
scroll to position [0, 0]
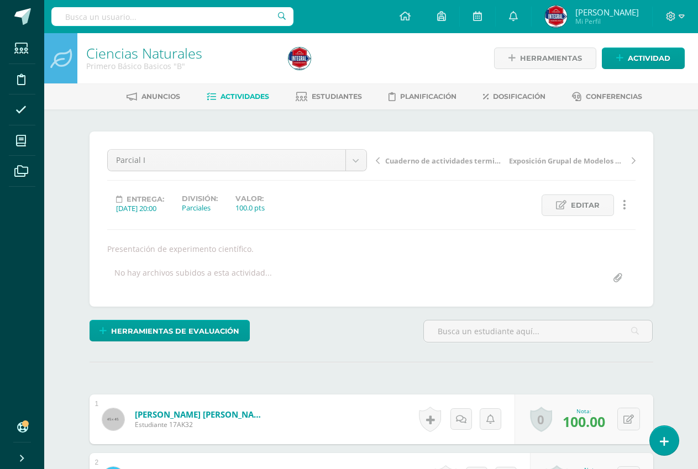
click at [236, 93] on span "Actividades" at bounding box center [244, 96] width 49 height 8
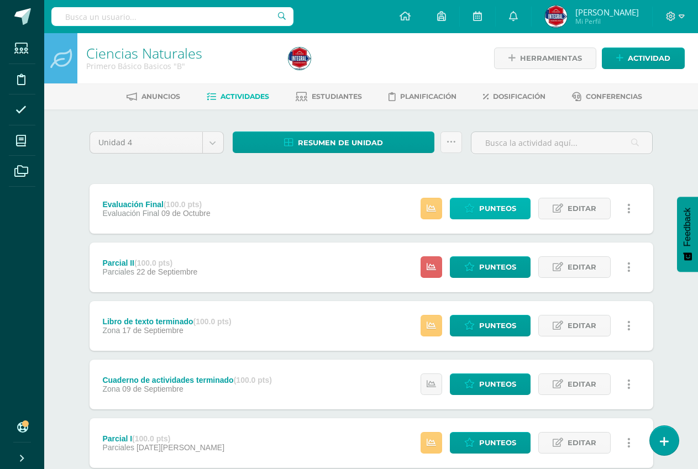
click at [477, 207] on link "Punteos" at bounding box center [490, 209] width 81 height 22
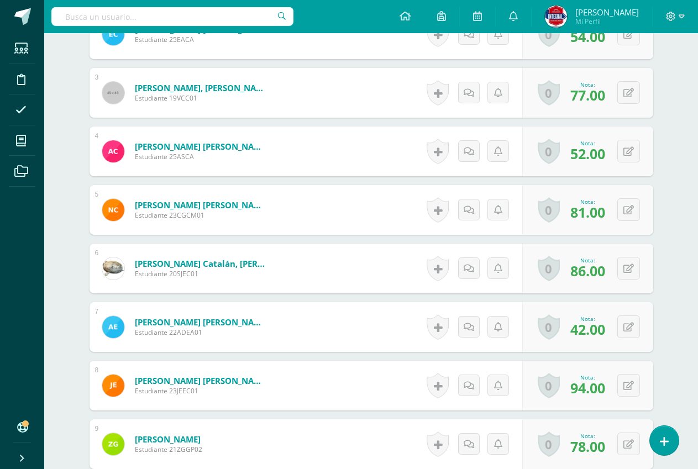
scroll to position [609, 0]
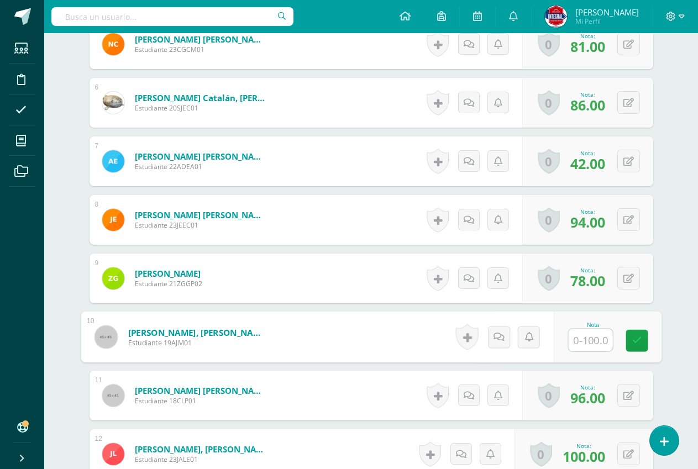
drag, startPoint x: 580, startPoint y: 350, endPoint x: 581, endPoint y: 344, distance: 6.7
click at [581, 344] on input "text" at bounding box center [590, 340] width 44 height 22
type input "100"
click at [636, 341] on icon at bounding box center [636, 340] width 10 height 9
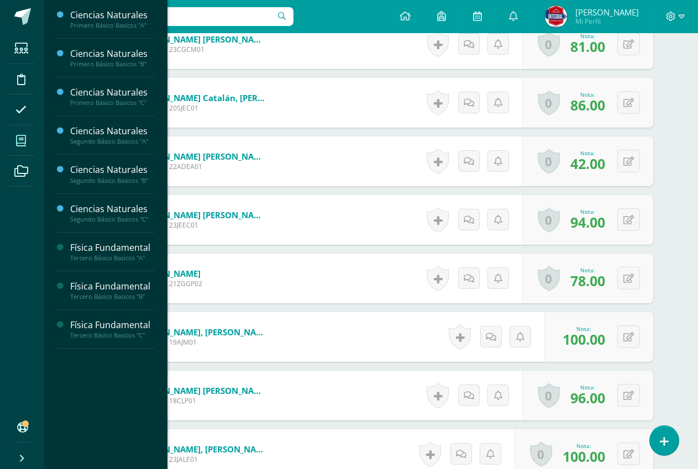
click at [32, 143] on span at bounding box center [21, 140] width 25 height 25
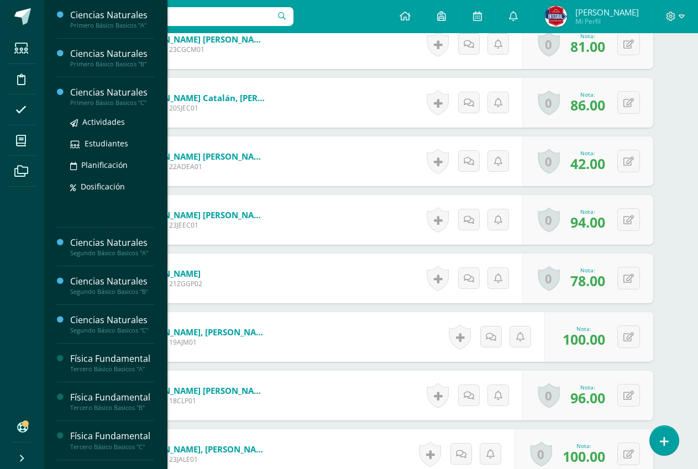
click at [105, 94] on div "Ciencias Naturales" at bounding box center [112, 92] width 84 height 13
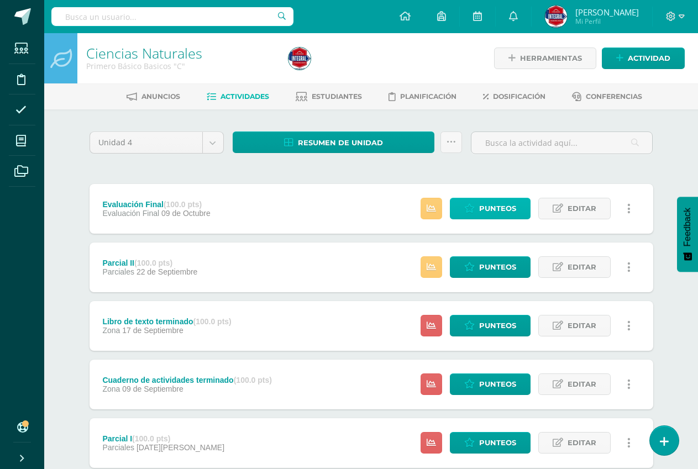
click at [485, 207] on span "Punteos" at bounding box center [497, 208] width 37 height 20
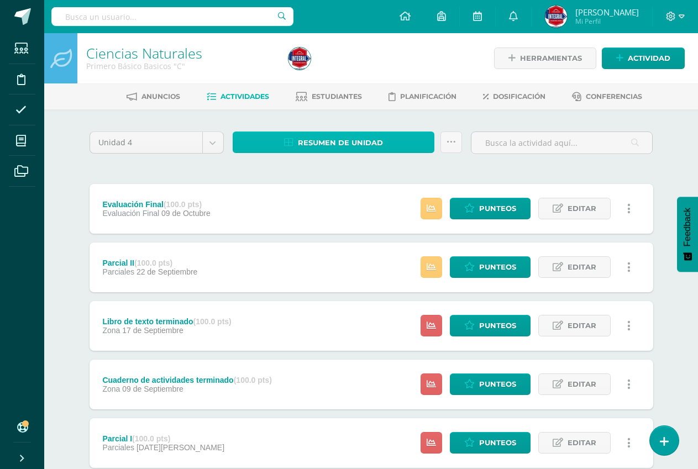
click at [334, 136] on span "Resumen de unidad" at bounding box center [340, 143] width 85 height 20
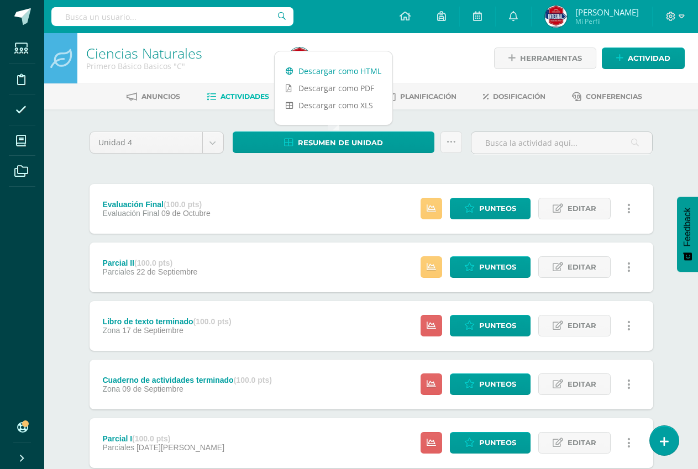
click at [348, 76] on link "Descargar como HTML" at bounding box center [333, 70] width 118 height 17
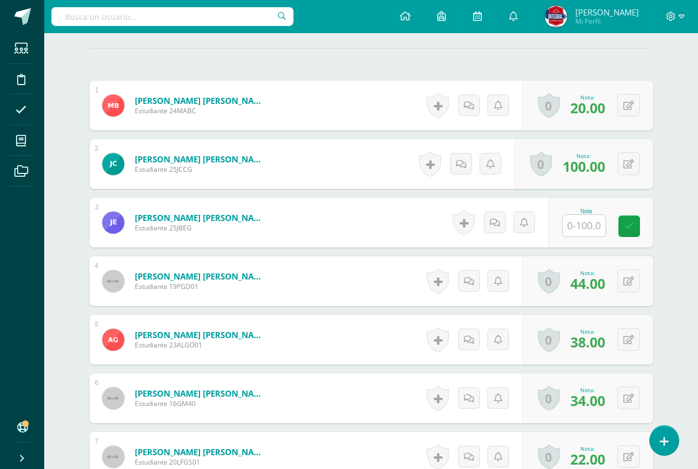
scroll to position [332, 0]
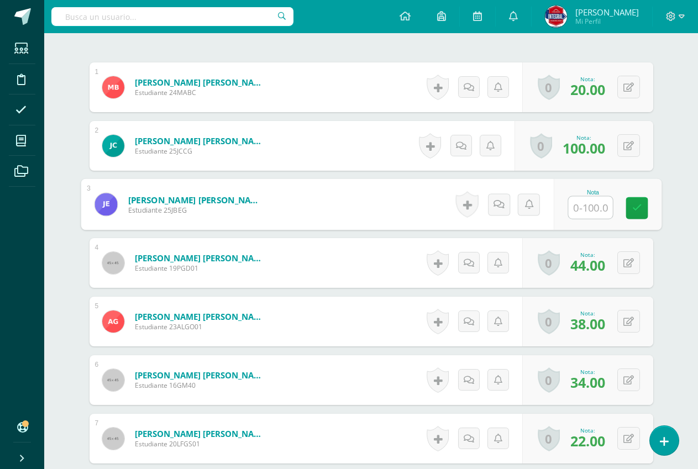
click at [584, 208] on input "text" at bounding box center [590, 208] width 44 height 22
type input "34"
click at [644, 207] on link at bounding box center [636, 208] width 22 height 22
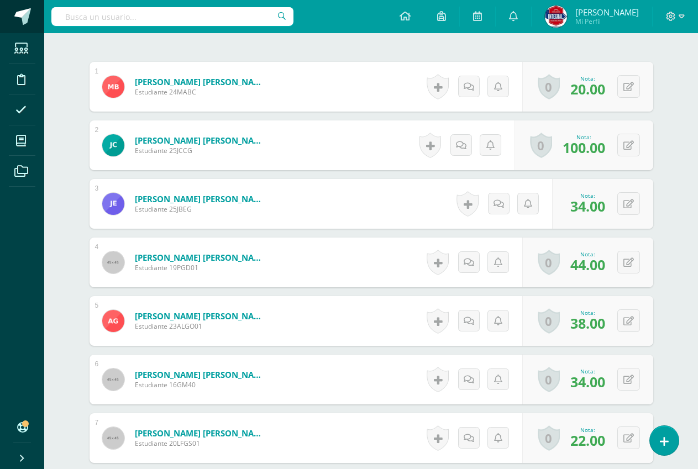
scroll to position [333, 0]
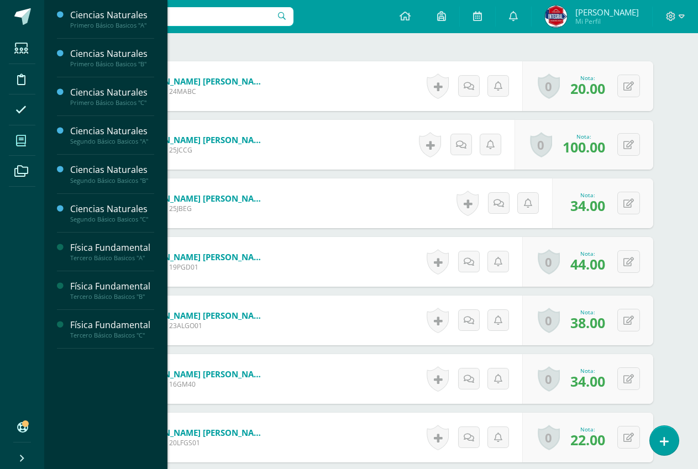
click at [19, 147] on span at bounding box center [21, 140] width 25 height 25
click at [95, 317] on div "Física Fundamental Tercero Básico Basicos "C" Actividades Estudiantes Planifica…" at bounding box center [105, 385] width 97 height 150
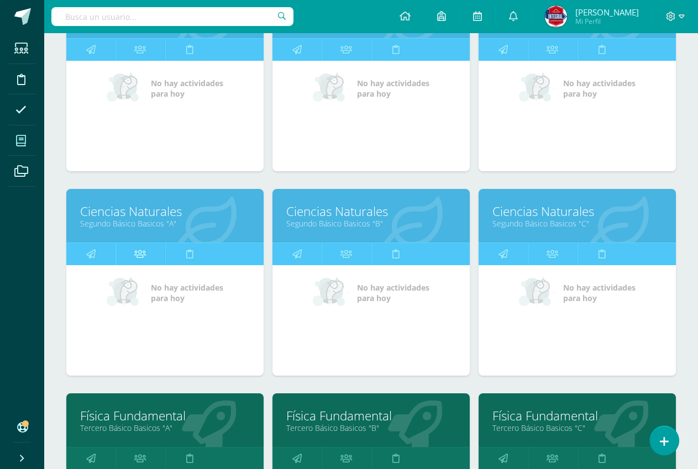
scroll to position [331, 0]
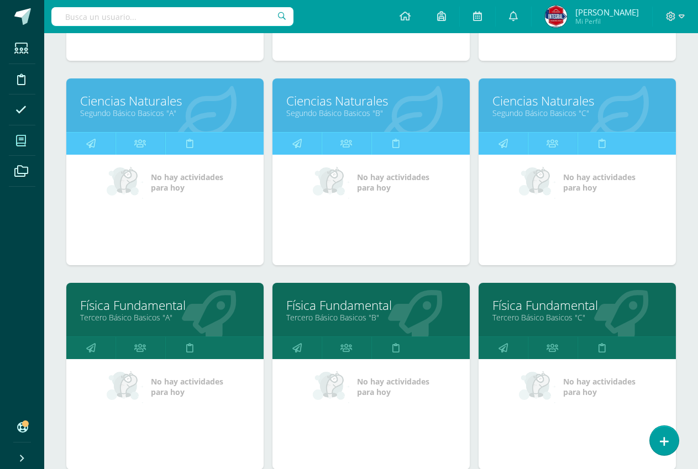
click at [553, 305] on link "Física Fundamental" at bounding box center [577, 305] width 170 height 17
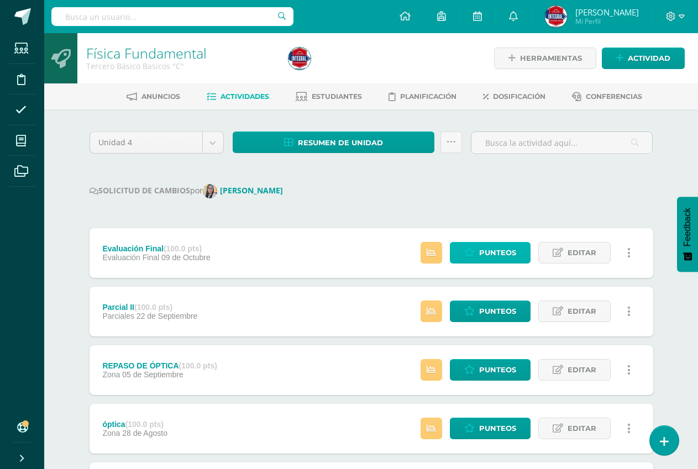
click at [472, 255] on icon at bounding box center [469, 252] width 10 height 9
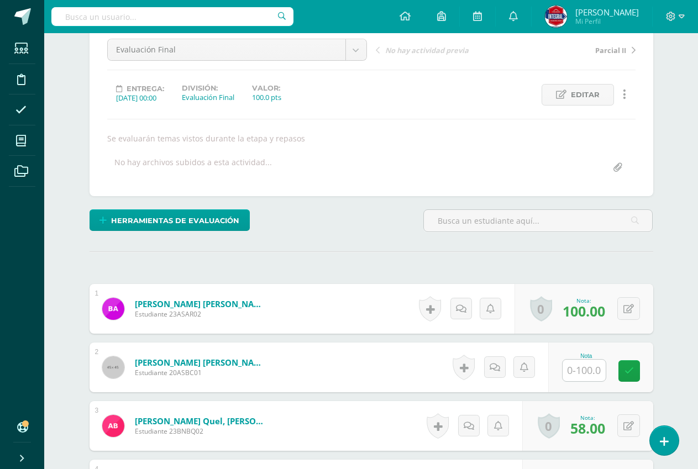
scroll to position [111, 0]
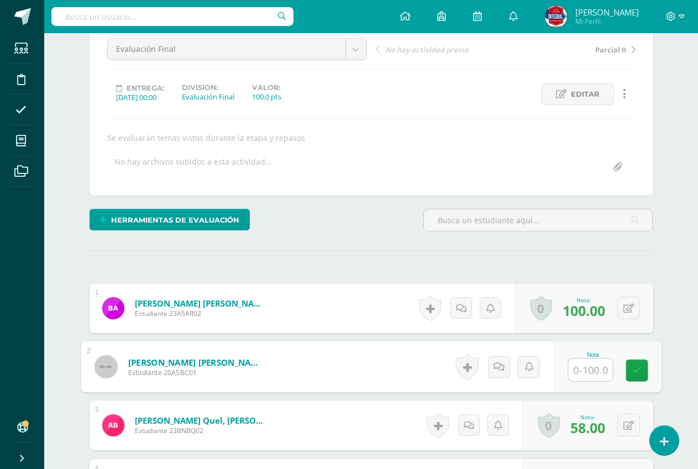
click at [580, 369] on input "text" at bounding box center [590, 370] width 44 height 22
type input "88"
drag, startPoint x: 636, startPoint y: 372, endPoint x: 368, endPoint y: 260, distance: 290.4
click at [637, 372] on icon at bounding box center [636, 369] width 10 height 9
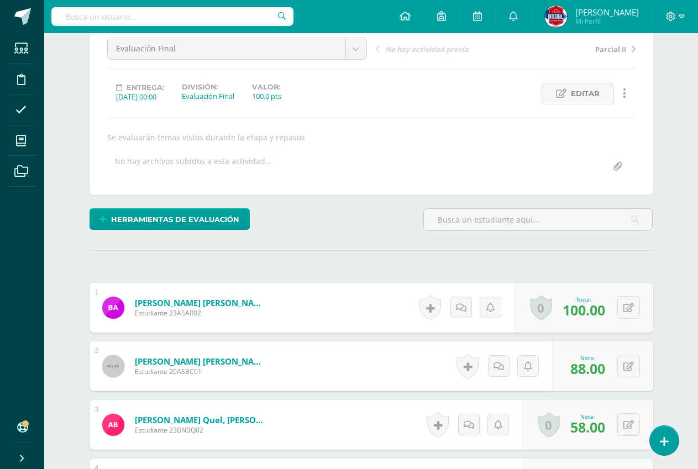
scroll to position [112, 0]
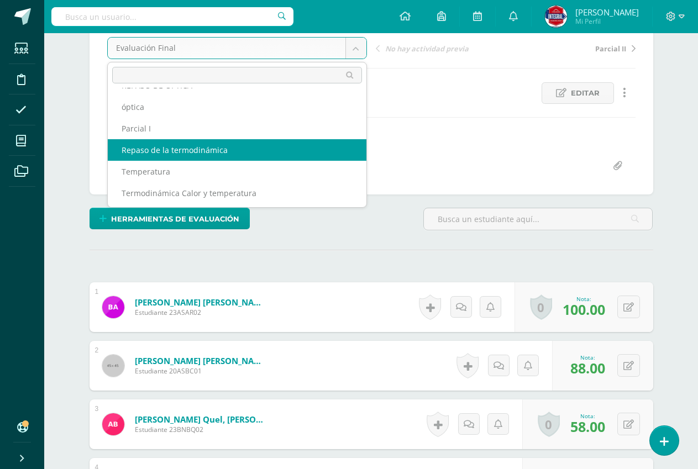
scroll to position [62, 0]
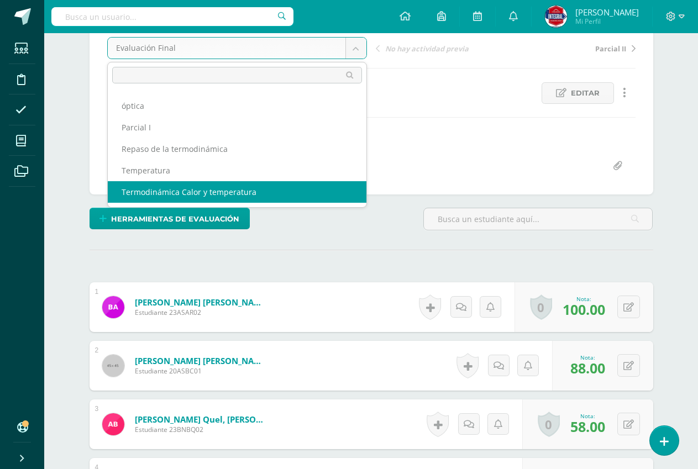
select select "/dashboard/teacher/grade-activity/191109/"
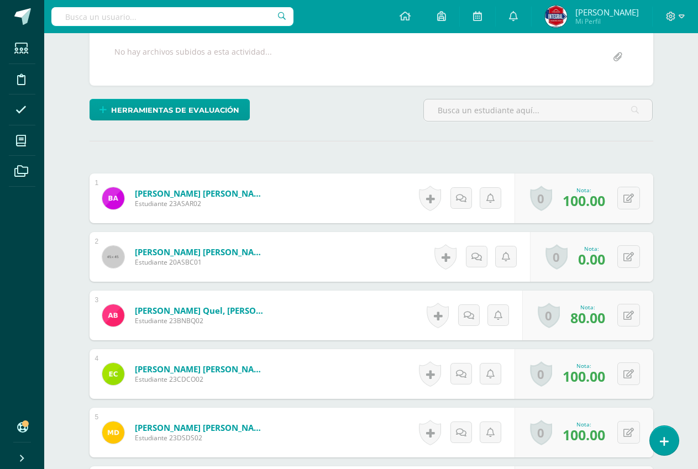
scroll to position [221, 0]
click at [611, 261] on div "0 [GEOGRAPHIC_DATA] Logros obtenidos Aún no hay logros agregados Nota: 0.00" at bounding box center [591, 256] width 123 height 50
click at [627, 258] on icon at bounding box center [628, 256] width 10 height 9
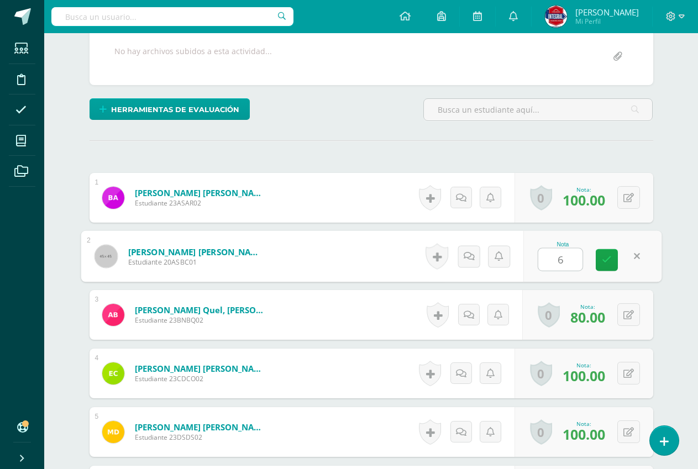
type input "60"
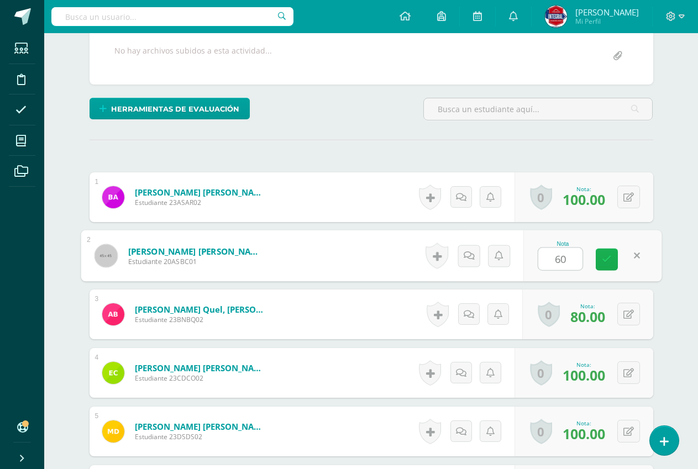
click at [605, 259] on icon at bounding box center [606, 259] width 10 height 9
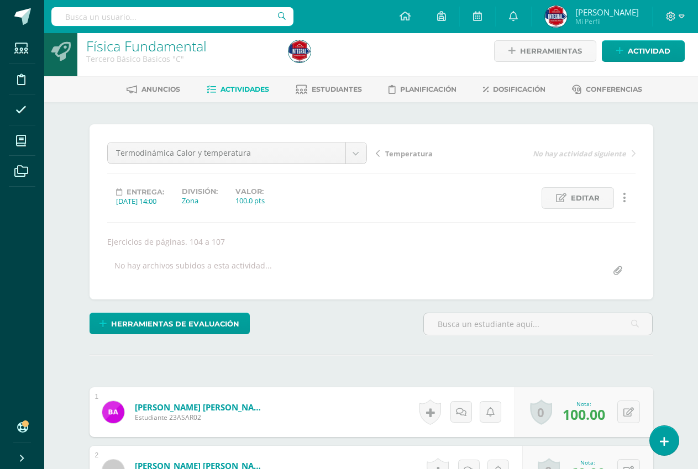
scroll to position [1, 0]
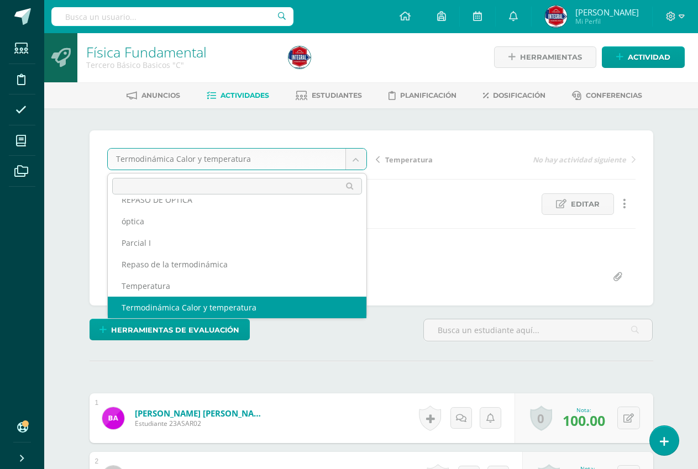
scroll to position [57, 0]
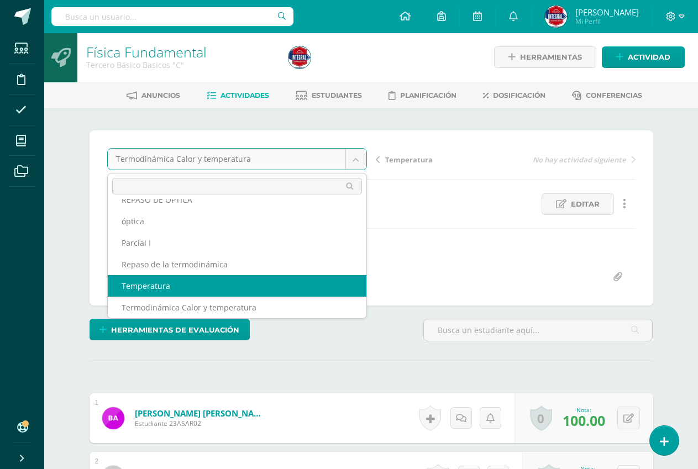
select select "/dashboard/teacher/grade-activity/191112/"
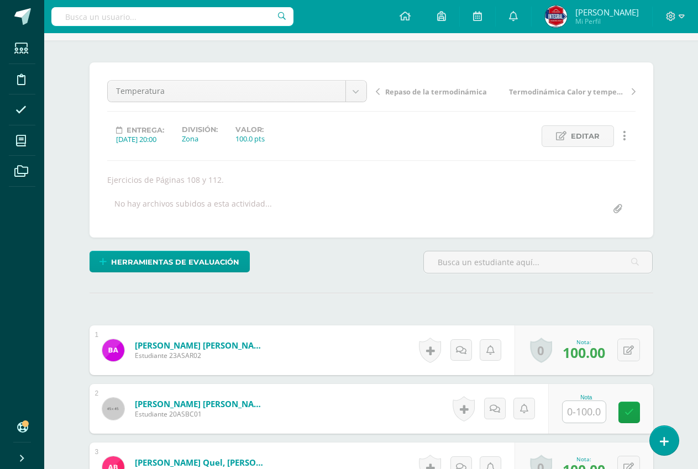
scroll to position [70, 0]
click at [582, 412] on input "text" at bounding box center [583, 411] width 43 height 22
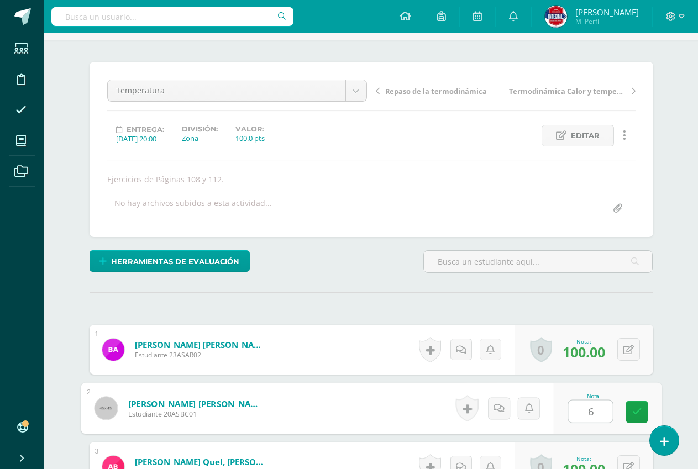
type input "60"
click at [629, 411] on link at bounding box center [636, 412] width 22 height 22
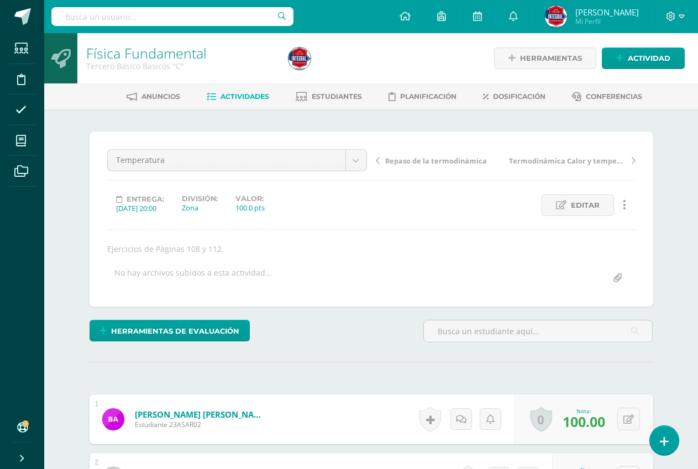
click at [250, 84] on div "Anuncios Actividades Estudiantes Planificación Dosificación Conferencias" at bounding box center [384, 96] width 680 height 26
click at [250, 101] on link "Actividades" at bounding box center [238, 96] width 62 height 18
